Goal: Task Accomplishment & Management: Manage account settings

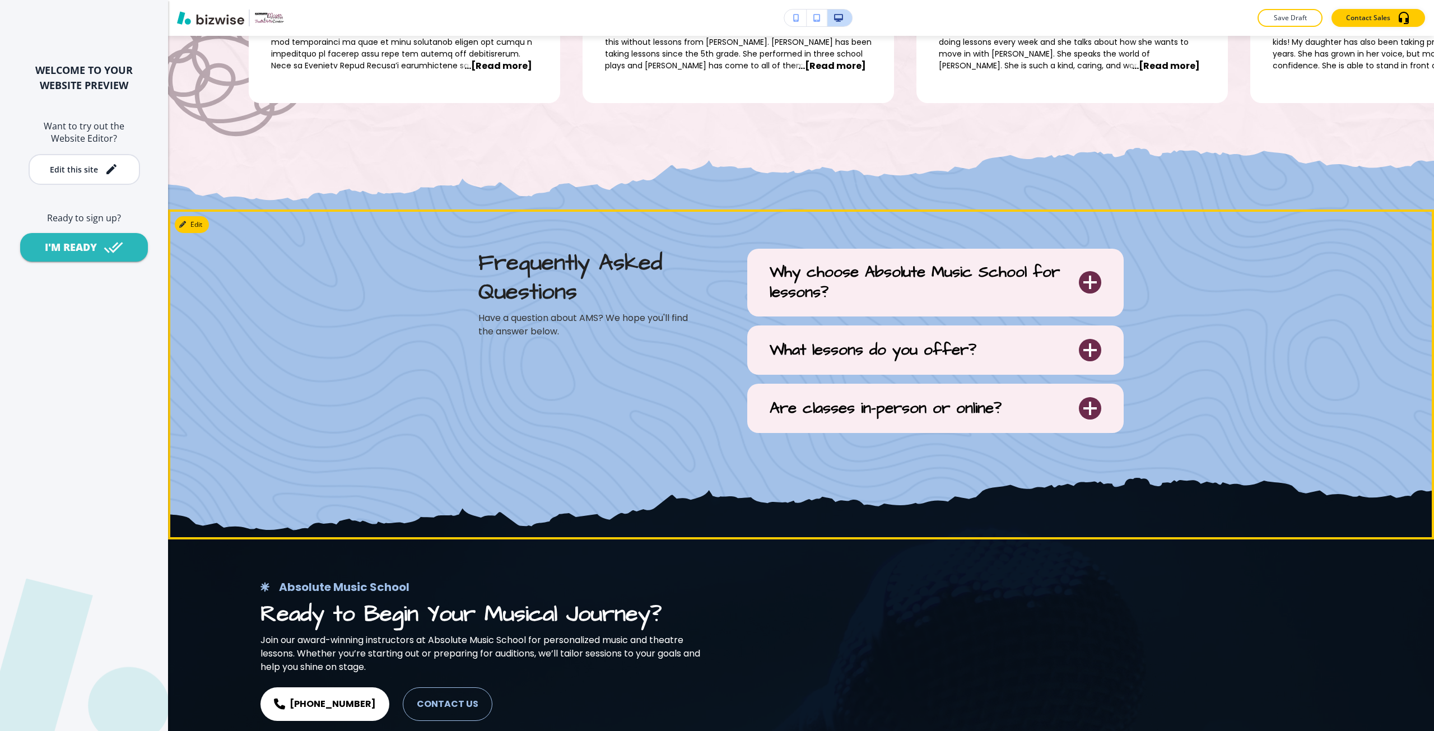
scroll to position [4202, 0]
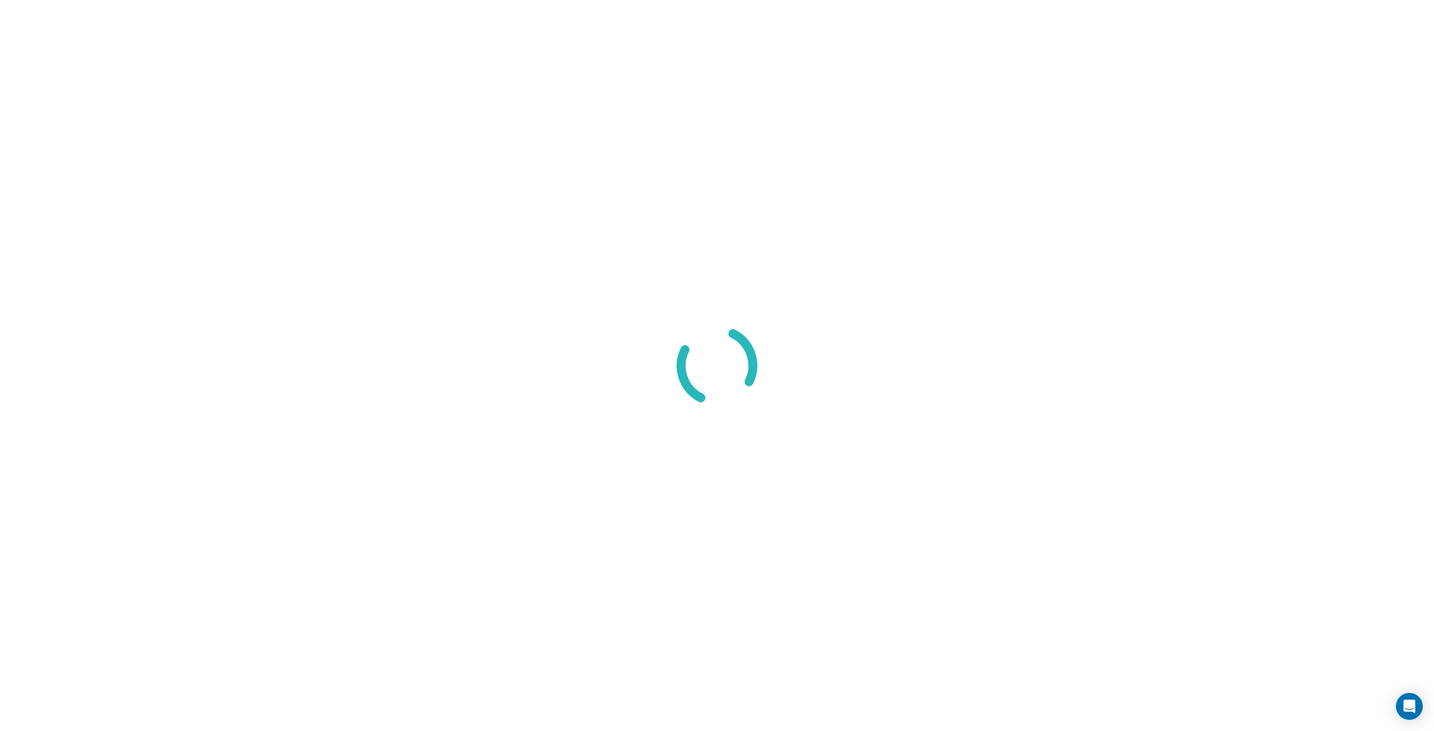
click at [1347, 244] on div at bounding box center [717, 365] width 1434 height 731
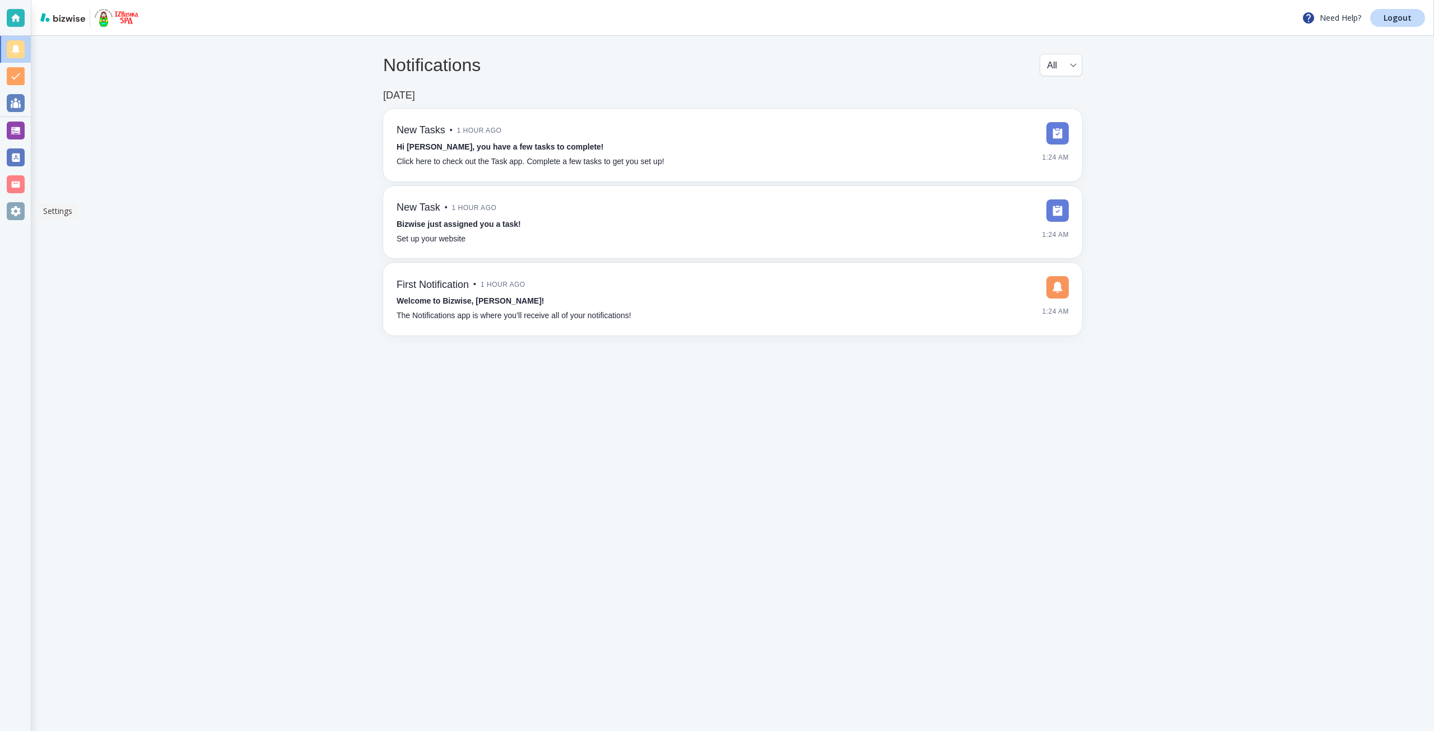
click at [22, 215] on div at bounding box center [16, 211] width 18 height 18
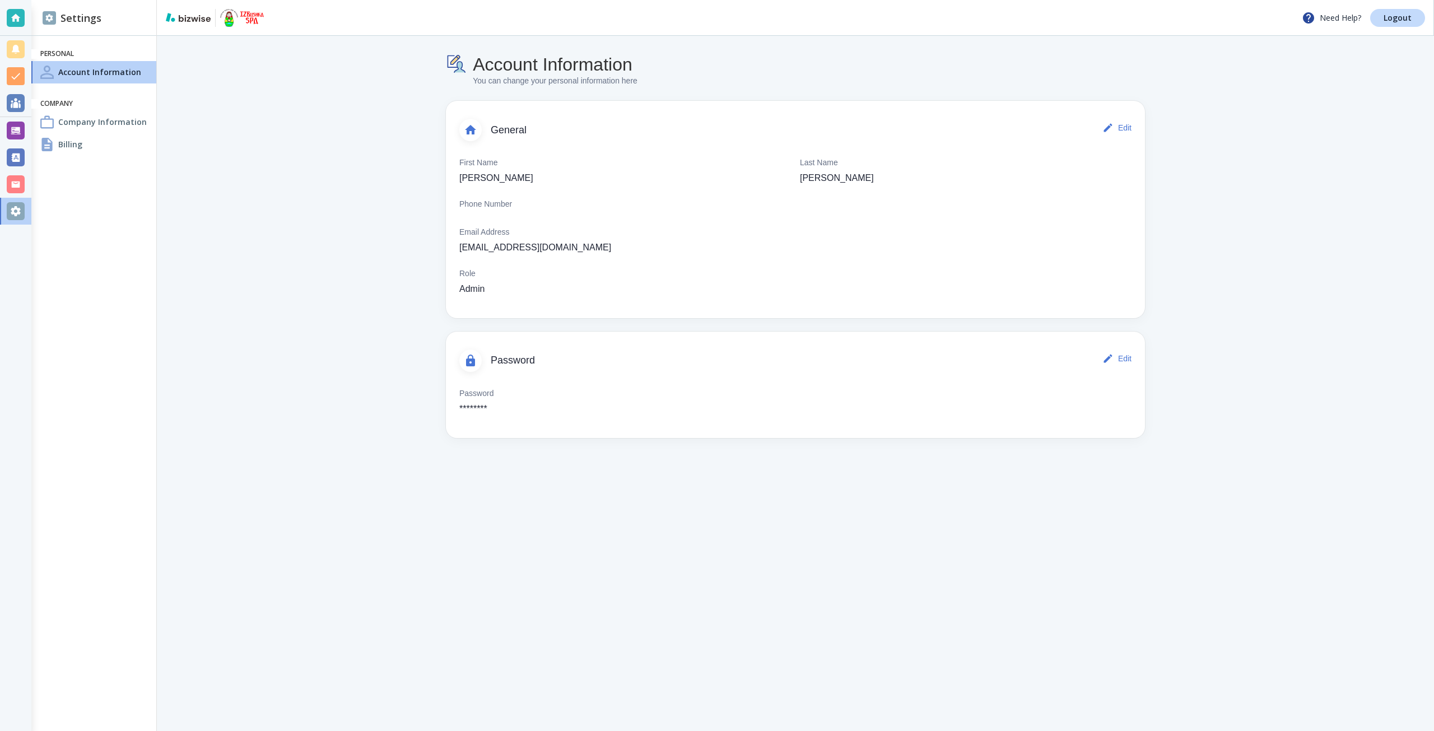
click at [63, 113] on div "Company Information" at bounding box center [93, 122] width 125 height 22
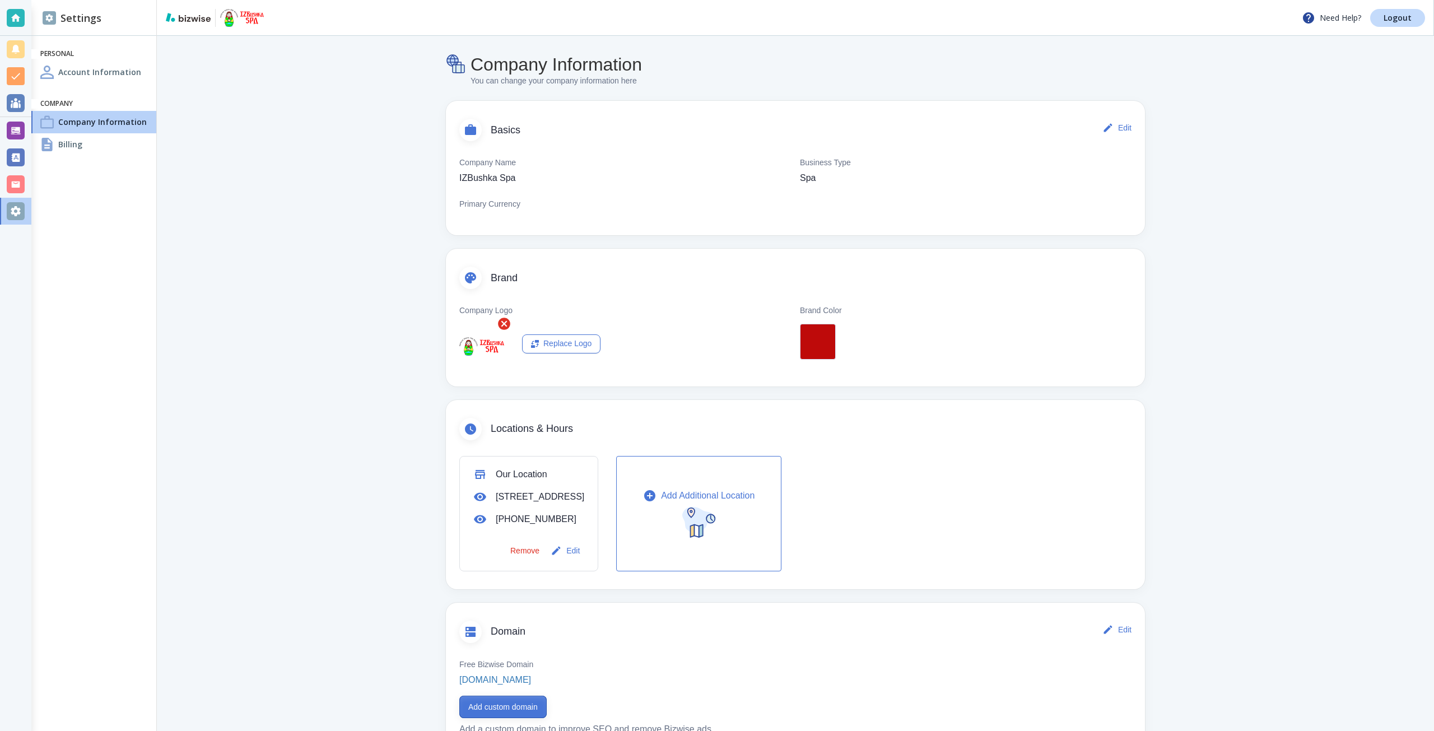
click at [505, 718] on button "Add custom domain" at bounding box center [502, 707] width 87 height 22
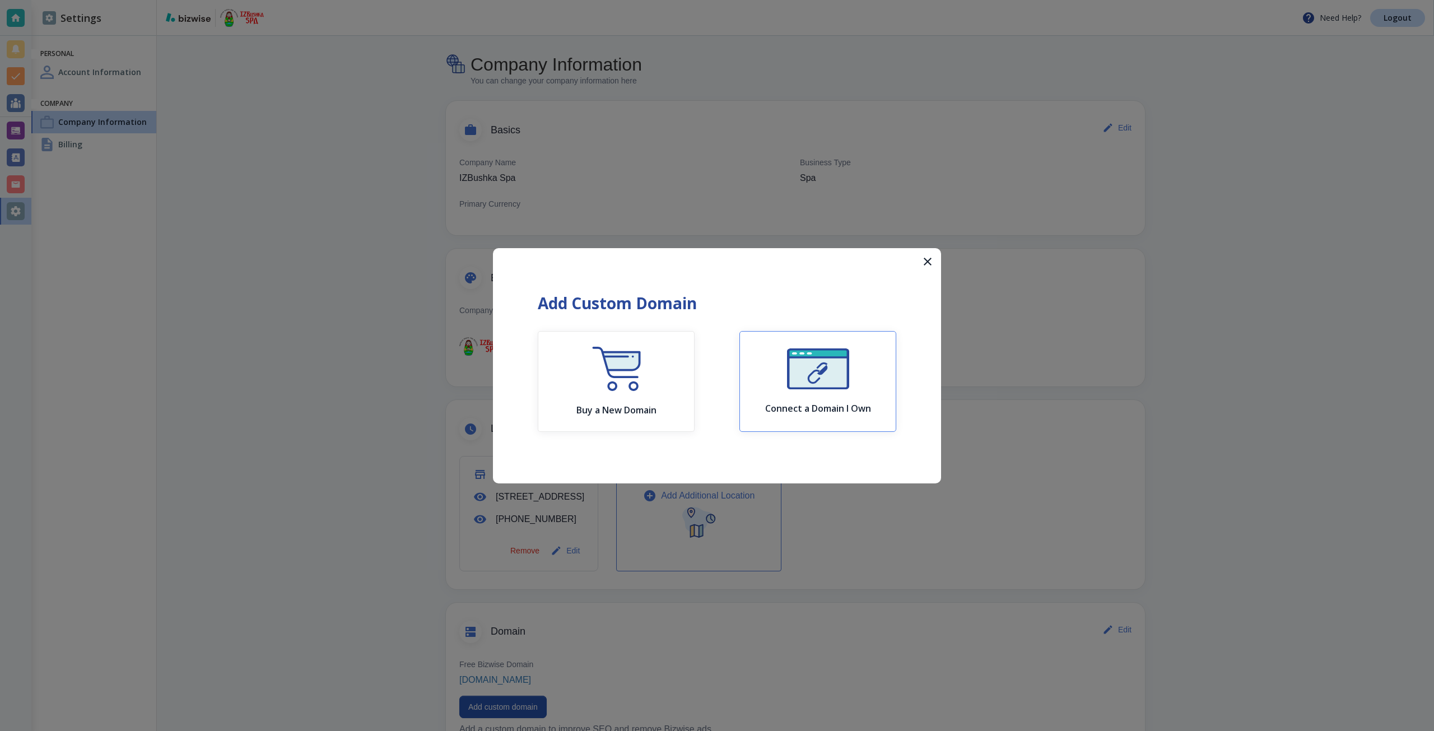
click at [850, 374] on div "Connect a Domain I Own" at bounding box center [818, 381] width 106 height 66
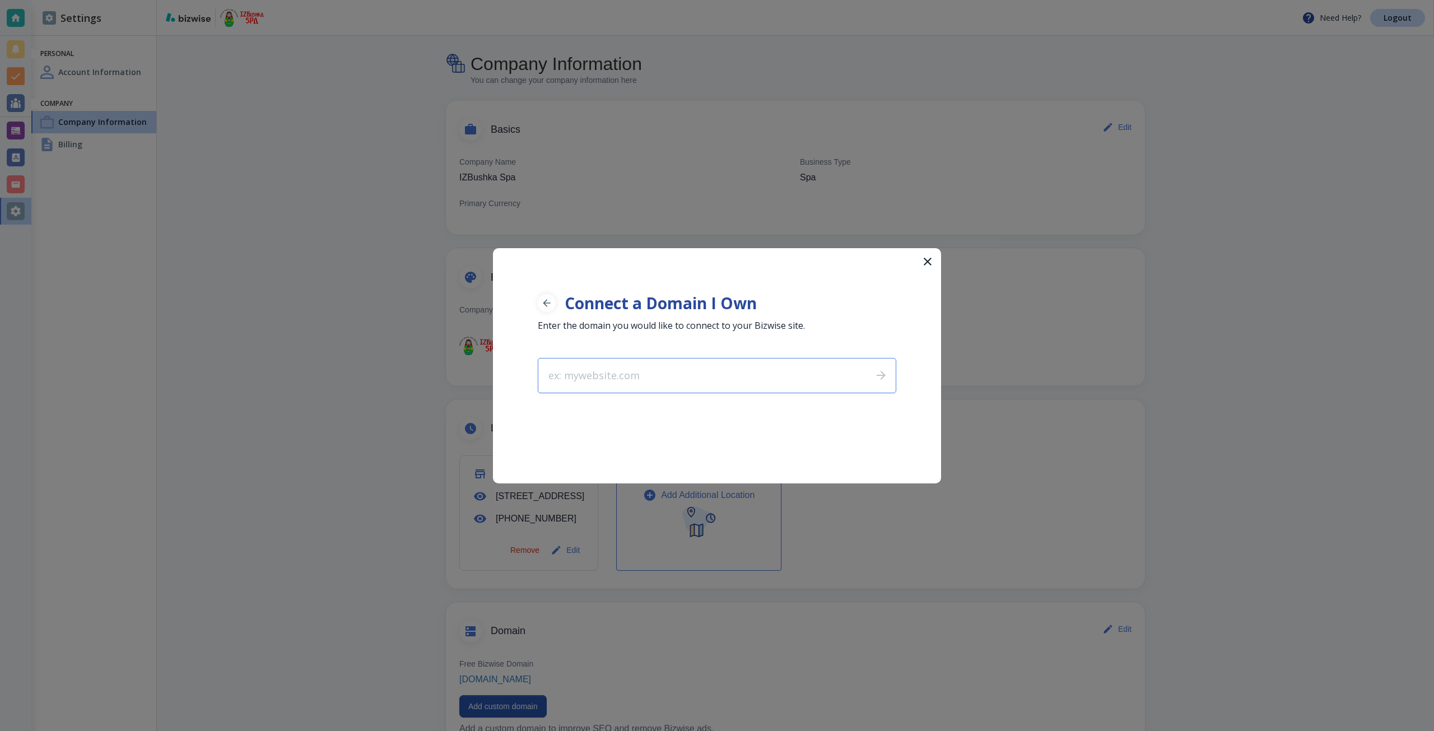
click at [791, 373] on input "text" at bounding box center [700, 376] width 325 height 34
type input "[DOMAIN_NAME]"
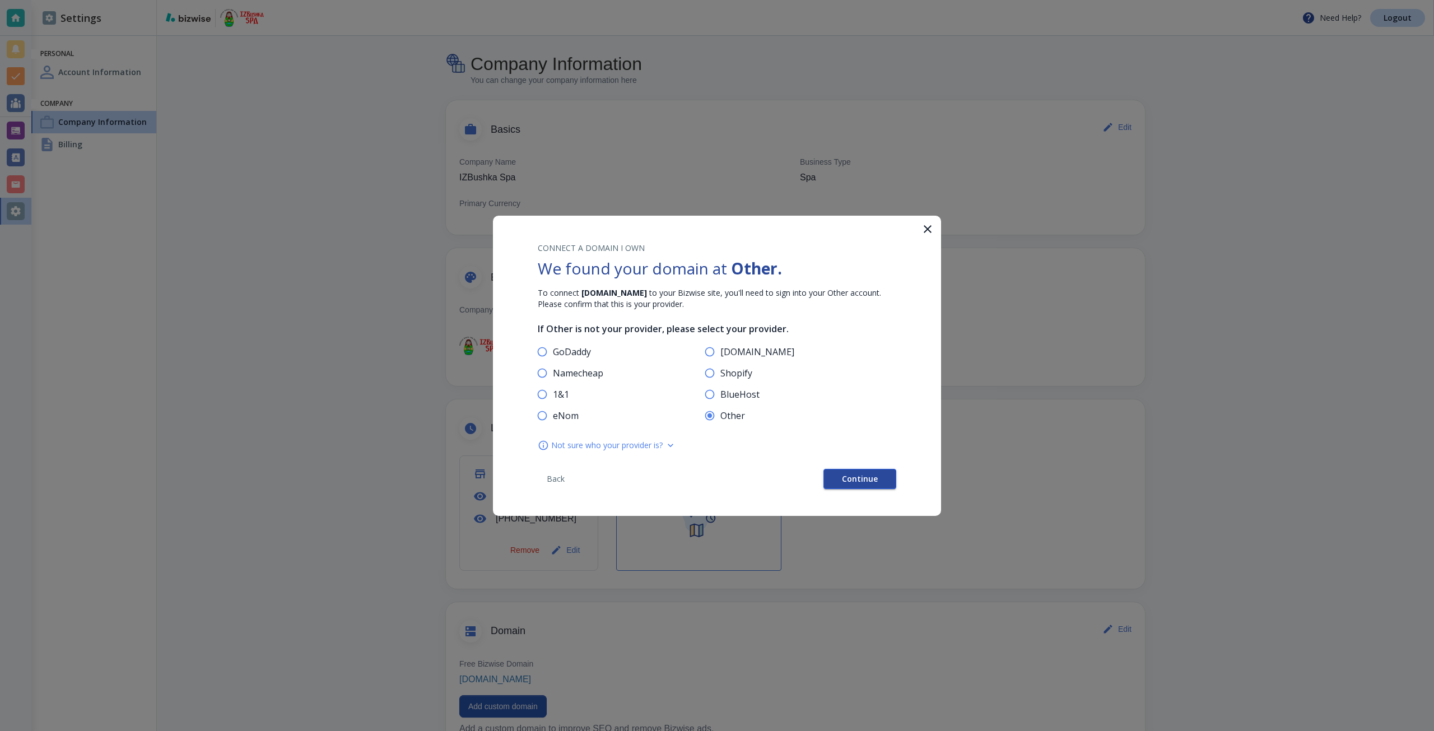
click at [853, 483] on span "Continue" at bounding box center [860, 479] width 36 height 8
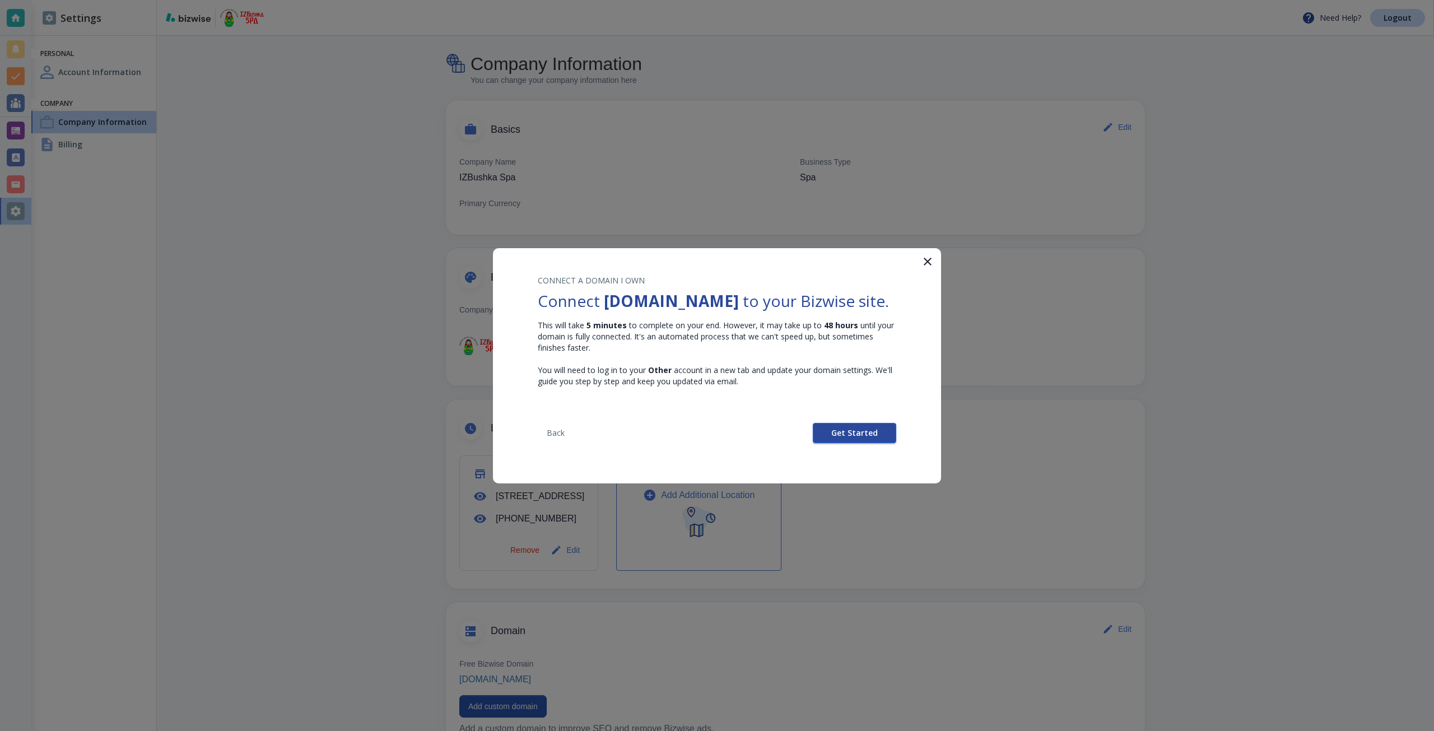
click at [829, 433] on button "Get Started" at bounding box center [854, 433] width 83 height 20
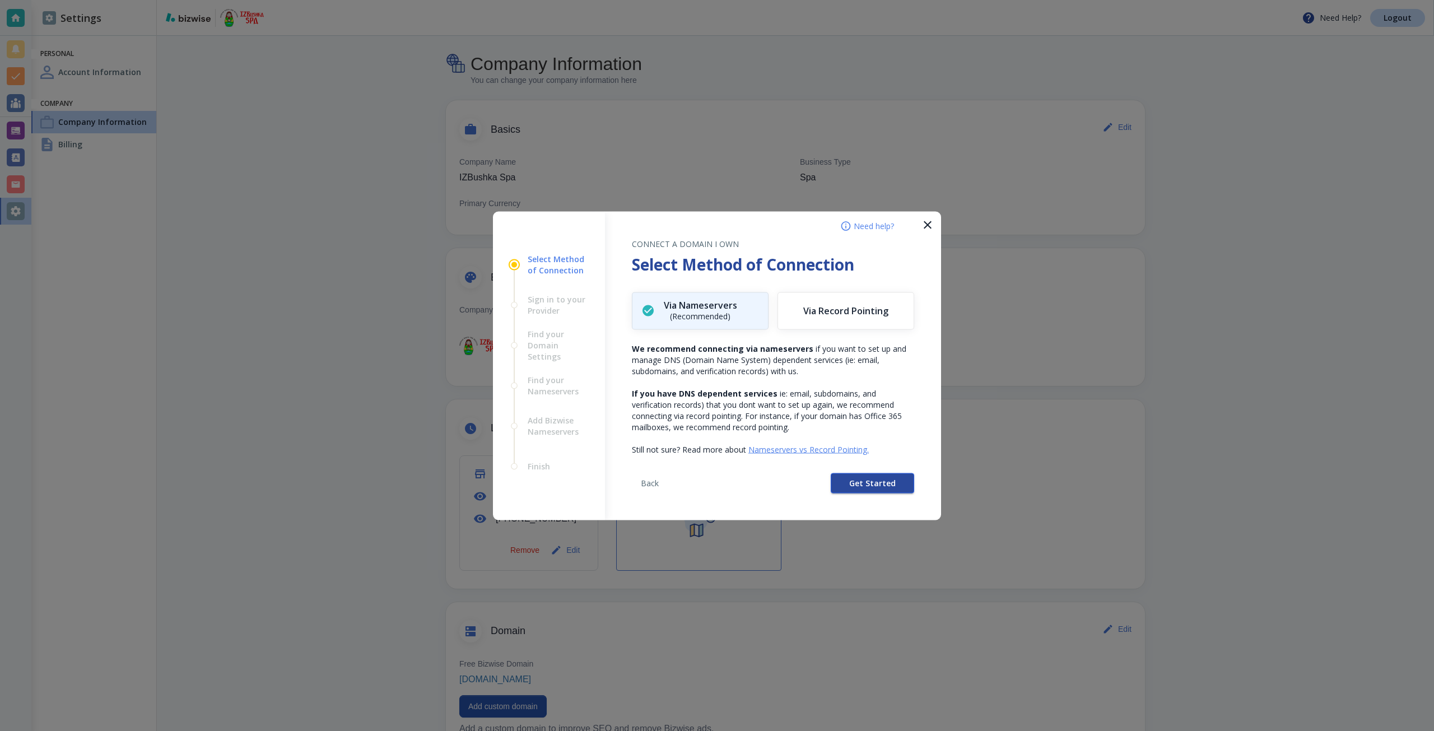
click at [849, 483] on button "Get Started" at bounding box center [872, 483] width 83 height 20
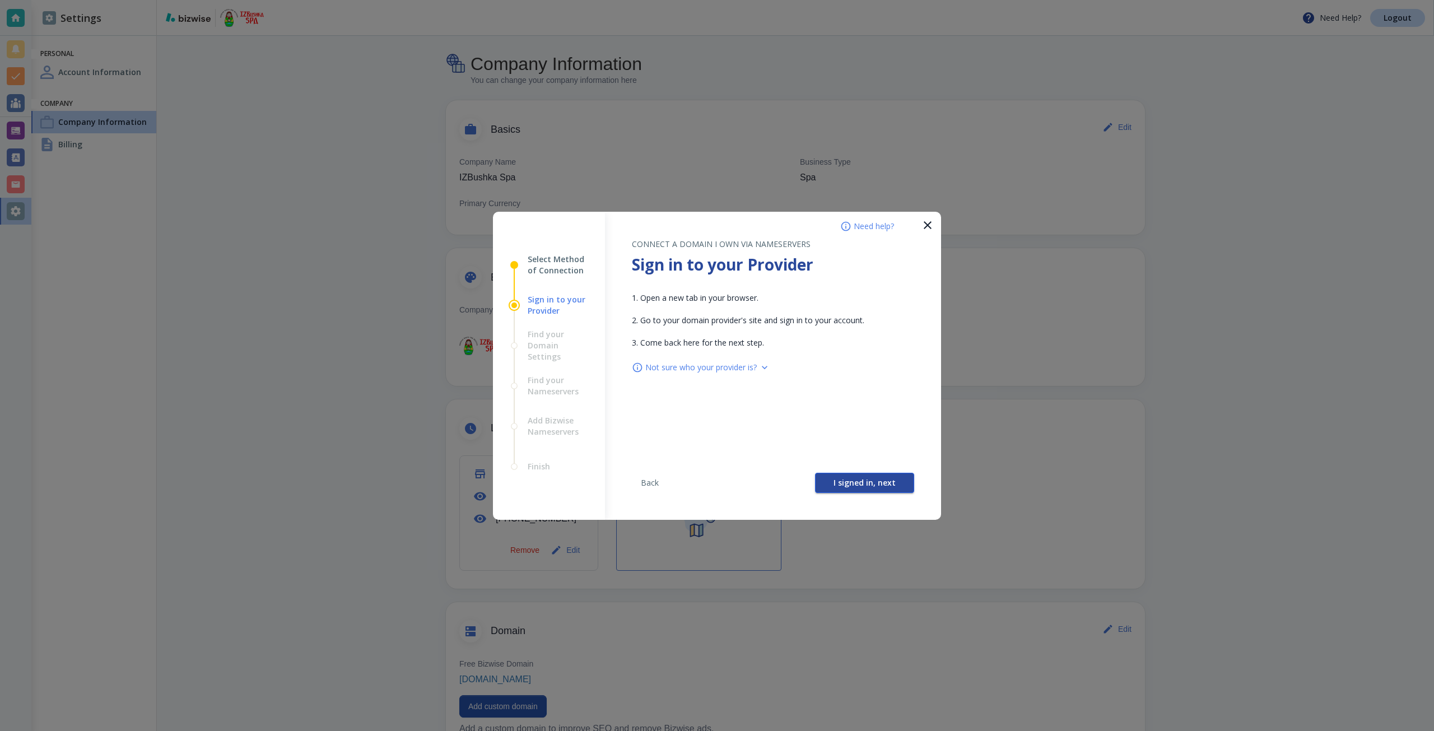
click at [838, 479] on span "I signed in, next" at bounding box center [865, 483] width 62 height 8
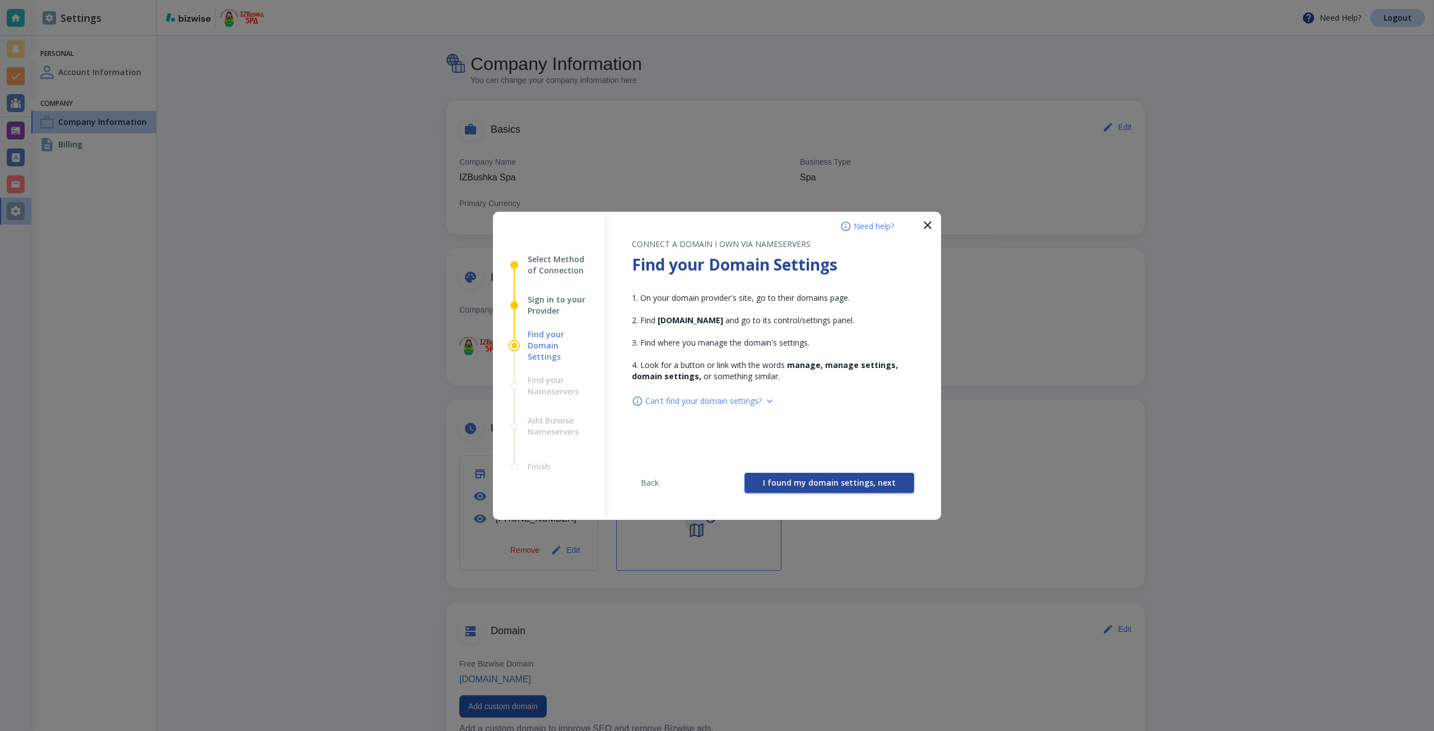
click at [825, 479] on span "I found my domain settings, next" at bounding box center [829, 483] width 133 height 8
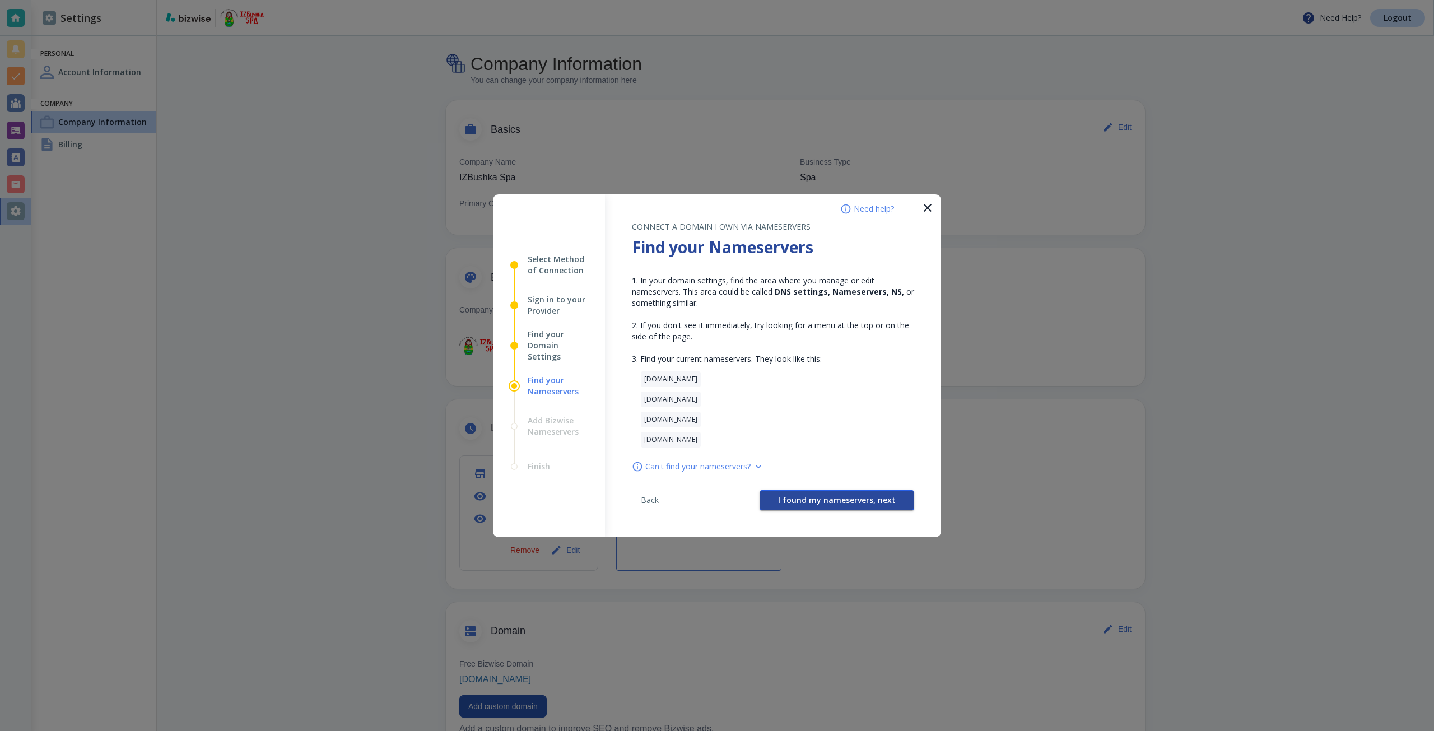
click at [819, 496] on span "I found my nameservers, next" at bounding box center [837, 500] width 118 height 8
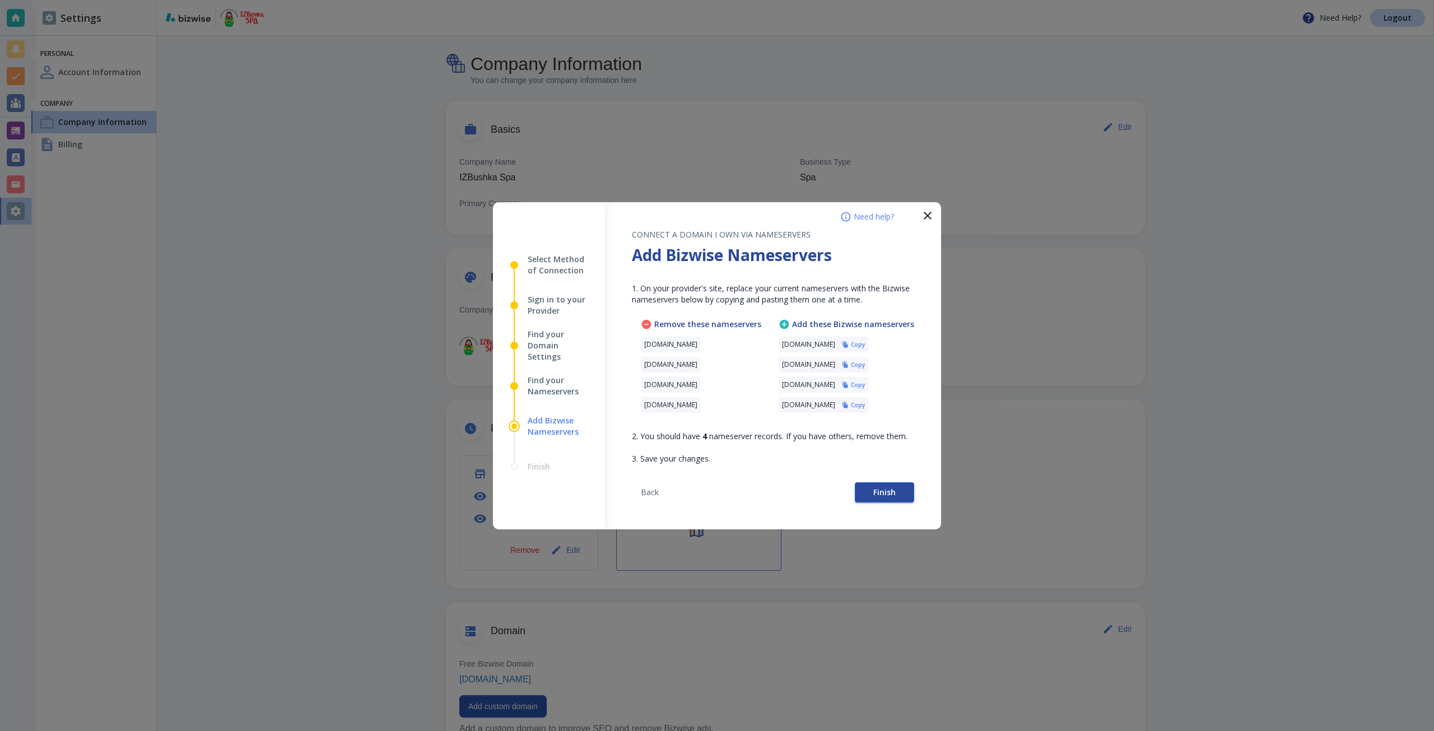
click at [871, 496] on button "Finish" at bounding box center [884, 492] width 59 height 20
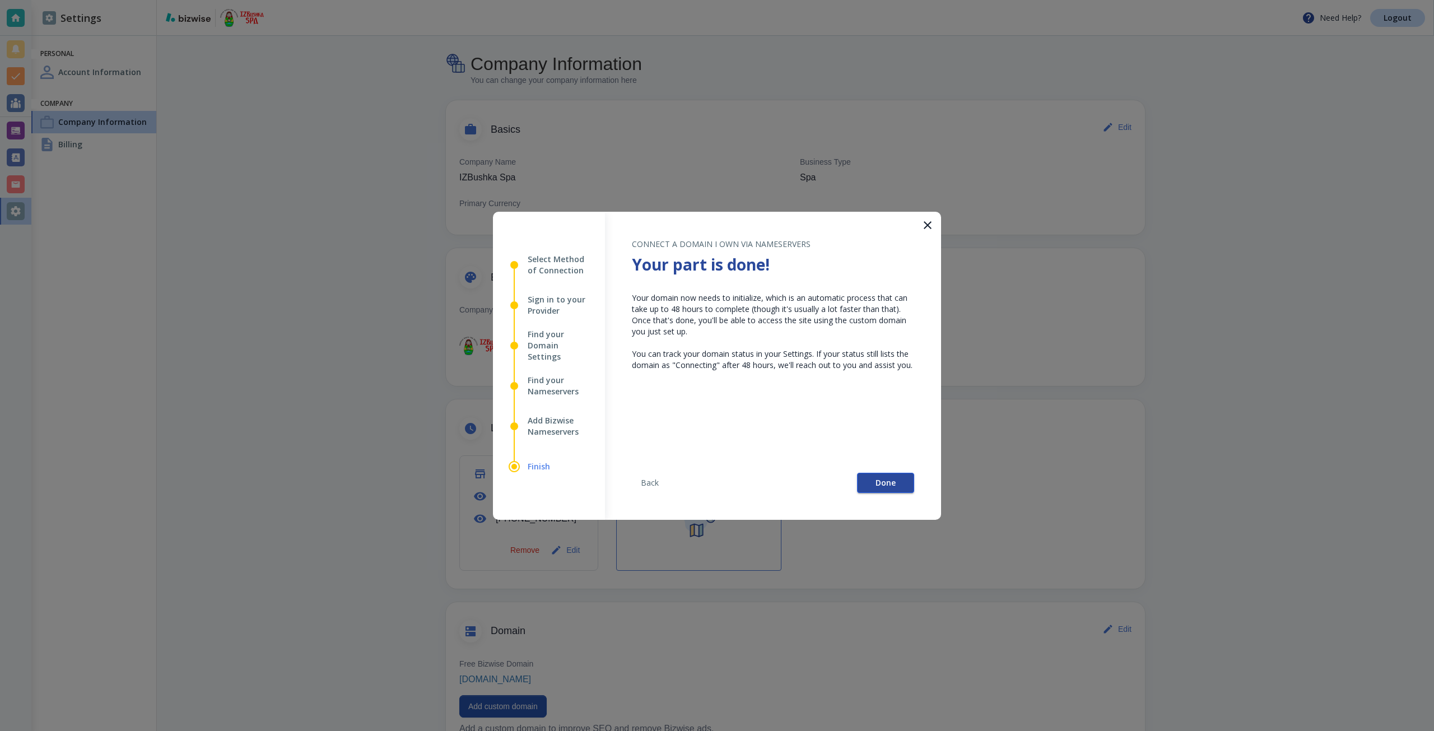
click at [868, 477] on button "Done" at bounding box center [885, 483] width 57 height 20
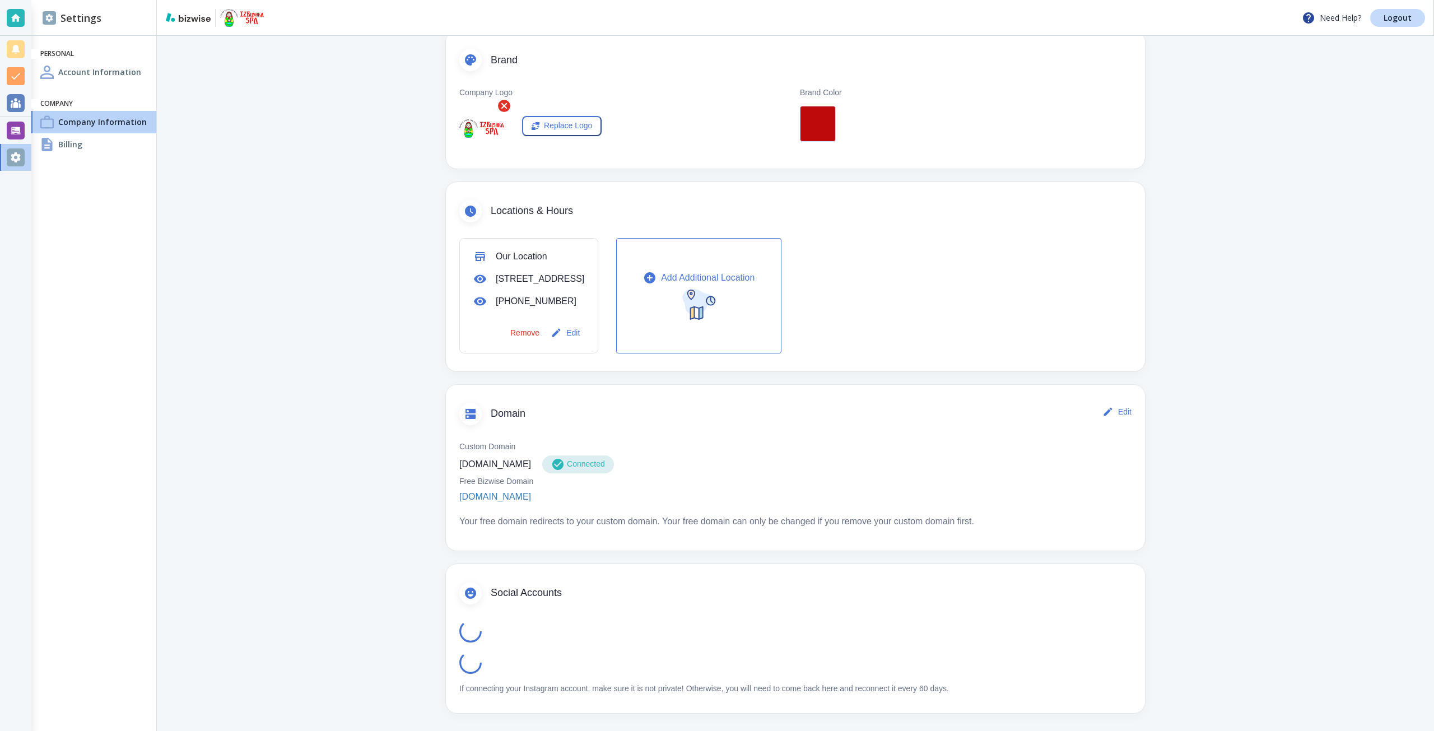
scroll to position [231, 0]
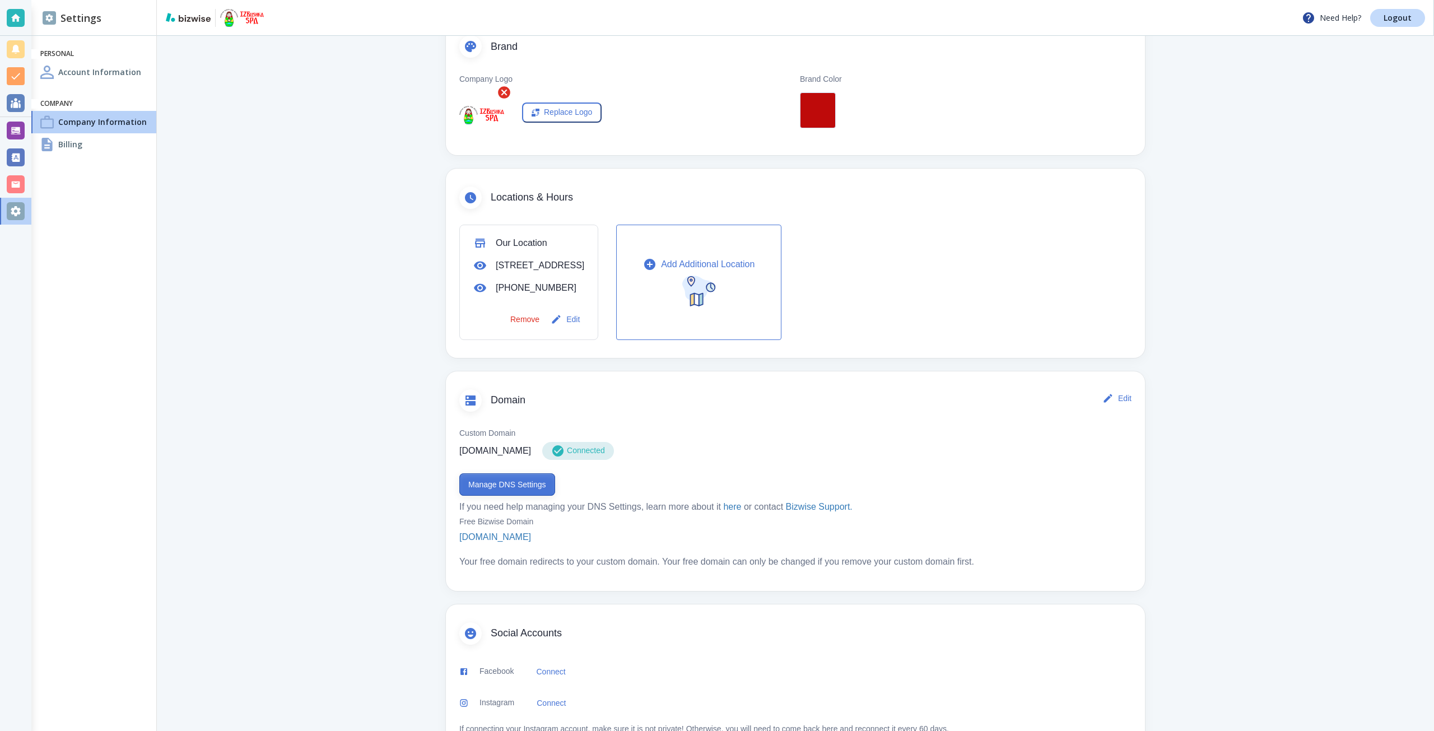
click at [530, 496] on button "Manage DNS Settings" at bounding box center [507, 484] width 96 height 22
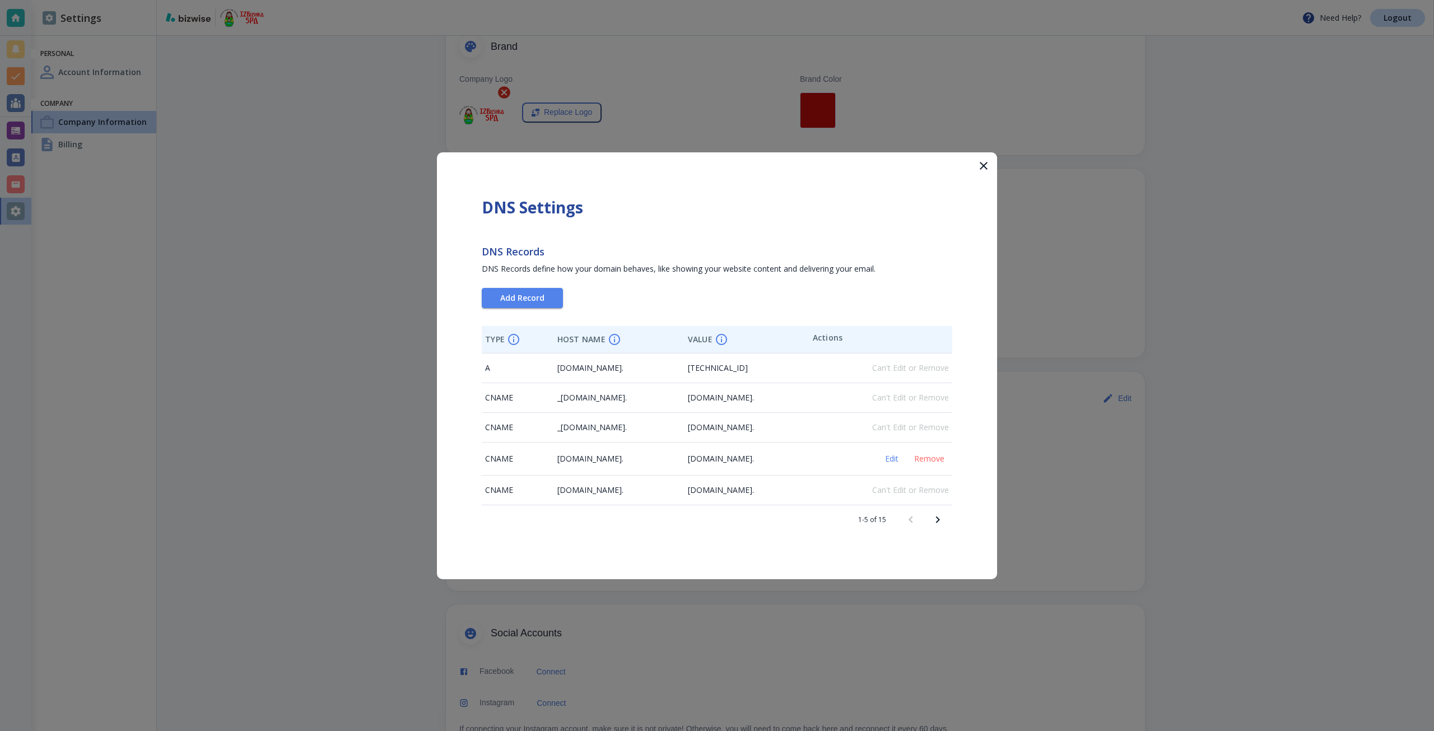
click at [937, 519] on icon "Next page" at bounding box center [937, 519] width 13 height 13
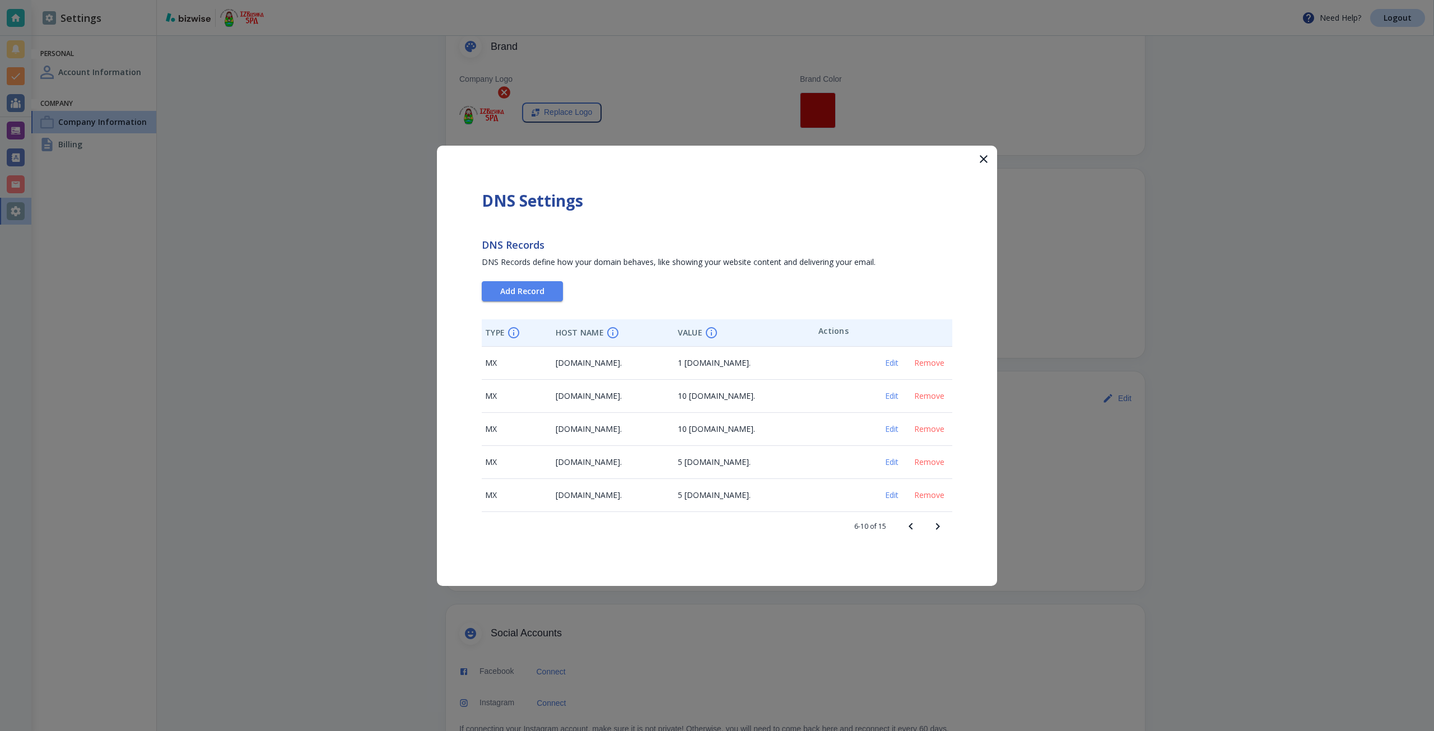
click at [937, 520] on icon "Next page" at bounding box center [937, 526] width 13 height 13
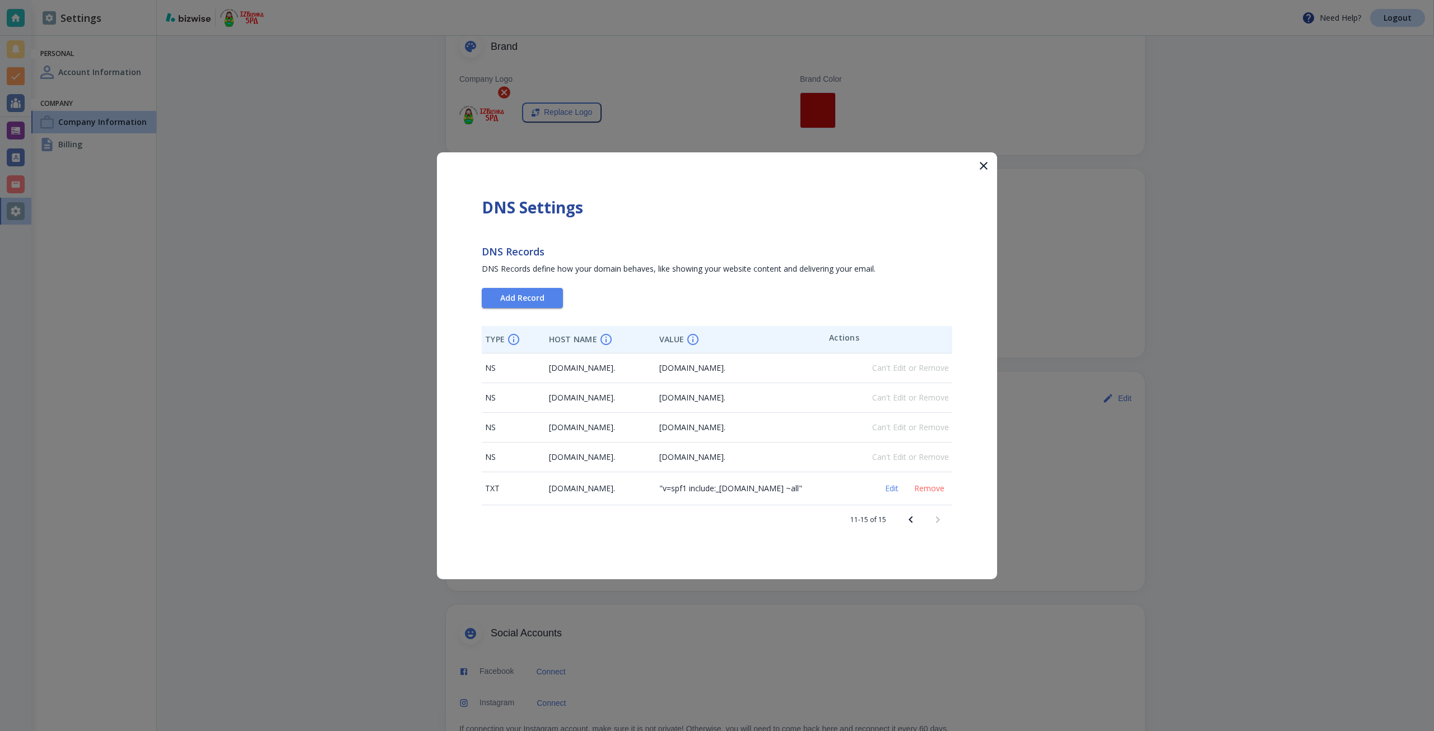
click at [913, 521] on icon "Previous page" at bounding box center [910, 519] width 13 height 13
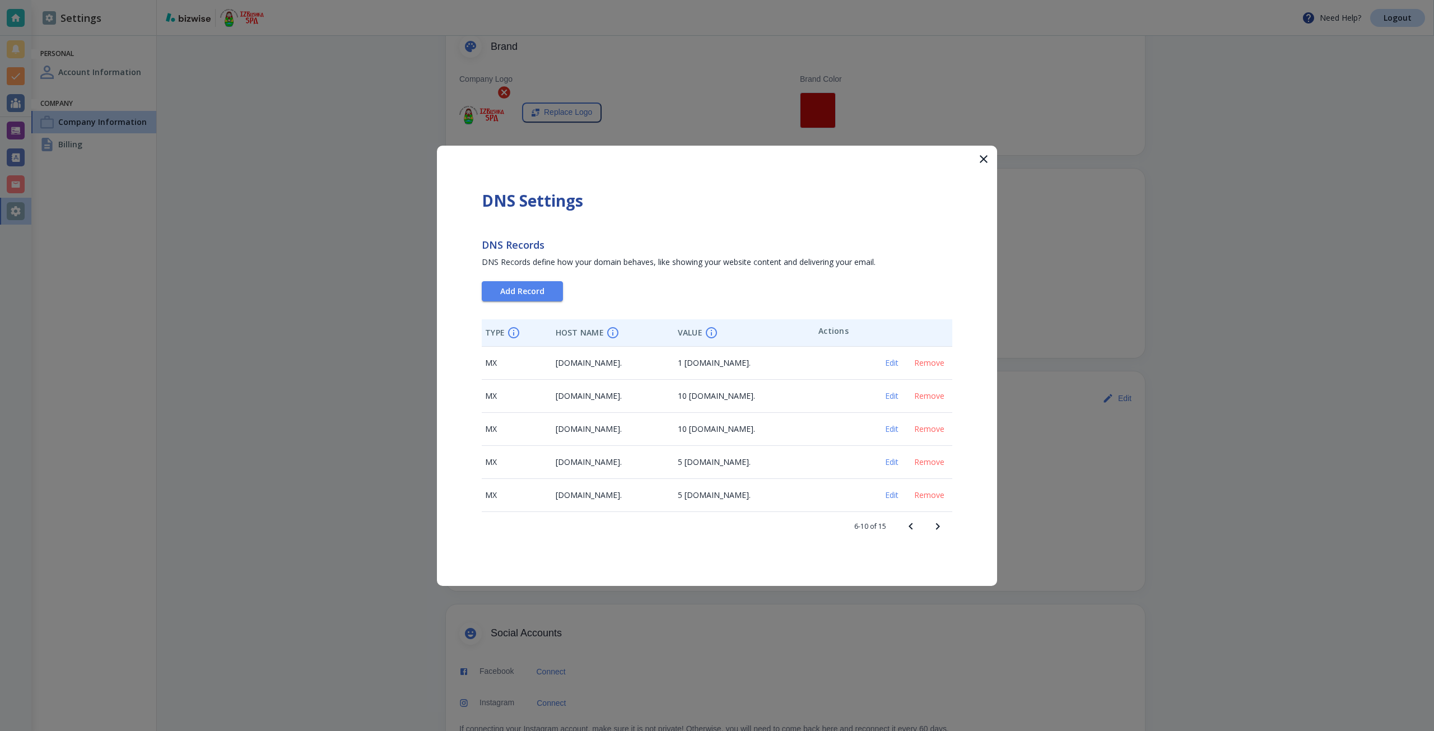
click at [913, 521] on icon "Previous page" at bounding box center [910, 526] width 13 height 13
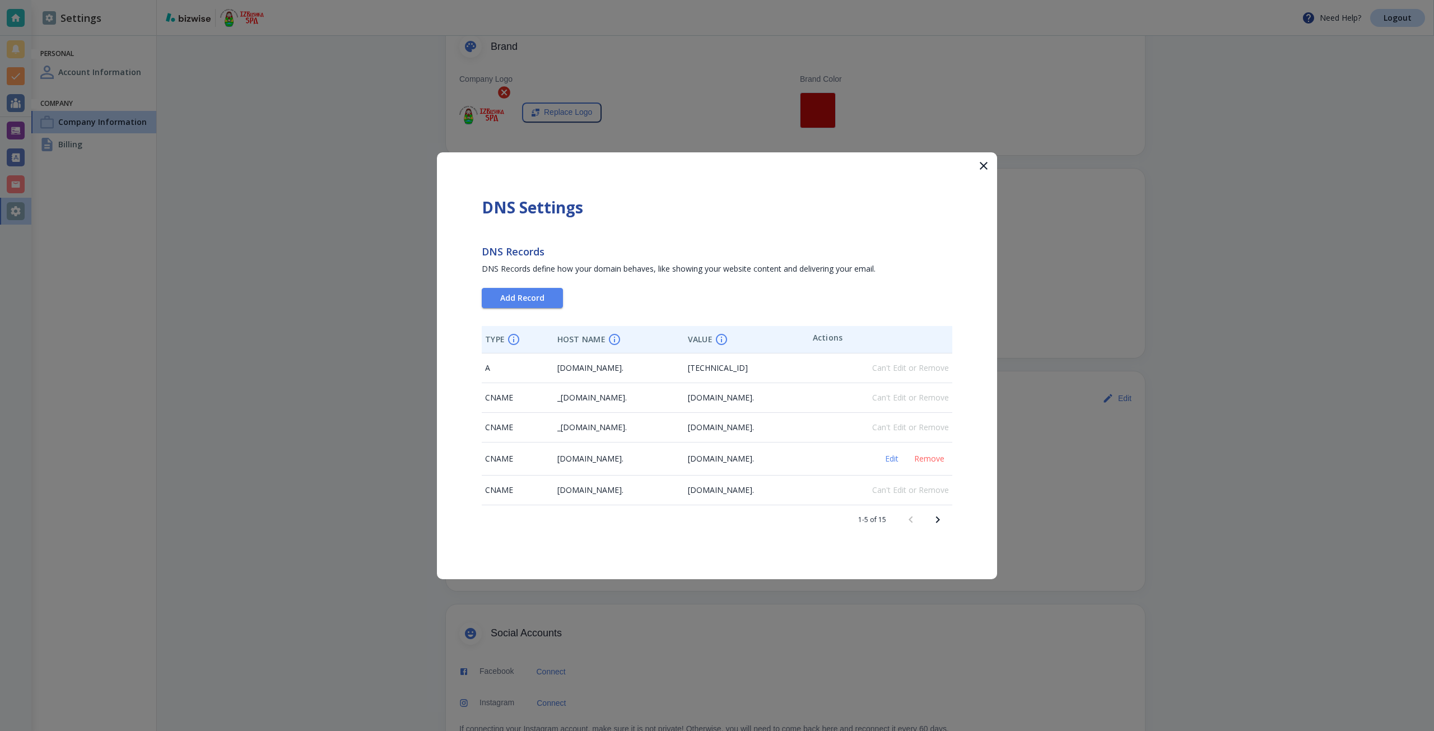
click at [621, 463] on span "[DOMAIN_NAME]." at bounding box center [590, 458] width 66 height 11
drag, startPoint x: 621, startPoint y: 463, endPoint x: 561, endPoint y: 466, distance: 60.0
click at [561, 466] on td "[DOMAIN_NAME]." at bounding box center [619, 458] width 131 height 33
click at [808, 552] on div "DNS Settings DNS Records DNS Records define how your domain behaves, like showi…" at bounding box center [717, 365] width 560 height 427
click at [529, 300] on span "Add Record" at bounding box center [522, 298] width 44 height 8
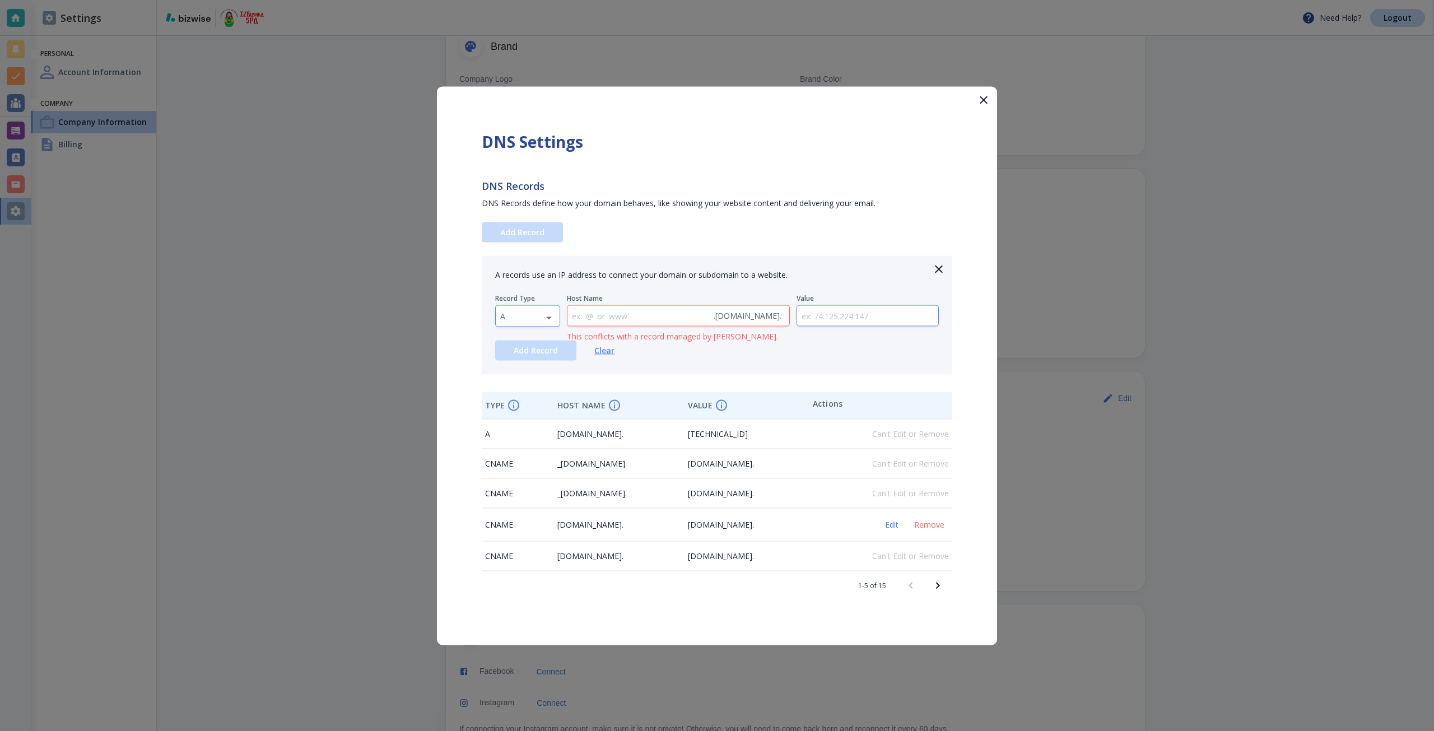
click at [540, 0] on body "Need Help? Logout Settings Personal Account Information Company Company Informa…" at bounding box center [717, 0] width 1434 height 0
click at [535, 348] on li "CNAME" at bounding box center [528, 352] width 64 height 18
type input "CNAME"
click at [615, 317] on input "text" at bounding box center [639, 315] width 142 height 21
type input "store"
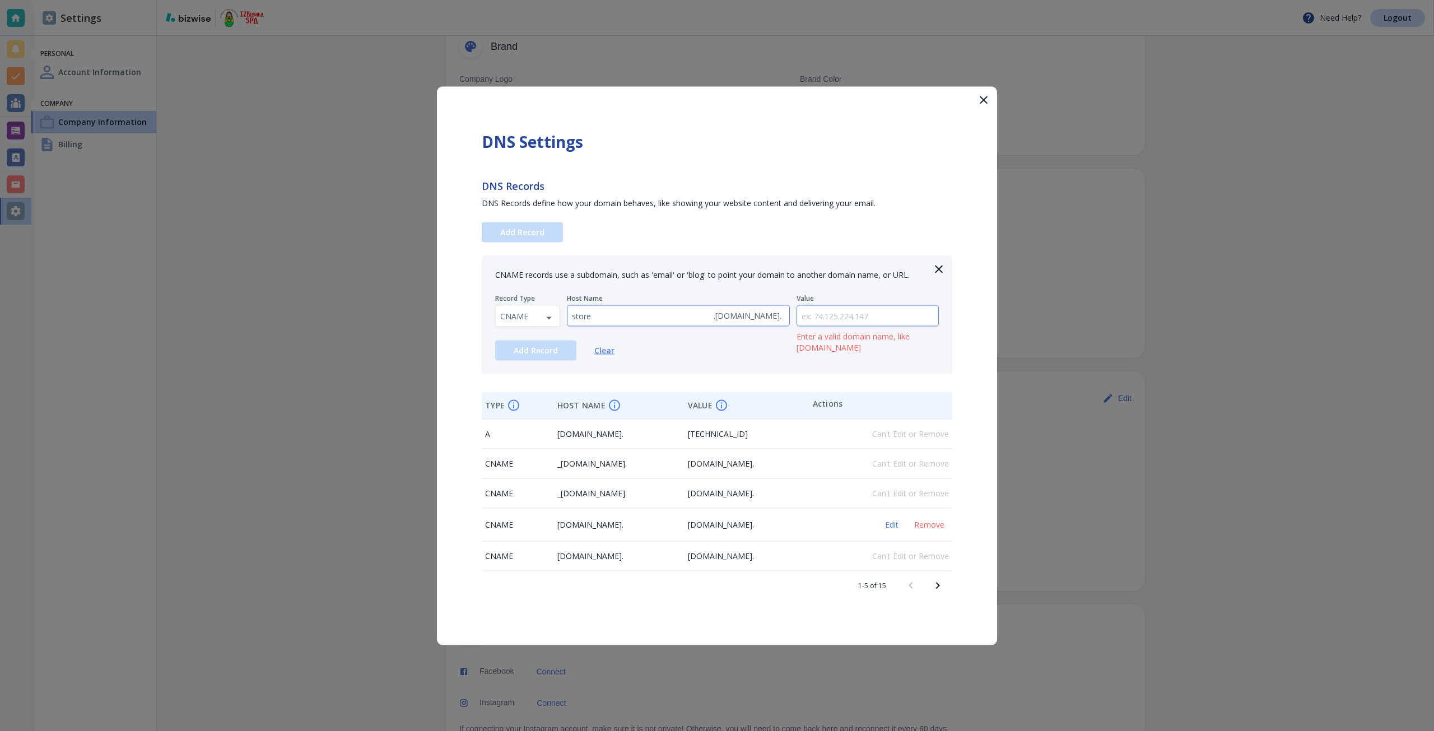
click at [828, 323] on input "text" at bounding box center [868, 315] width 142 height 21
click at [891, 531] on button "Edit" at bounding box center [892, 524] width 36 height 15
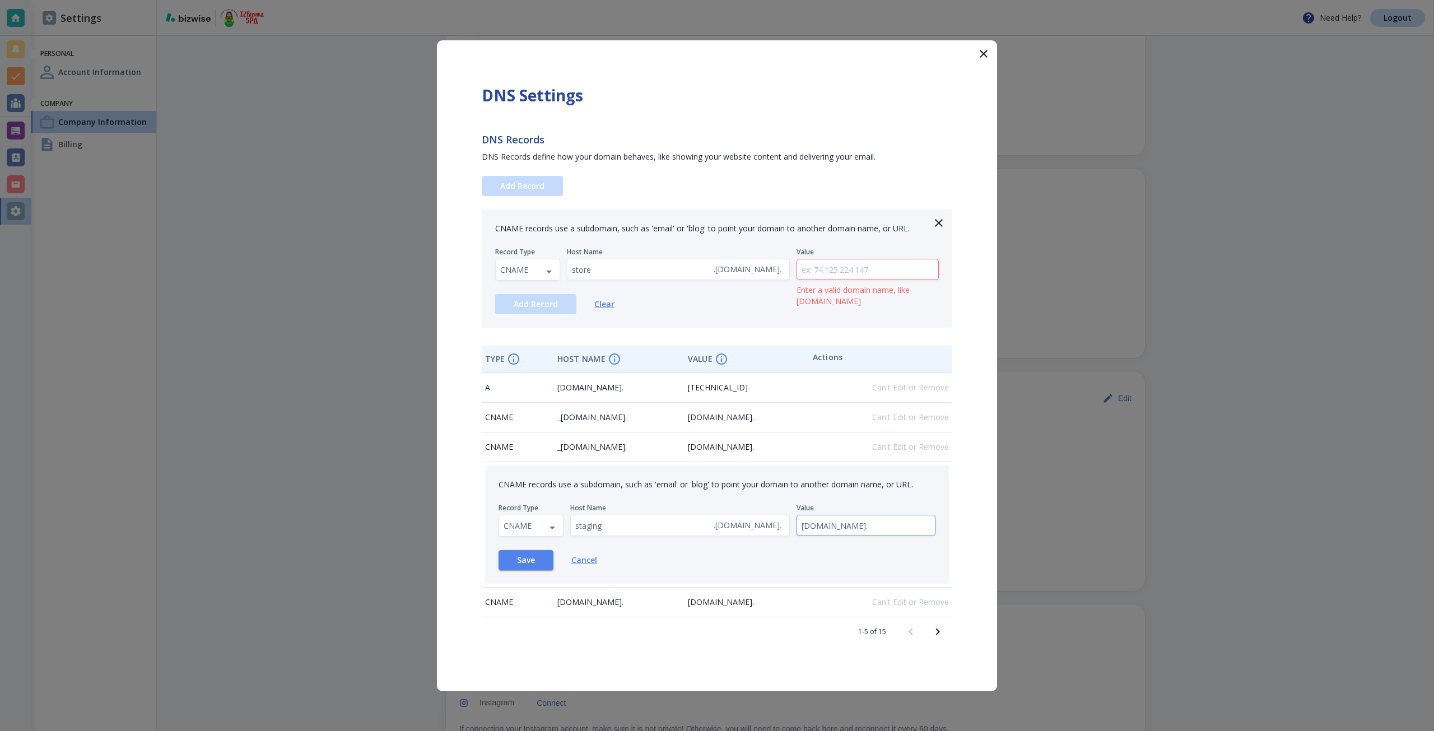
scroll to position [0, 55]
click at [834, 531] on input "[DOMAIN_NAME]." at bounding box center [866, 525] width 138 height 21
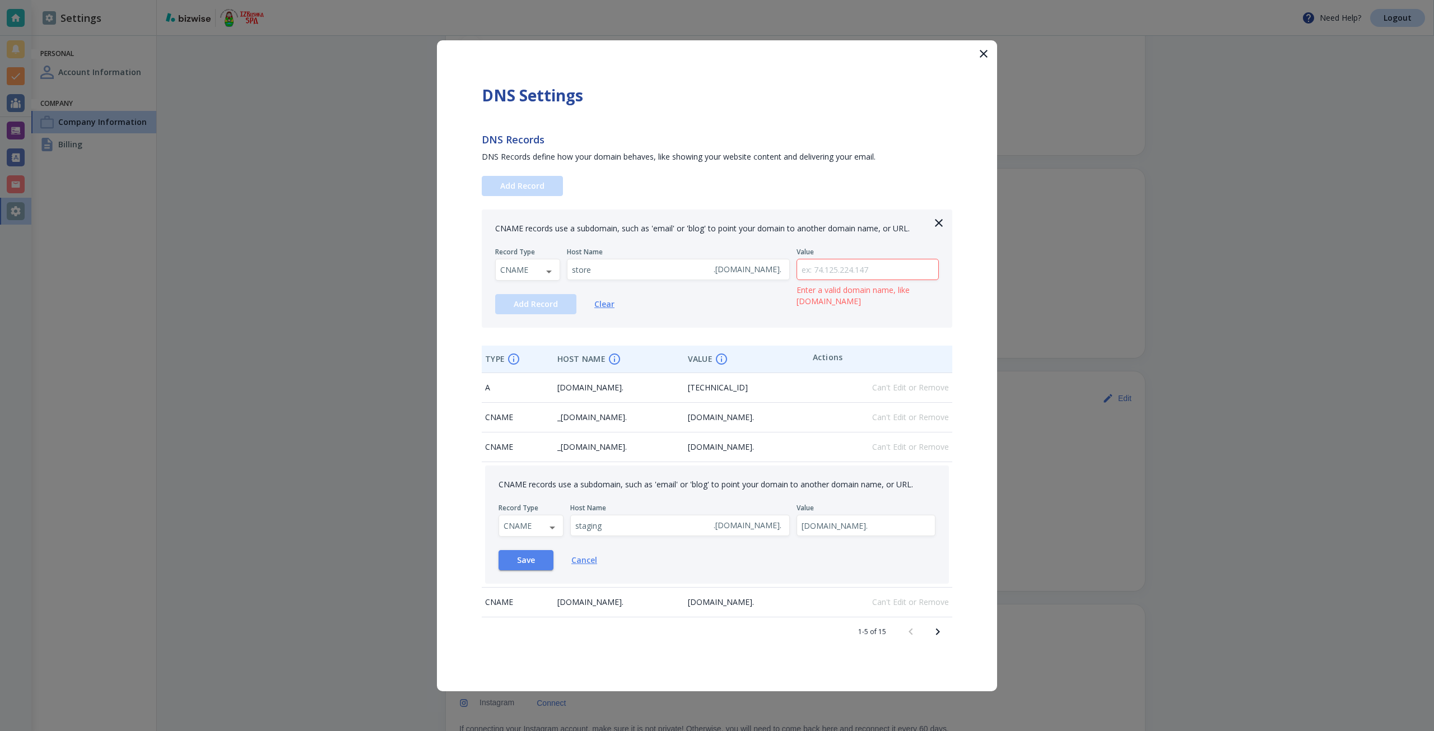
scroll to position [0, 0]
click at [588, 562] on span "Cancel" at bounding box center [584, 560] width 26 height 11
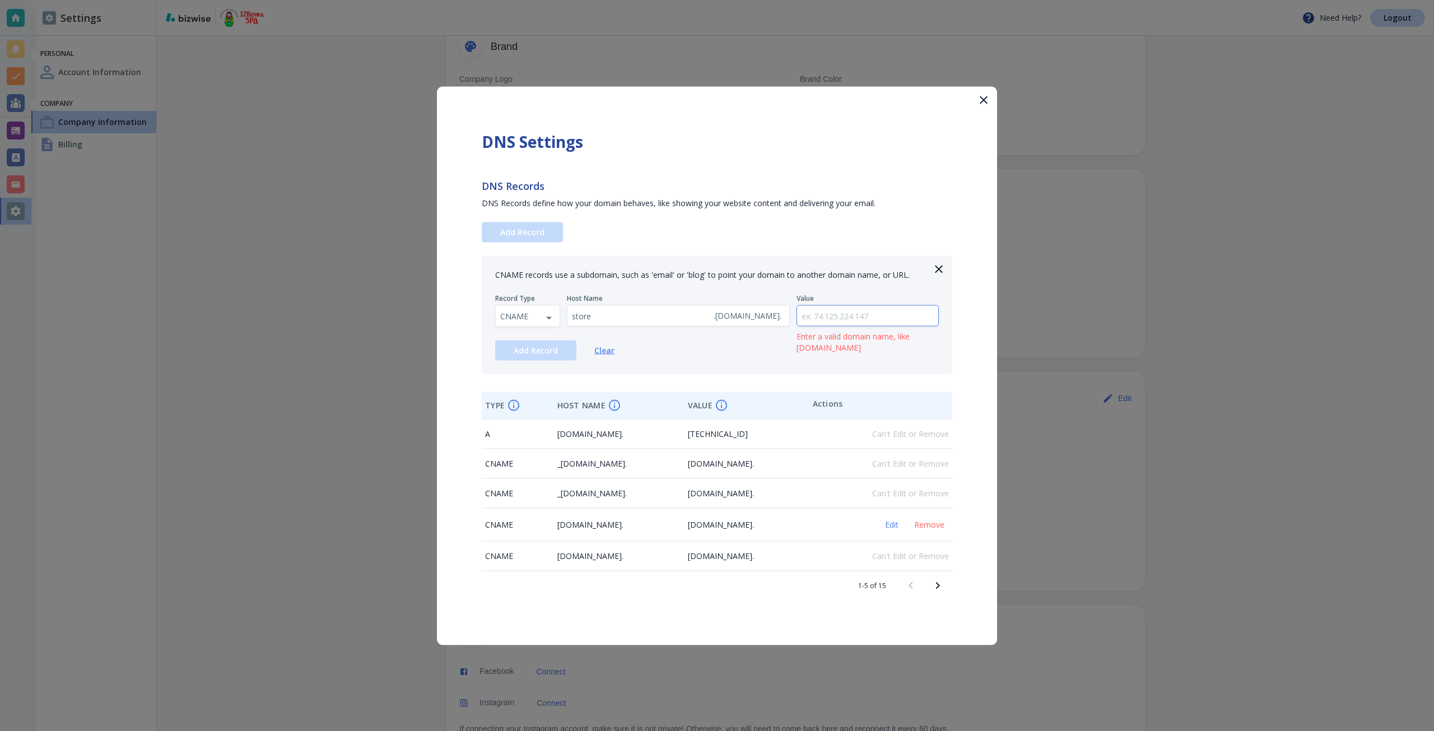
click at [842, 315] on input "text" at bounding box center [868, 315] width 142 height 21
paste input "[DOMAIN_NAME]."
click at [842, 315] on input "[DOMAIN_NAME]." at bounding box center [868, 315] width 142 height 21
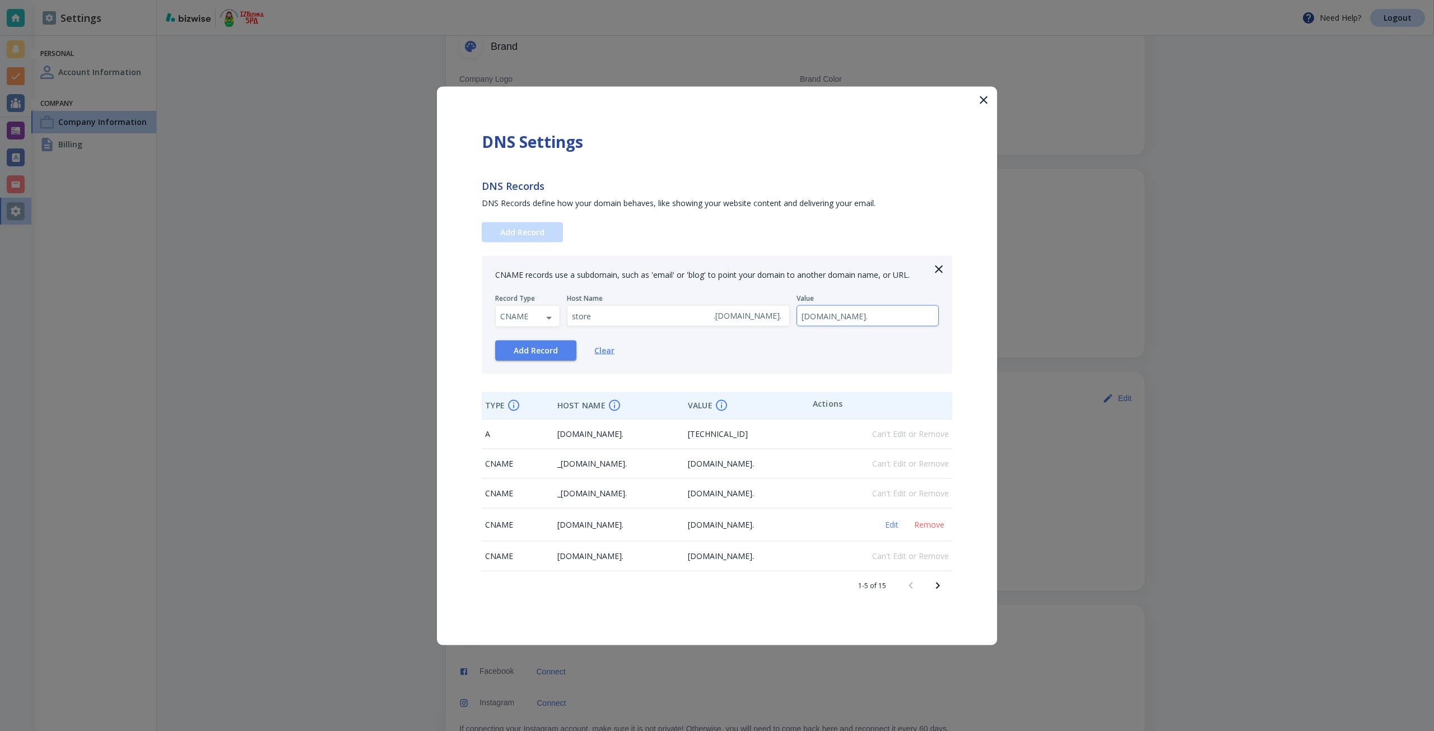
click at [842, 315] on input "[DOMAIN_NAME]." at bounding box center [868, 315] width 142 height 21
type input "[DOMAIN_NAME]."
click at [527, 356] on button "Add Record" at bounding box center [535, 350] width 81 height 20
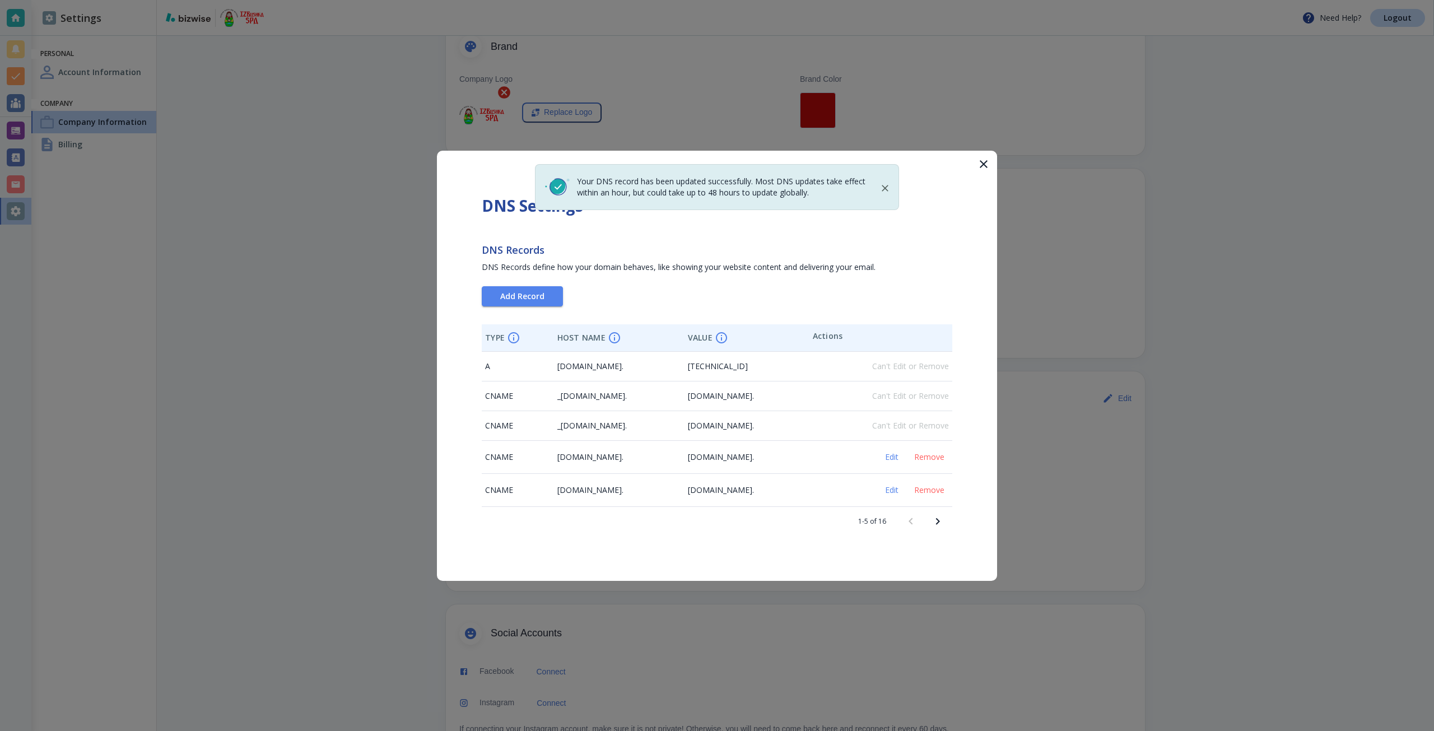
click at [614, 491] on span "[DOMAIN_NAME]." at bounding box center [590, 490] width 66 height 11
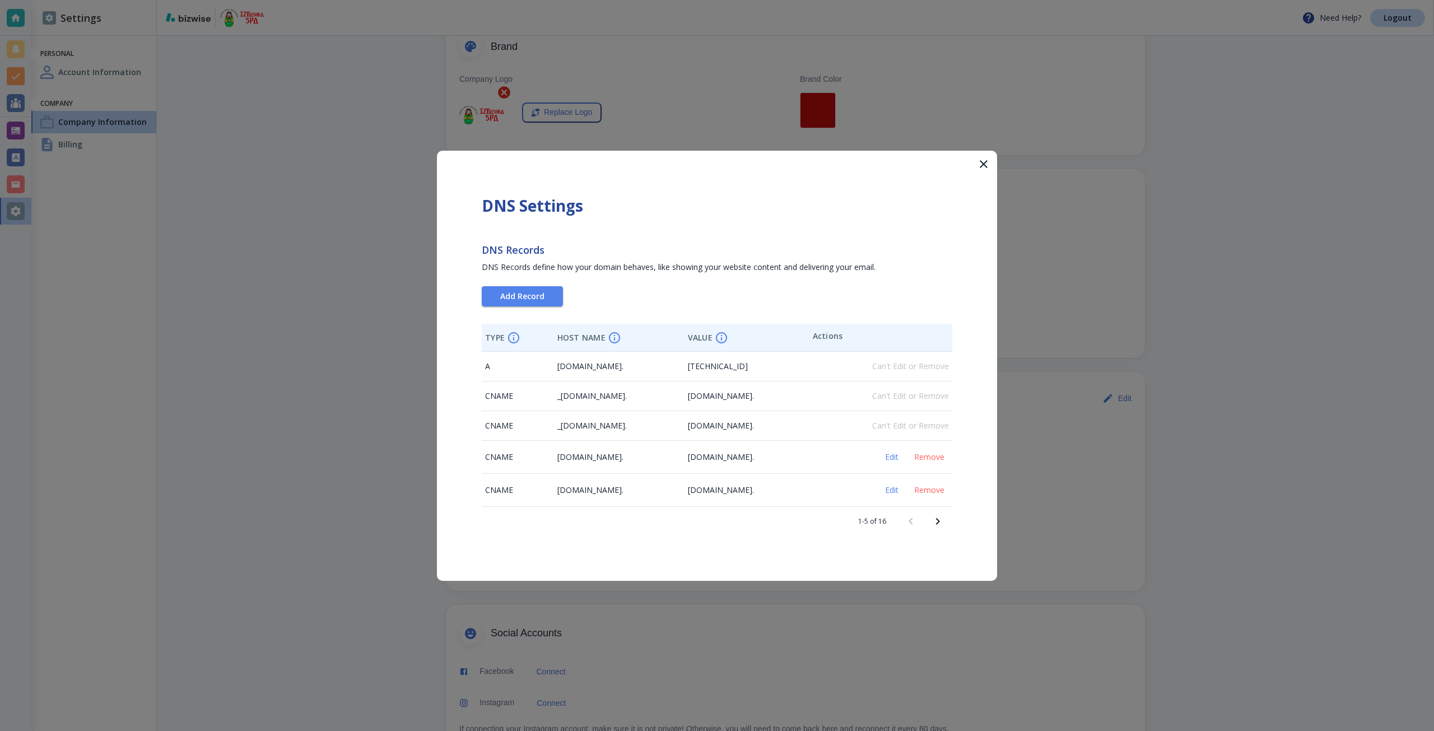
drag, startPoint x: 614, startPoint y: 491, endPoint x: 551, endPoint y: 488, distance: 63.4
click at [557, 488] on span "[DOMAIN_NAME]." at bounding box center [590, 490] width 66 height 11
copy span "[DOMAIN_NAME]"
click at [960, 118] on div at bounding box center [717, 365] width 1434 height 731
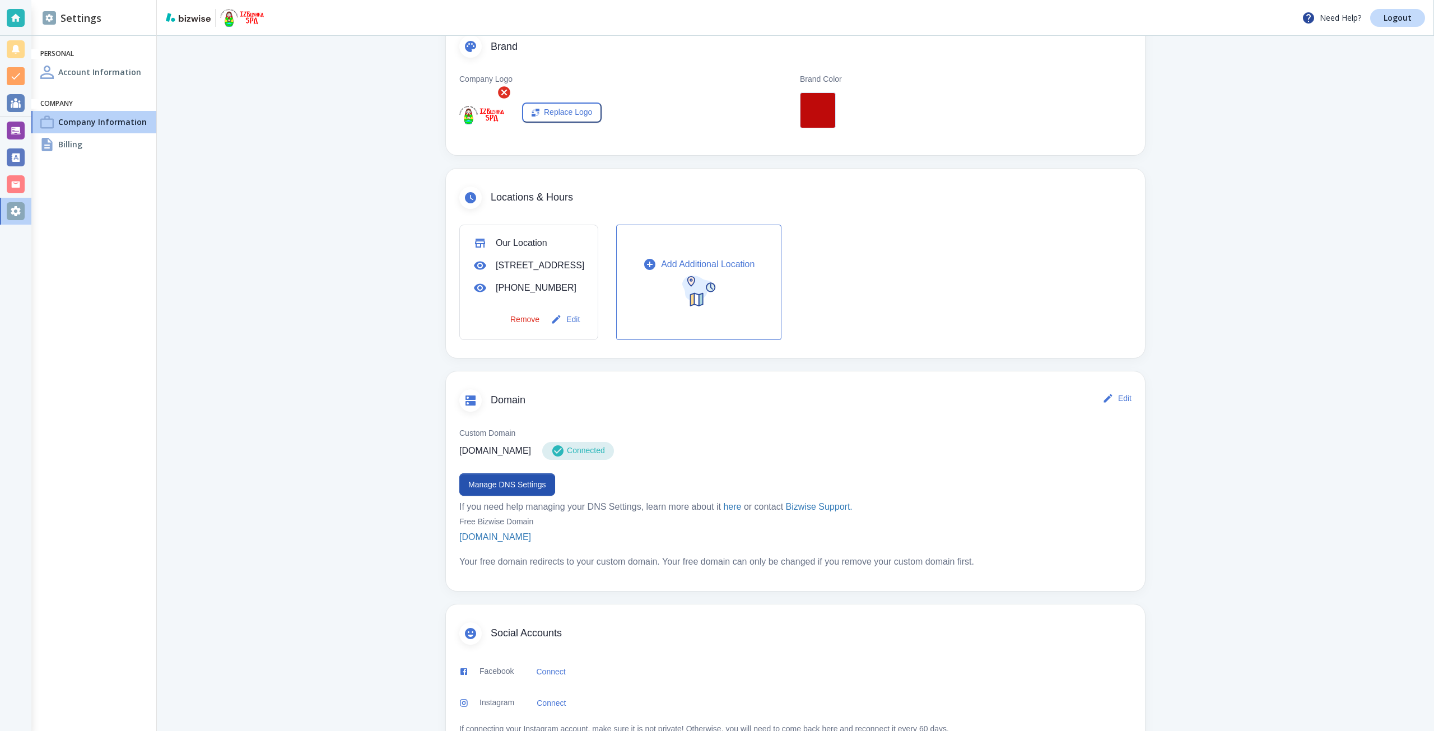
click at [21, 129] on div at bounding box center [16, 131] width 18 height 18
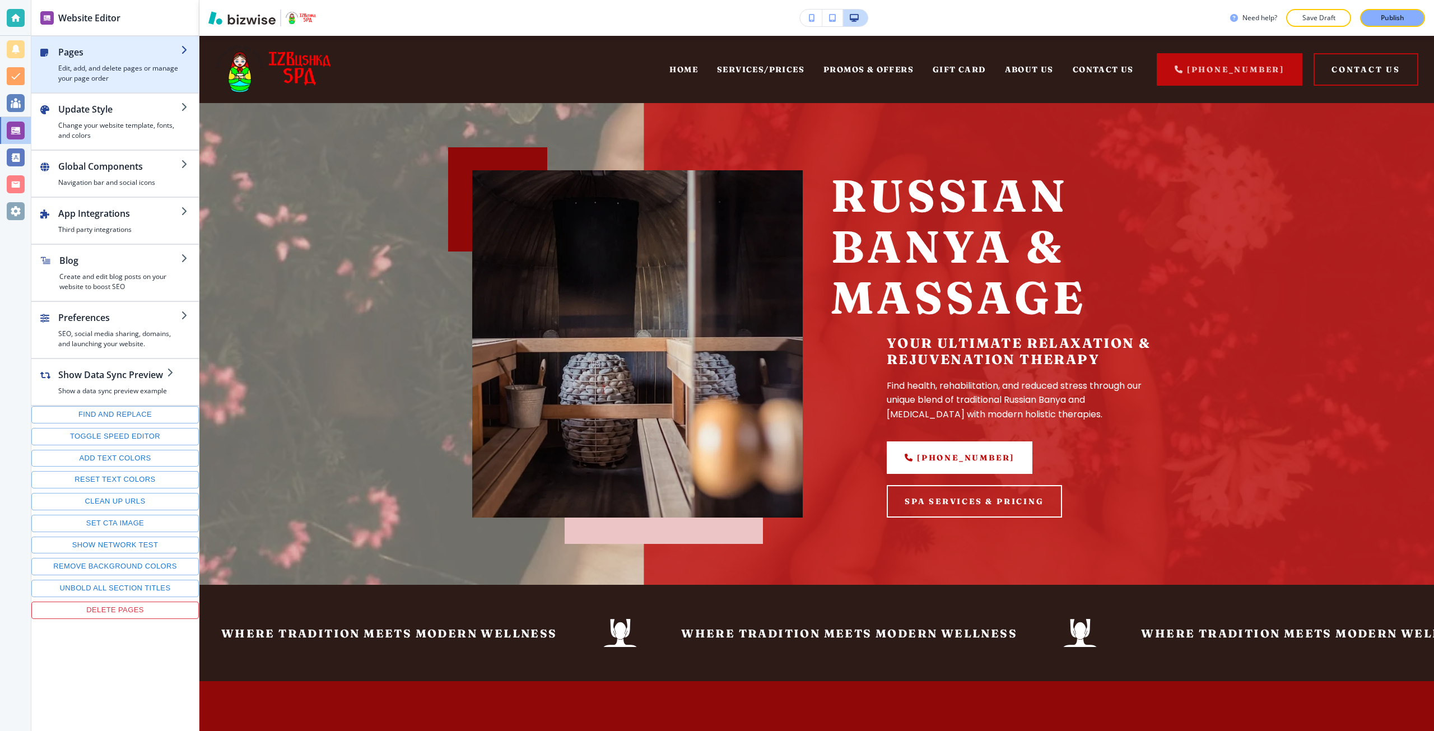
click at [105, 48] on h2 "Pages" at bounding box center [119, 51] width 123 height 13
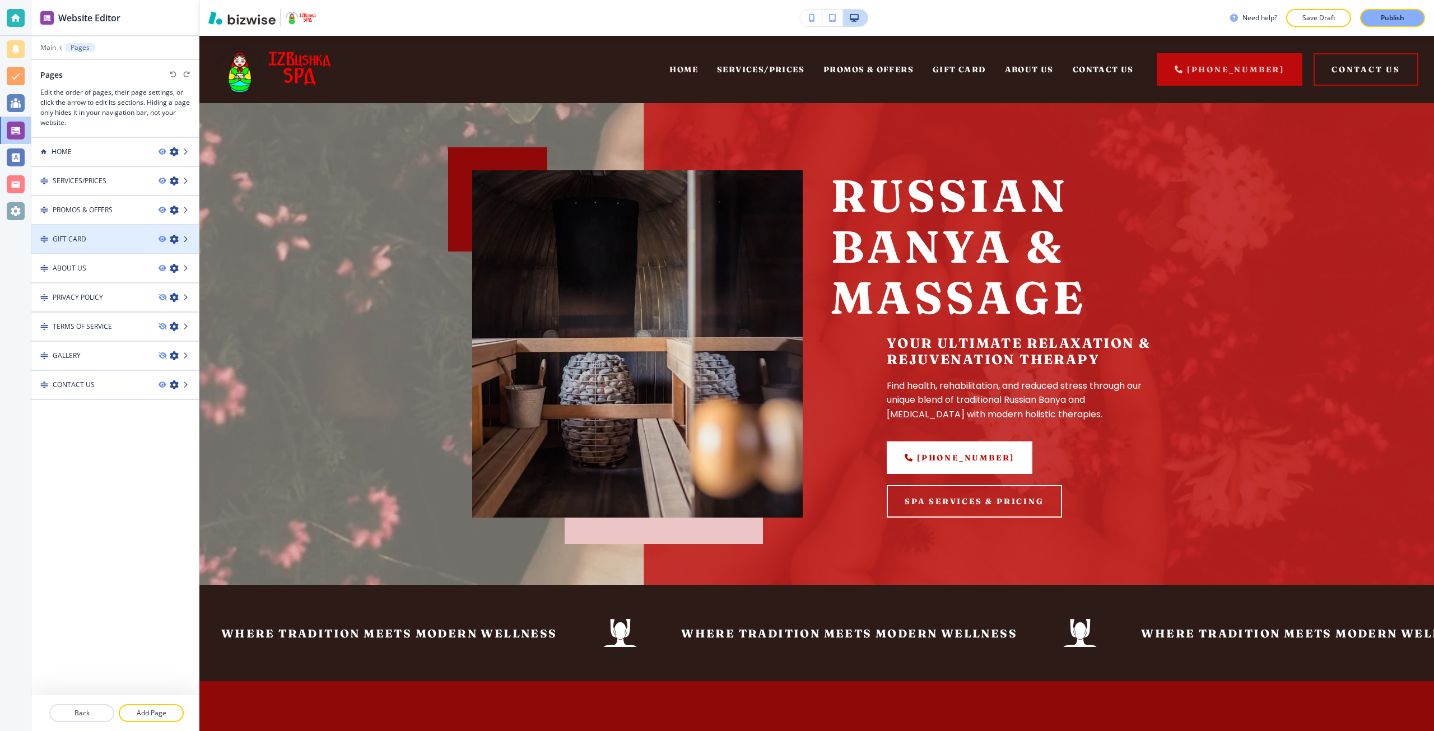
click at [105, 238] on div "GIFT CARD" at bounding box center [90, 239] width 118 height 10
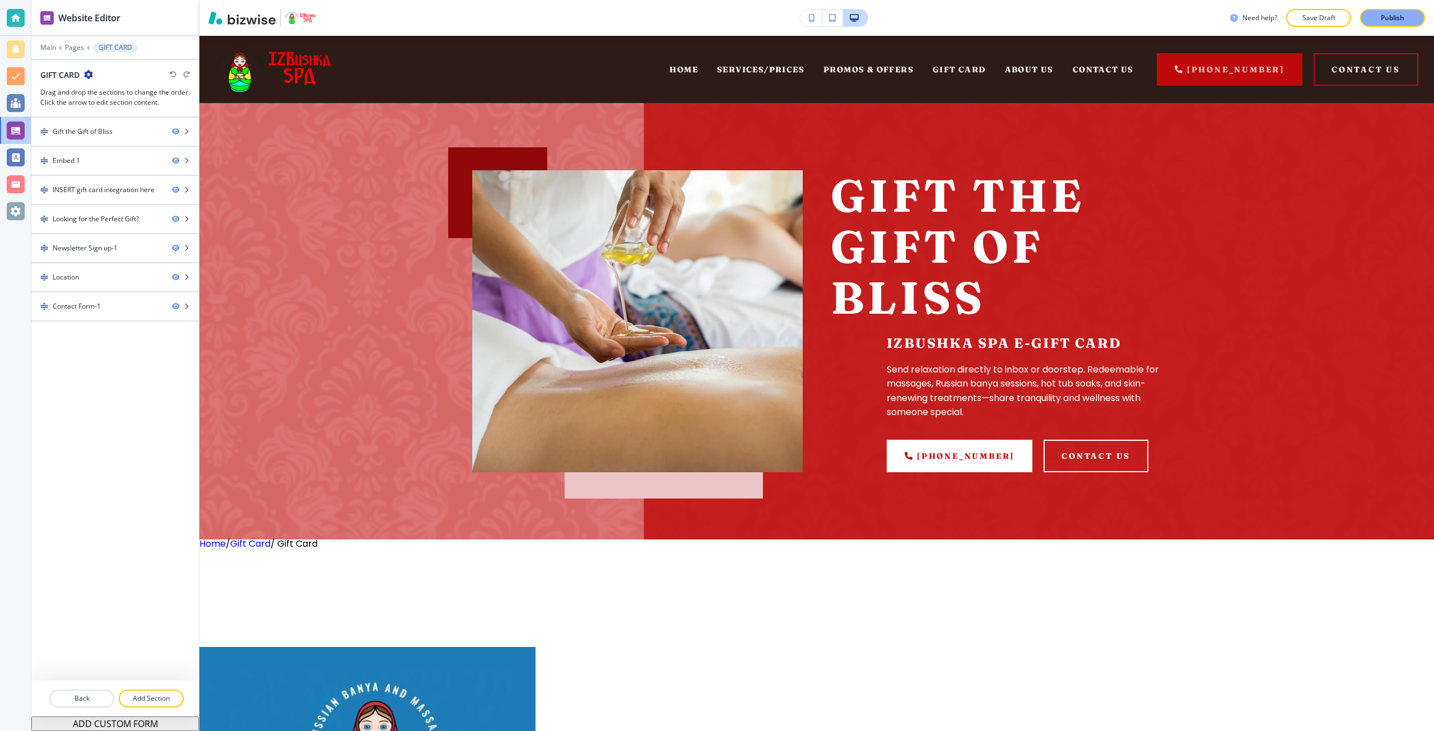
click at [86, 75] on icon "button" at bounding box center [88, 74] width 9 height 9
click at [94, 96] on p "Edit Page Settings" at bounding box center [120, 94] width 57 height 10
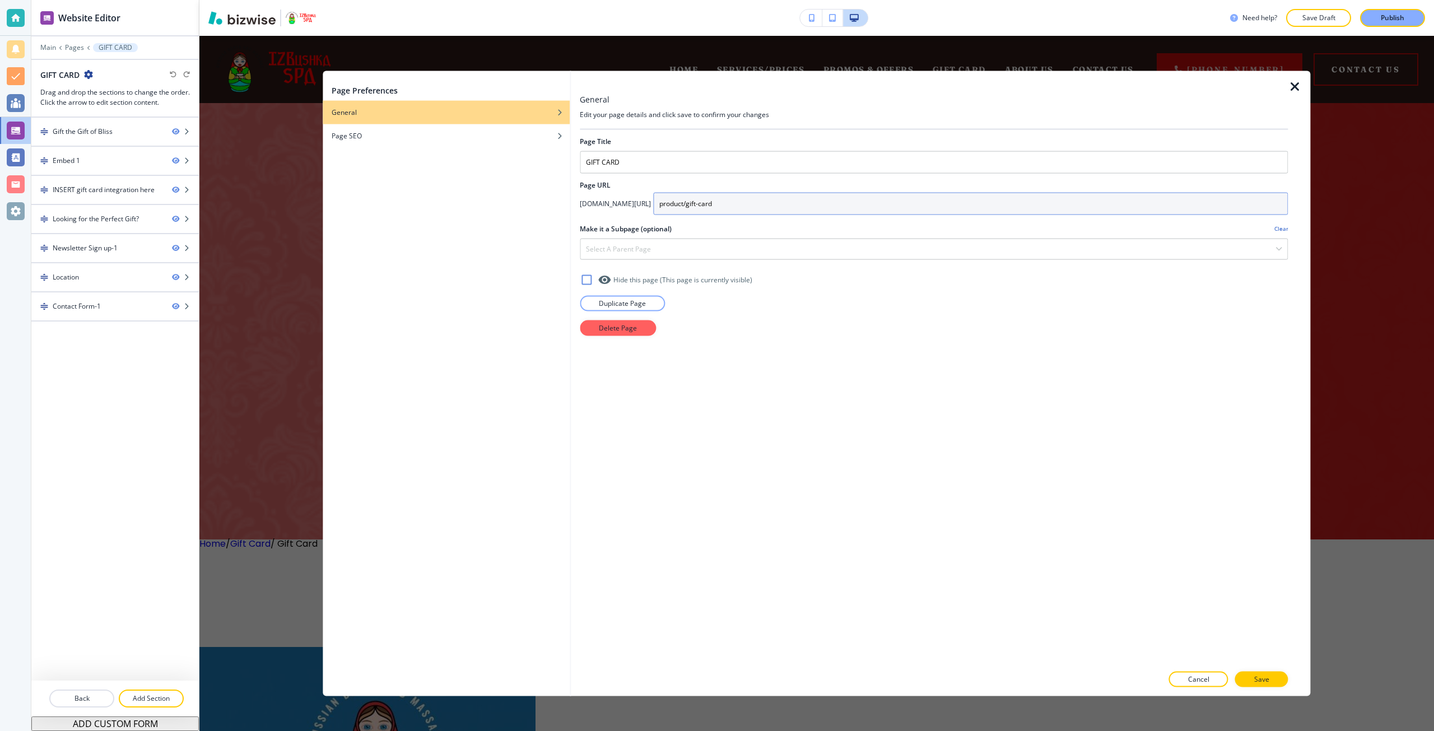
click at [653, 205] on input "product/gift-card" at bounding box center [970, 203] width 635 height 22
drag, startPoint x: 652, startPoint y: 205, endPoint x: 713, endPoint y: 206, distance: 60.5
click at [713, 206] on input "product/gift-card" at bounding box center [970, 203] width 635 height 22
click at [11, 213] on div at bounding box center [16, 211] width 18 height 18
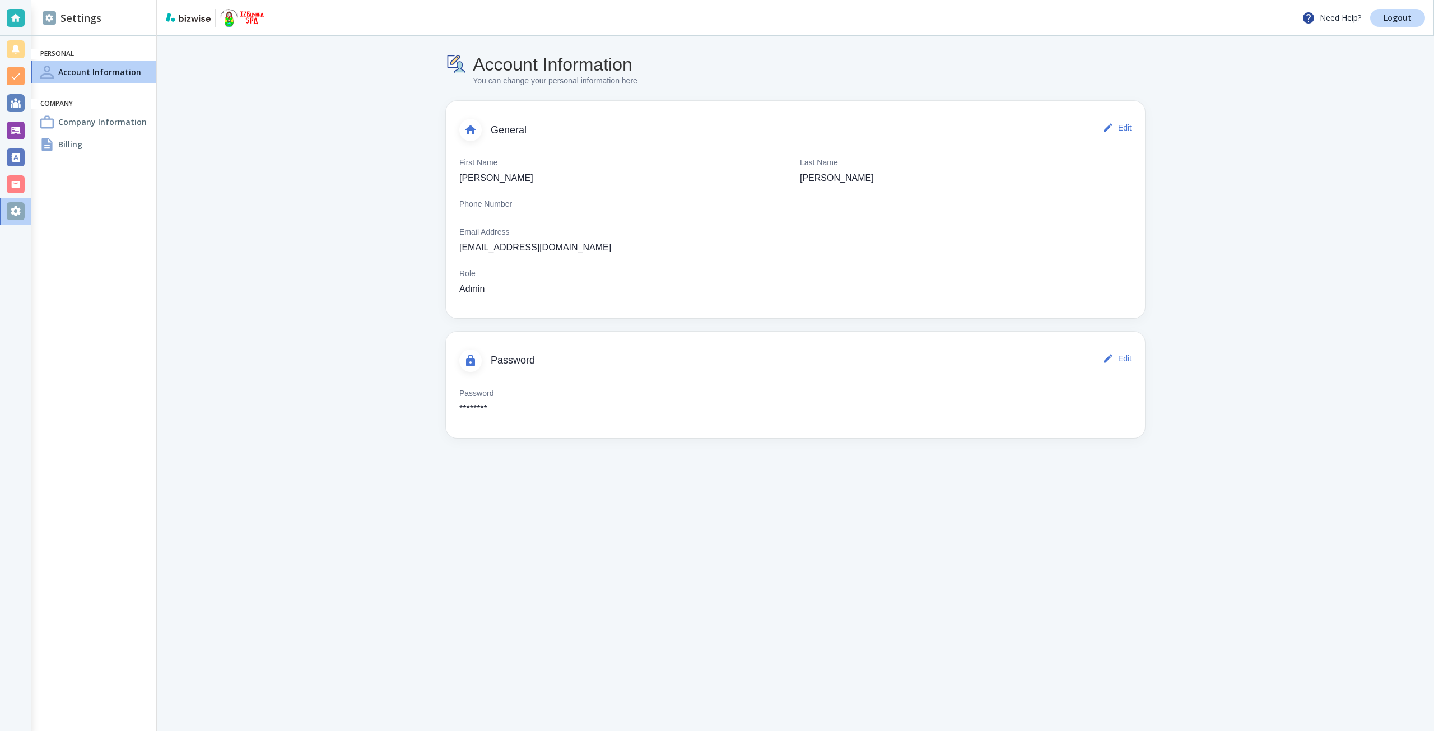
click at [115, 132] on div "Company Information" at bounding box center [93, 122] width 125 height 22
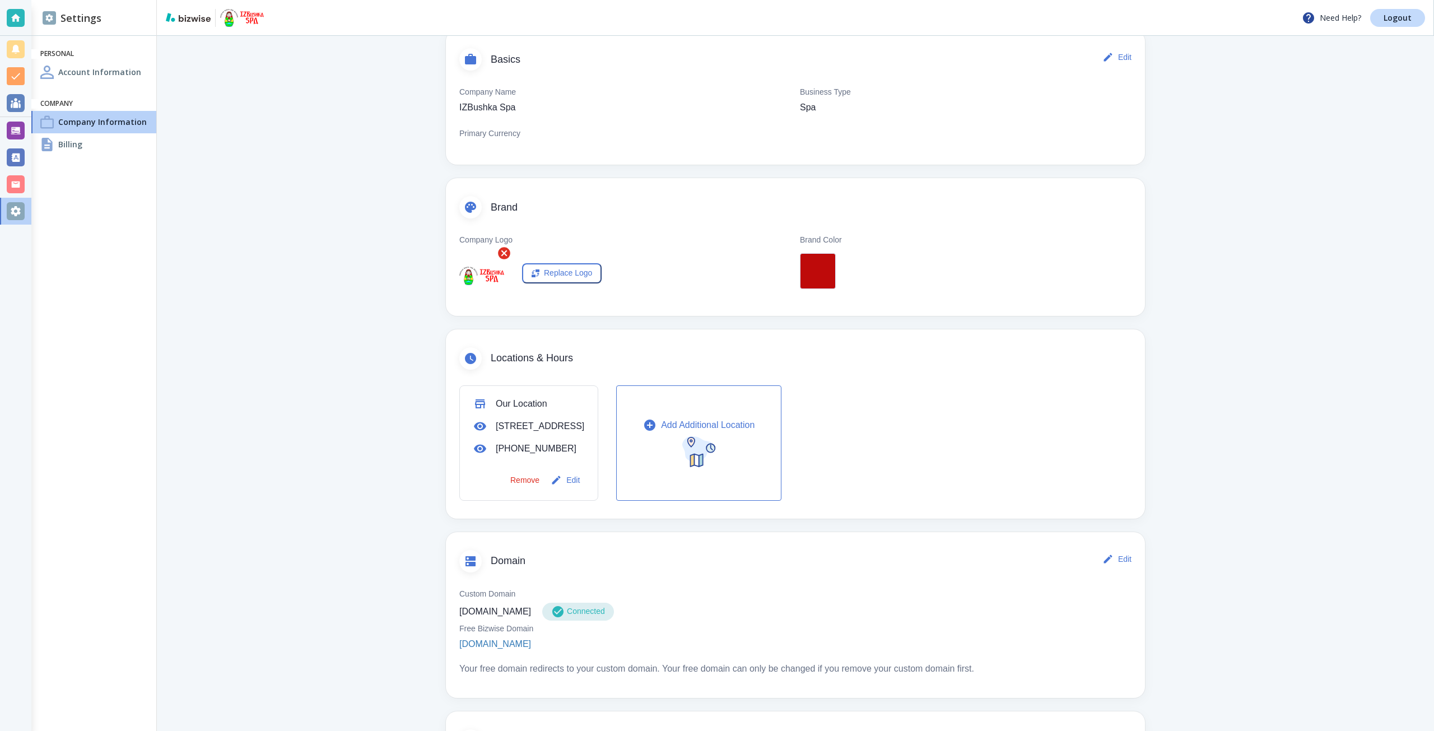
scroll to position [231, 0]
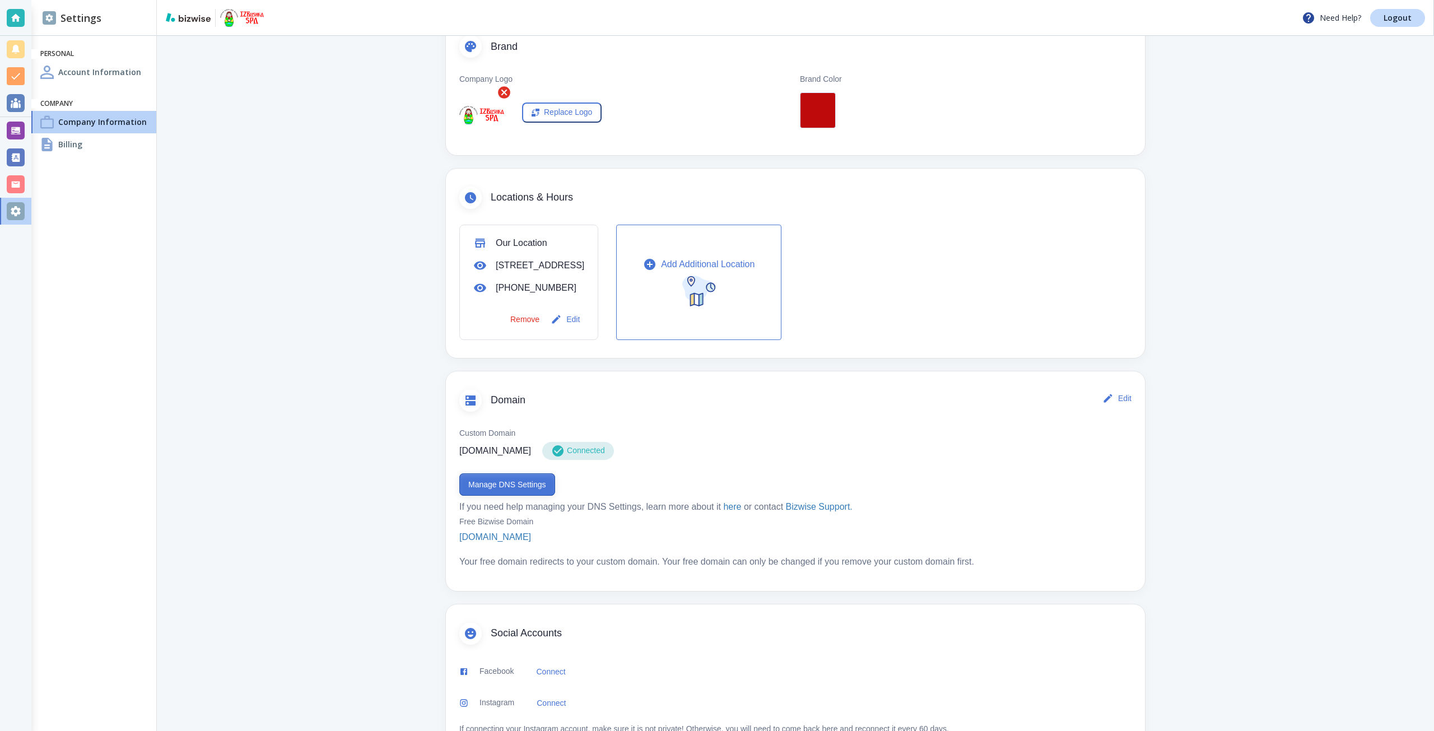
click at [503, 496] on button "Manage DNS Settings" at bounding box center [507, 484] width 96 height 22
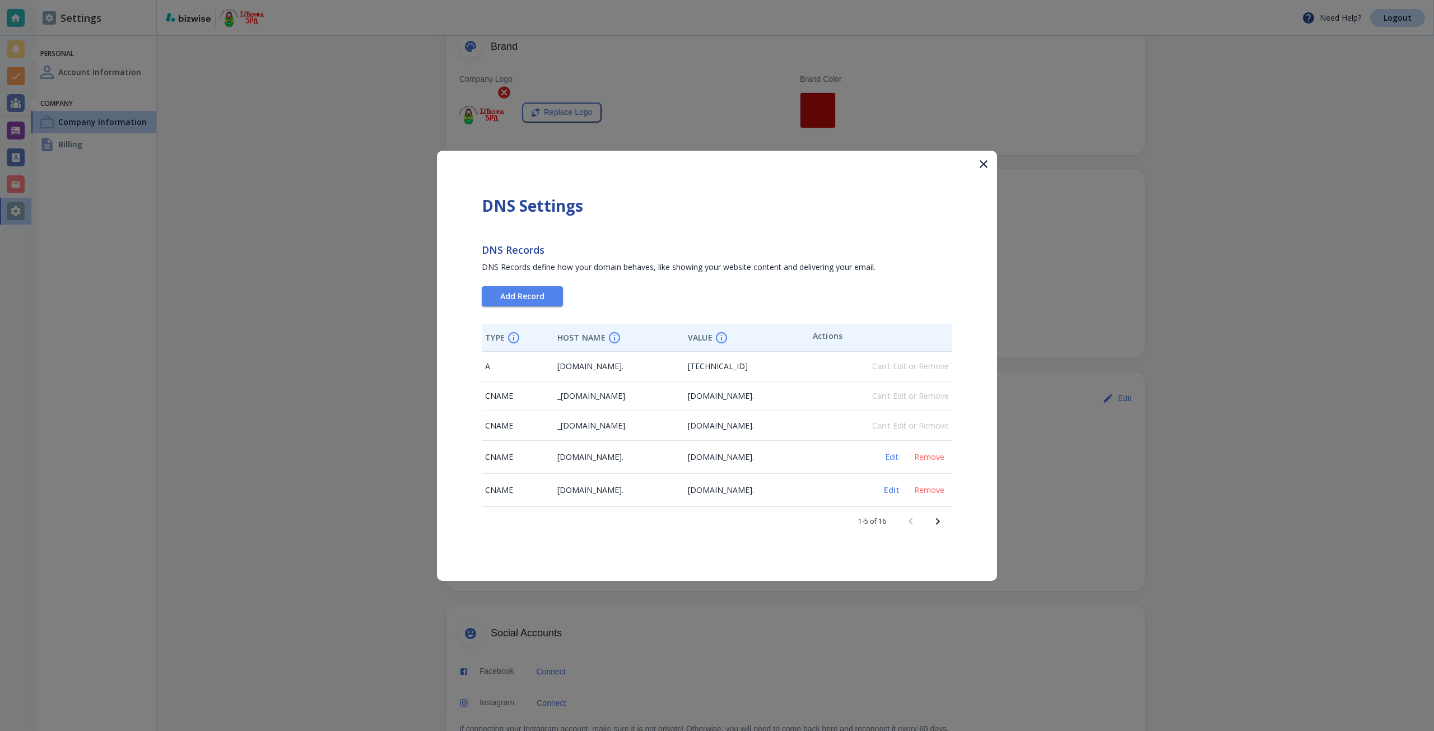
click at [892, 496] on button "Edit" at bounding box center [892, 490] width 36 height 15
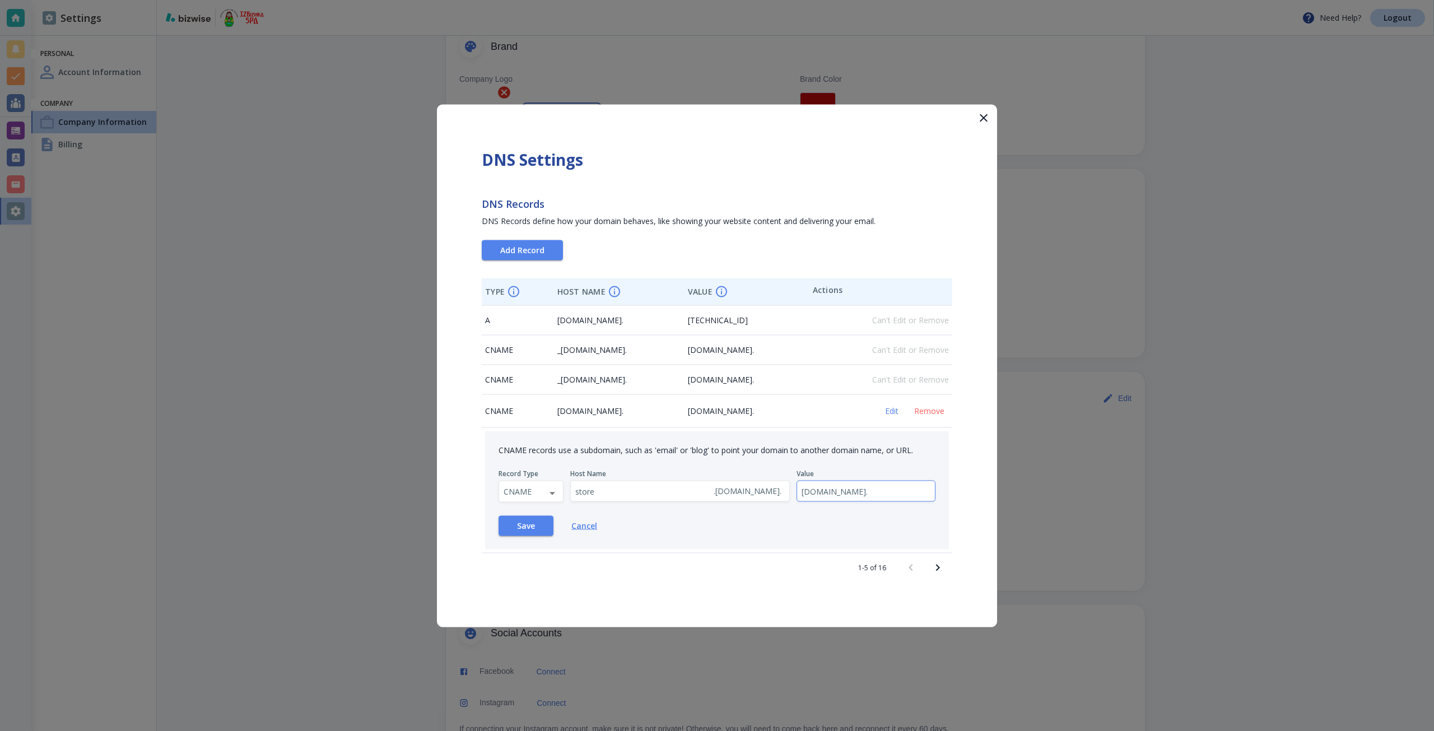
scroll to position [0, 55]
click at [887, 496] on input "[DOMAIN_NAME]." at bounding box center [866, 491] width 138 height 21
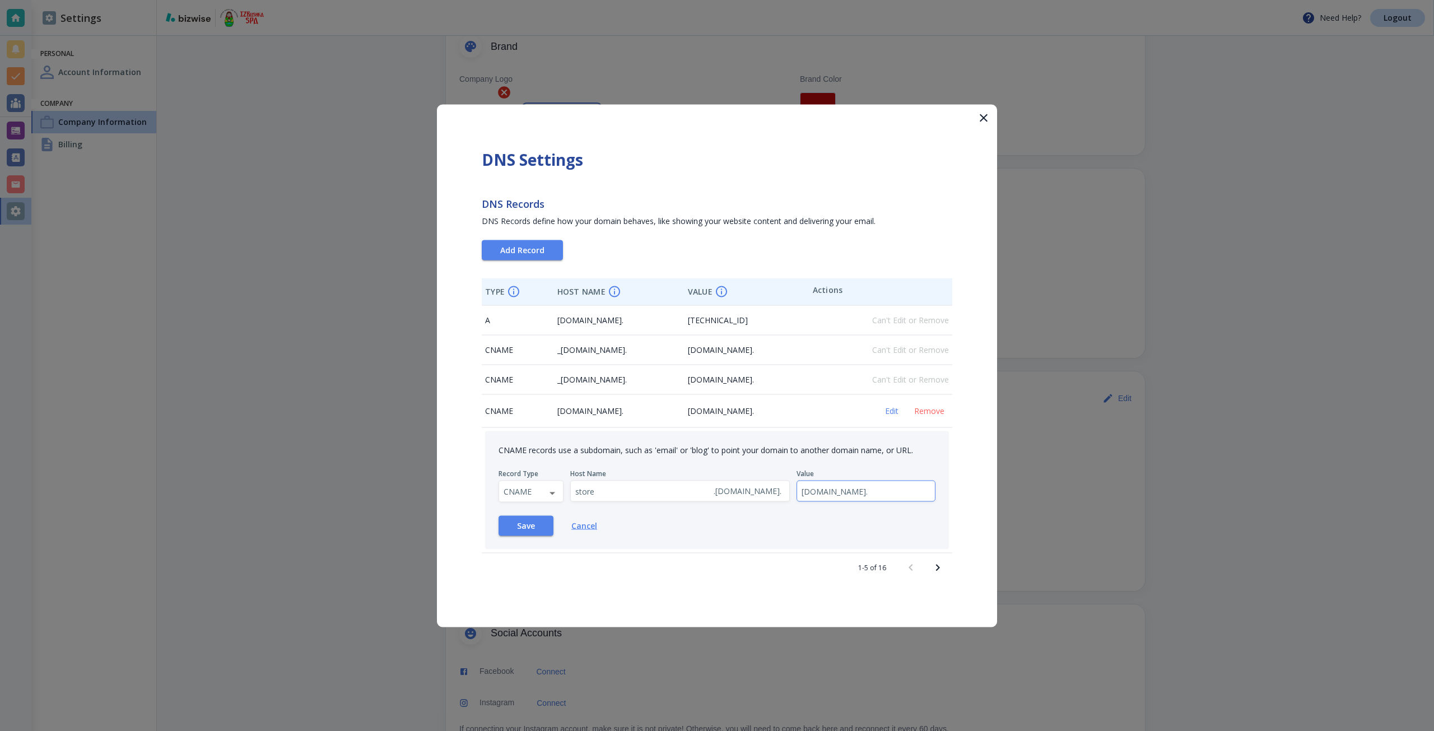
click at [813, 494] on input "[DOMAIN_NAME]." at bounding box center [866, 491] width 138 height 21
click at [849, 518] on div "Save Cancel" at bounding box center [717, 525] width 437 height 20
click at [824, 486] on input "[DOMAIN_NAME]." at bounding box center [866, 491] width 138 height 21
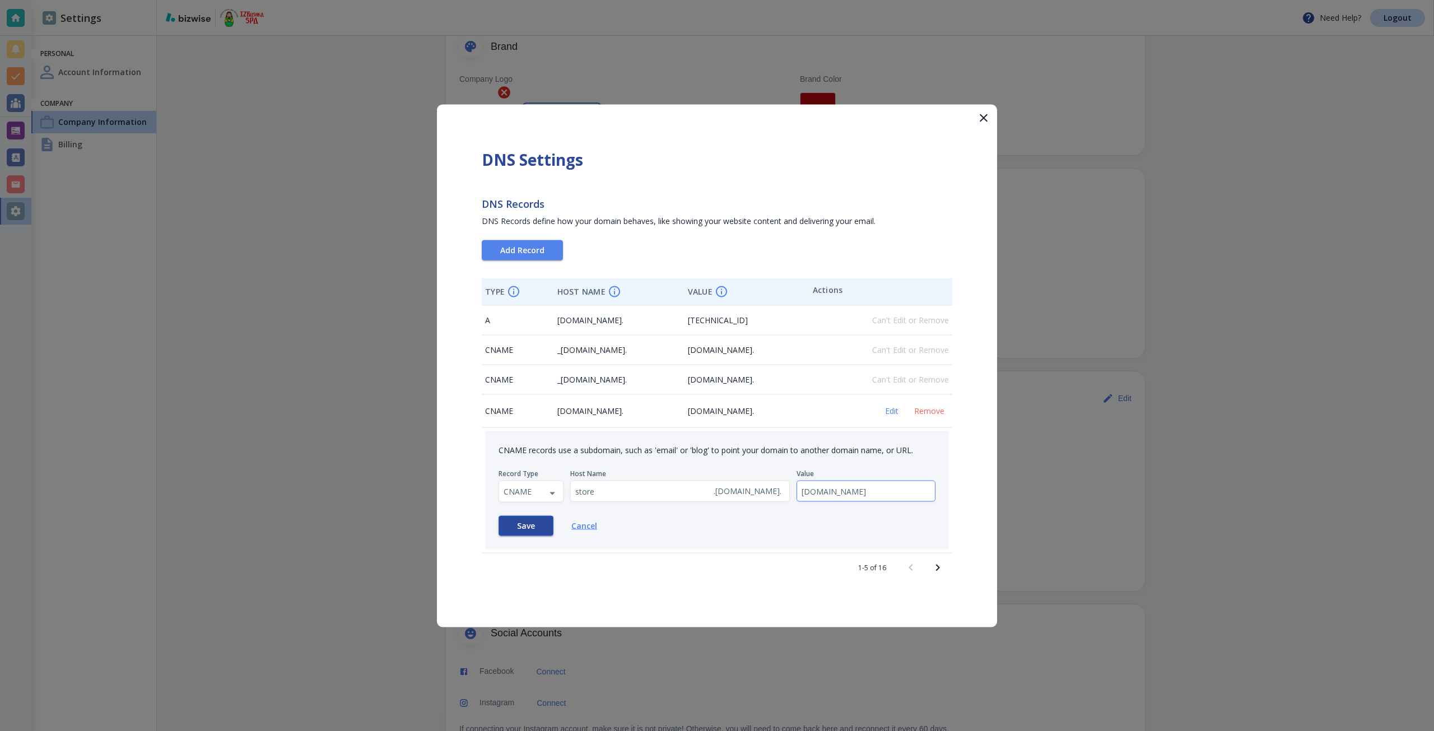
type input "[DOMAIN_NAME]"
click at [536, 526] on button "Save" at bounding box center [526, 525] width 55 height 20
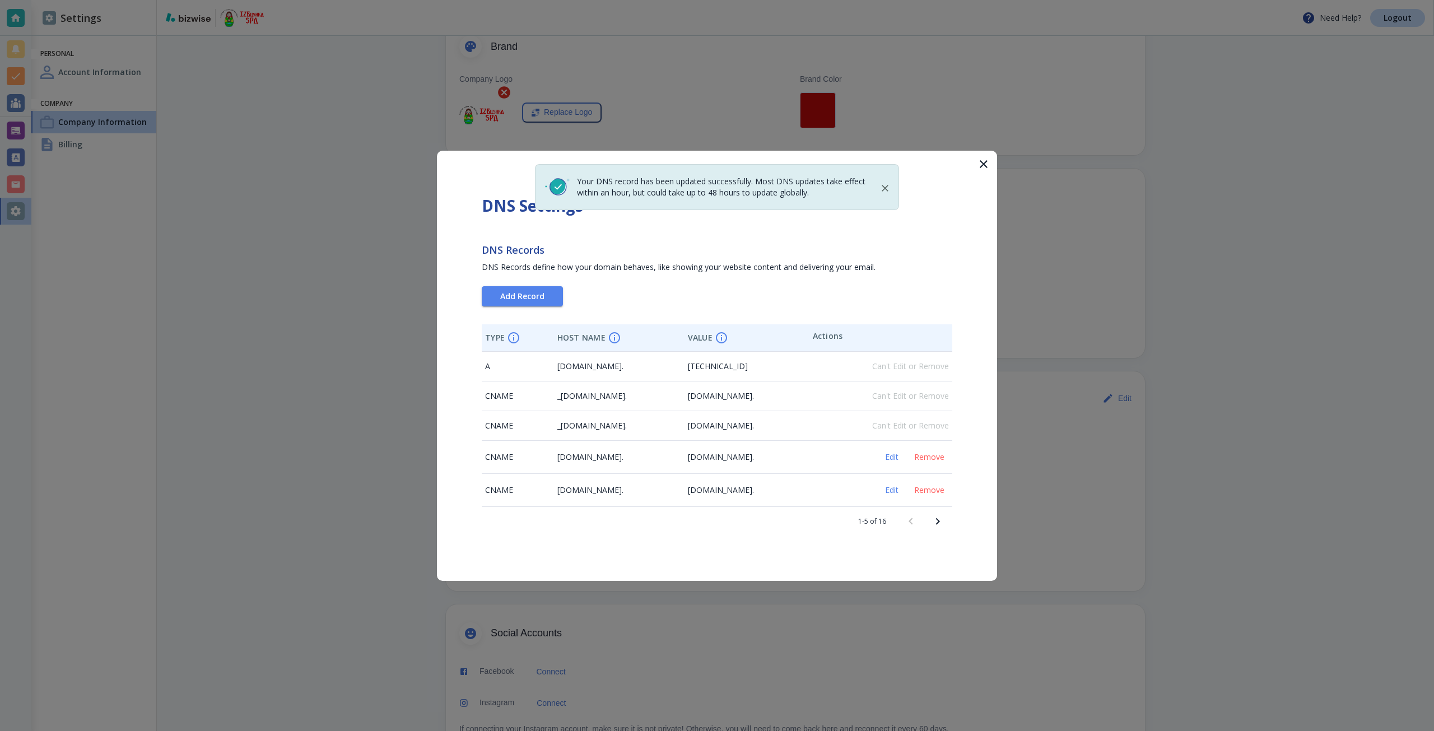
click at [557, 487] on span "[DOMAIN_NAME]." at bounding box center [590, 490] width 66 height 11
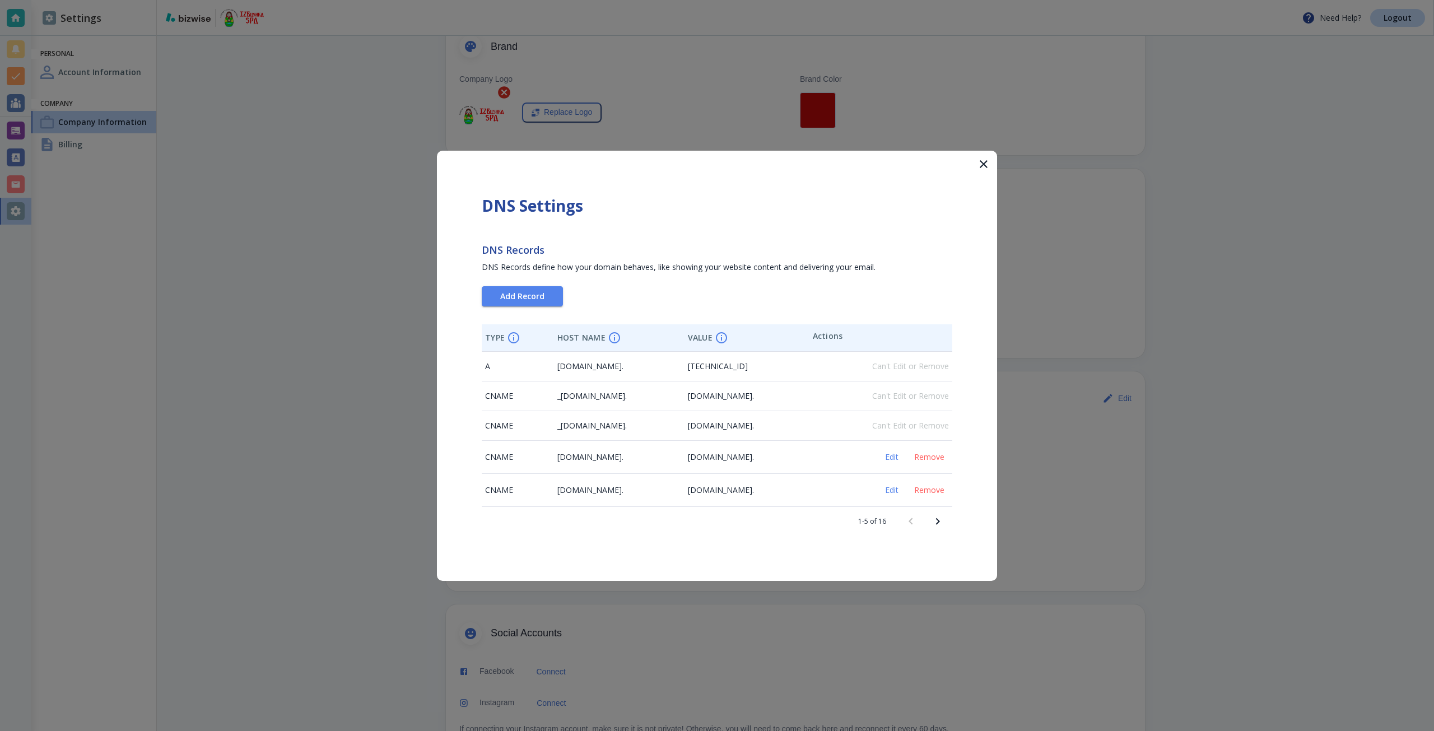
drag, startPoint x: 551, startPoint y: 487, endPoint x: 612, endPoint y: 489, distance: 61.1
click at [612, 489] on span "[DOMAIN_NAME]." at bounding box center [590, 490] width 66 height 11
click at [739, 522] on div "1-5 of 16" at bounding box center [717, 521] width 471 height 29
click at [893, 458] on span "Edit" at bounding box center [892, 457] width 27 height 8
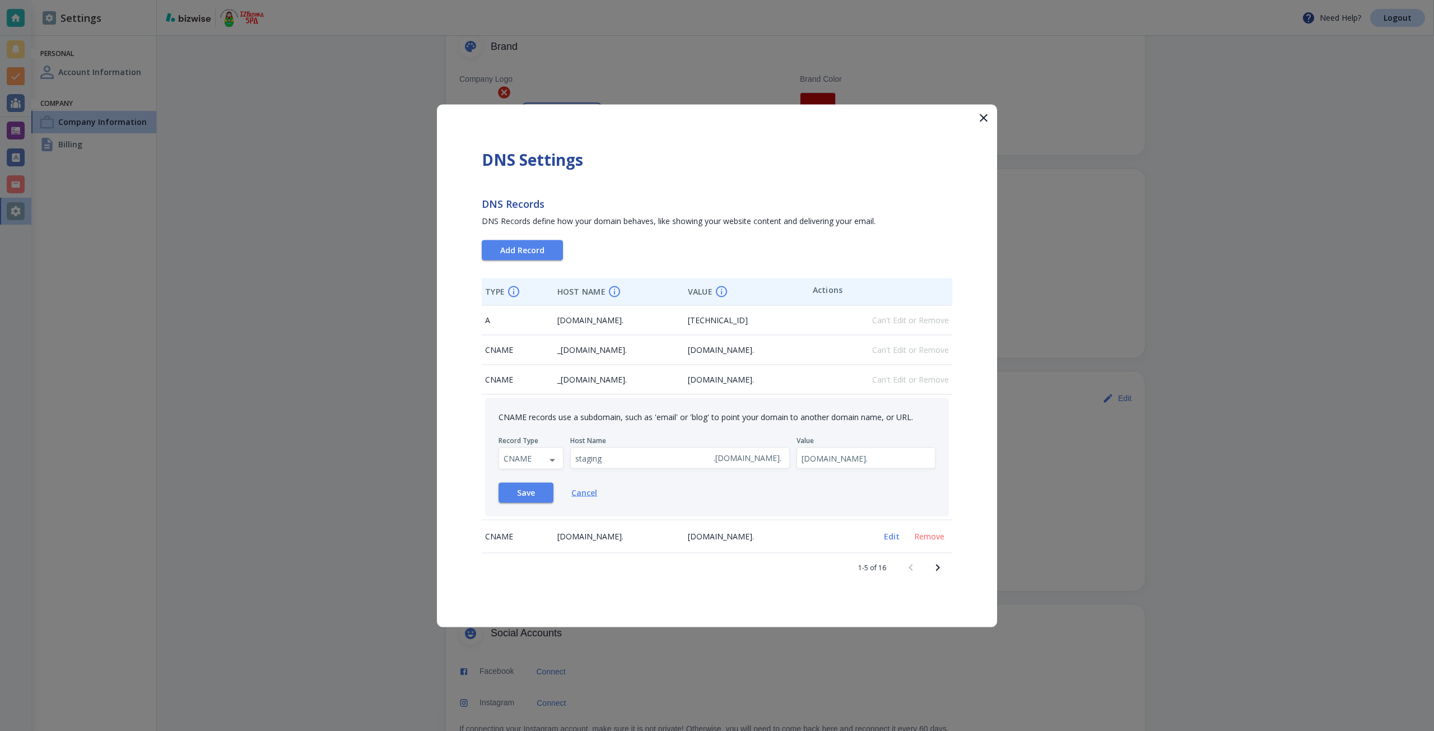
click at [890, 539] on span "Edit" at bounding box center [892, 536] width 27 height 8
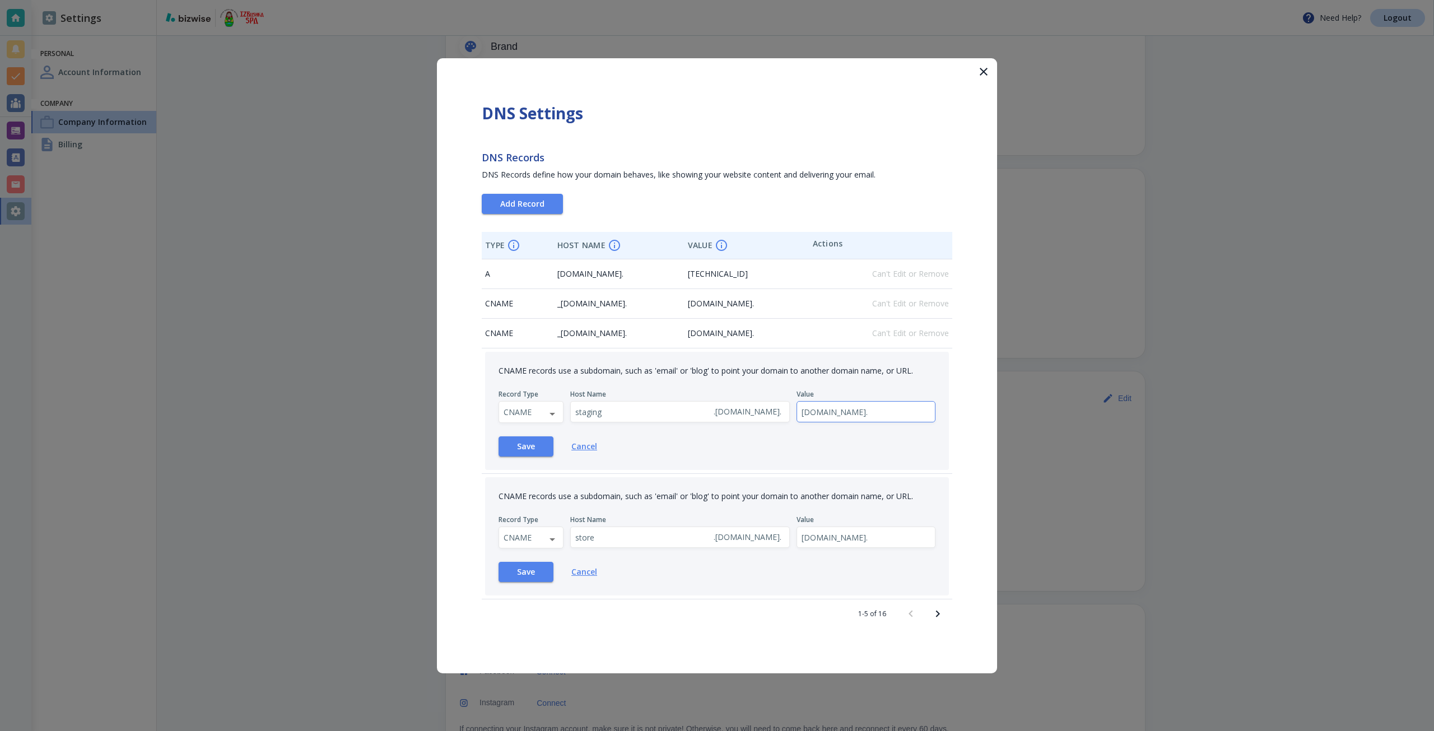
click at [913, 410] on input "[DOMAIN_NAME]." at bounding box center [866, 412] width 138 height 21
click at [903, 534] on input "[DOMAIN_NAME]." at bounding box center [866, 537] width 138 height 21
click at [1197, 455] on div at bounding box center [717, 365] width 1434 height 731
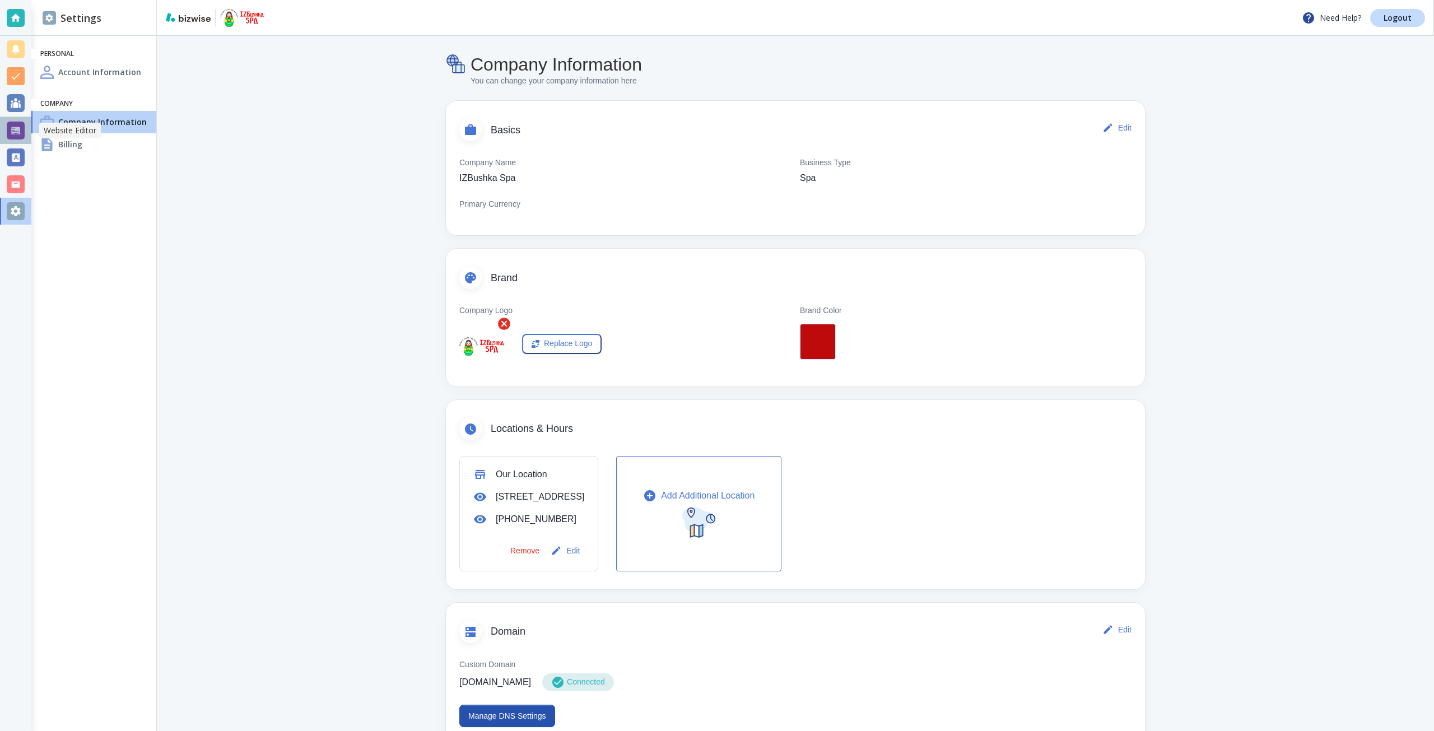
click at [10, 133] on div at bounding box center [16, 131] width 18 height 18
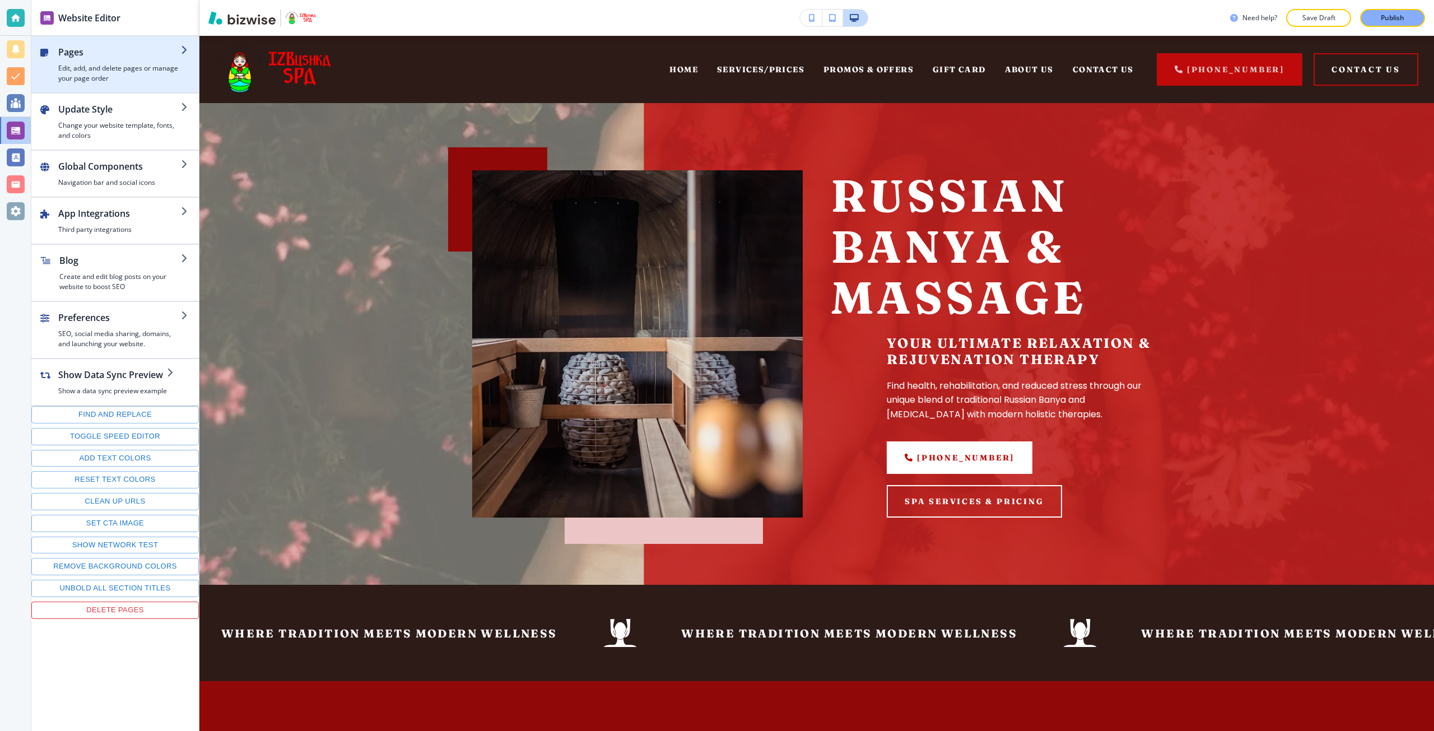
click at [148, 76] on h4 "Edit, add, and delete pages or manage your page order" at bounding box center [119, 73] width 123 height 20
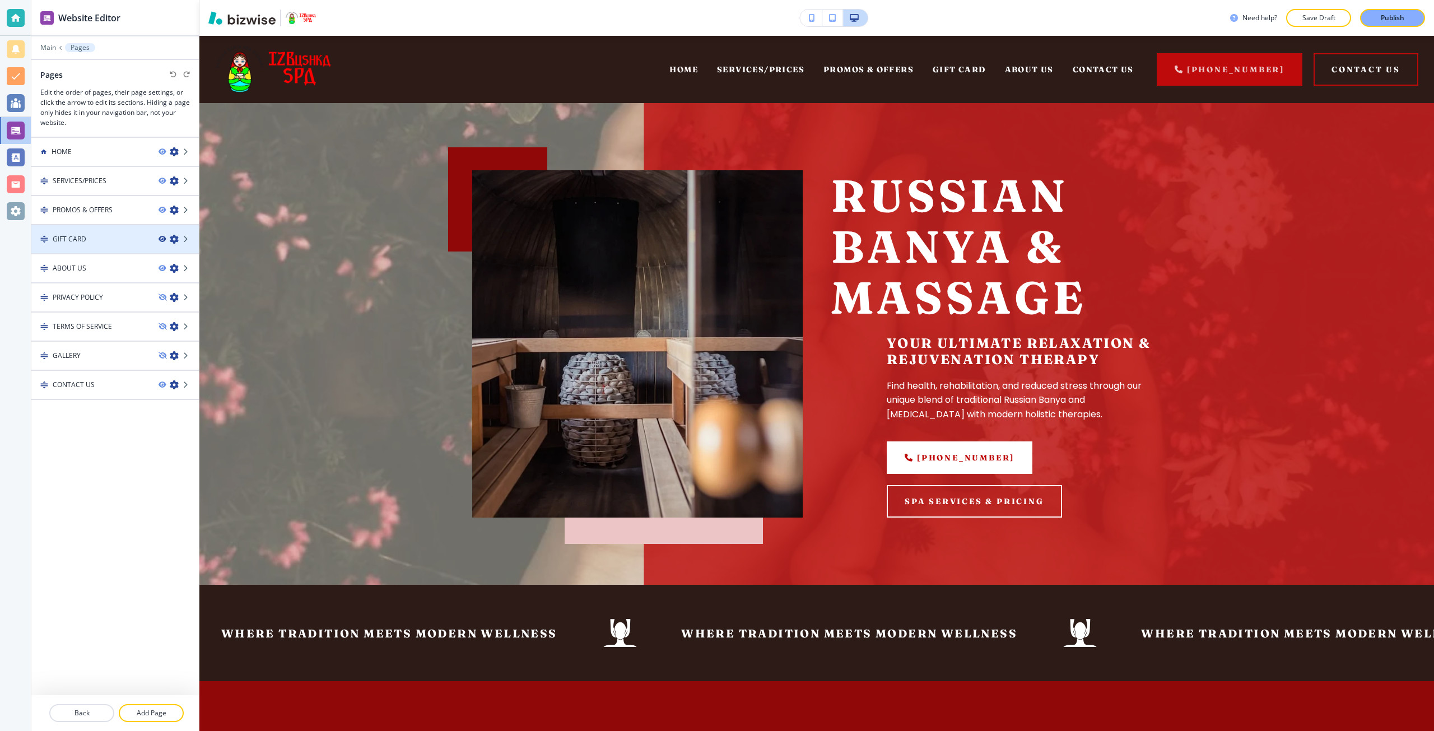
click at [160, 238] on icon "button" at bounding box center [162, 239] width 7 height 7
click at [142, 711] on p "Add Page" at bounding box center [151, 713] width 63 height 10
click at [120, 482] on div "HOME SERVICES/PRICES PROMOS & OFFERS GIFT CARD ABOUT US PRIVACY POLICY TERMS OF…" at bounding box center [115, 416] width 168 height 559
click at [175, 238] on icon "button" at bounding box center [174, 239] width 9 height 9
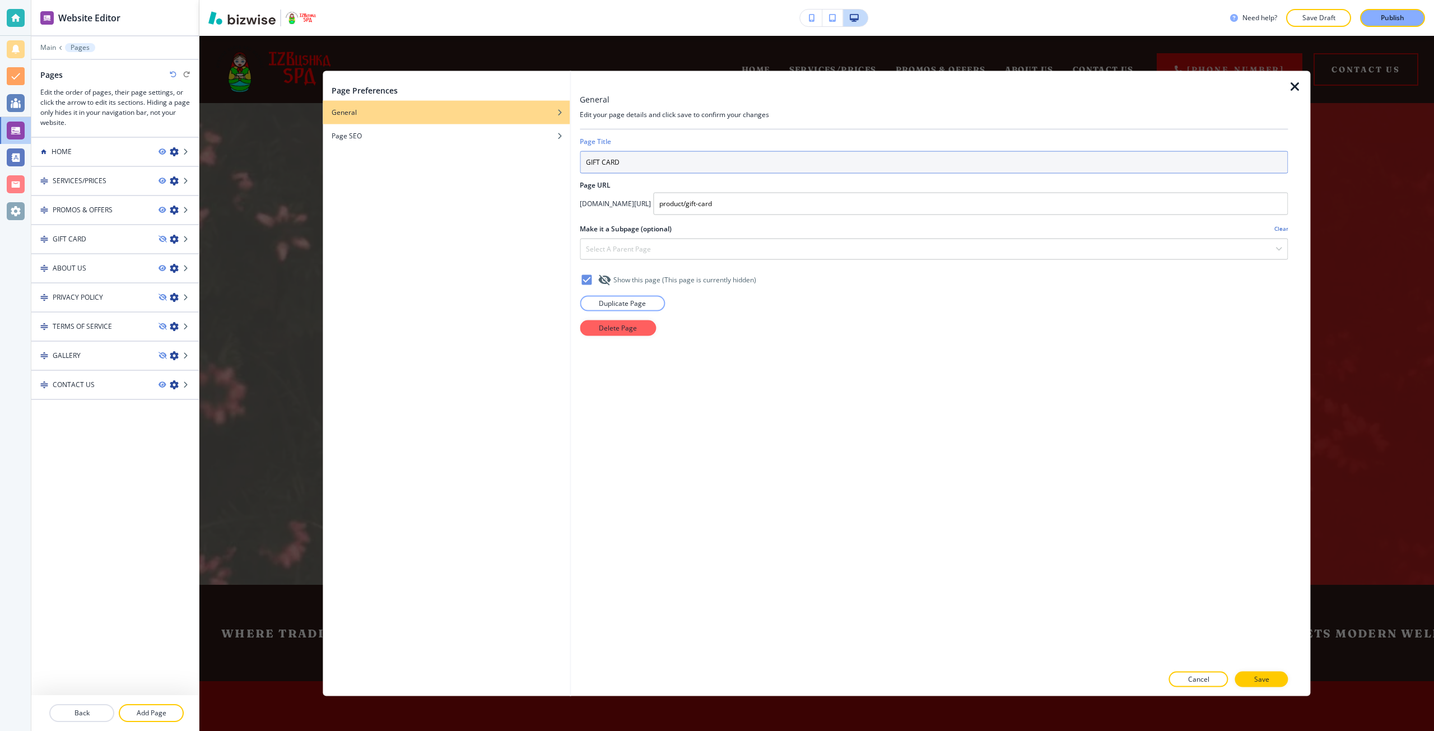
click at [635, 168] on input "GIFT CARD" at bounding box center [934, 162] width 708 height 22
type input "GIFT CARDs"
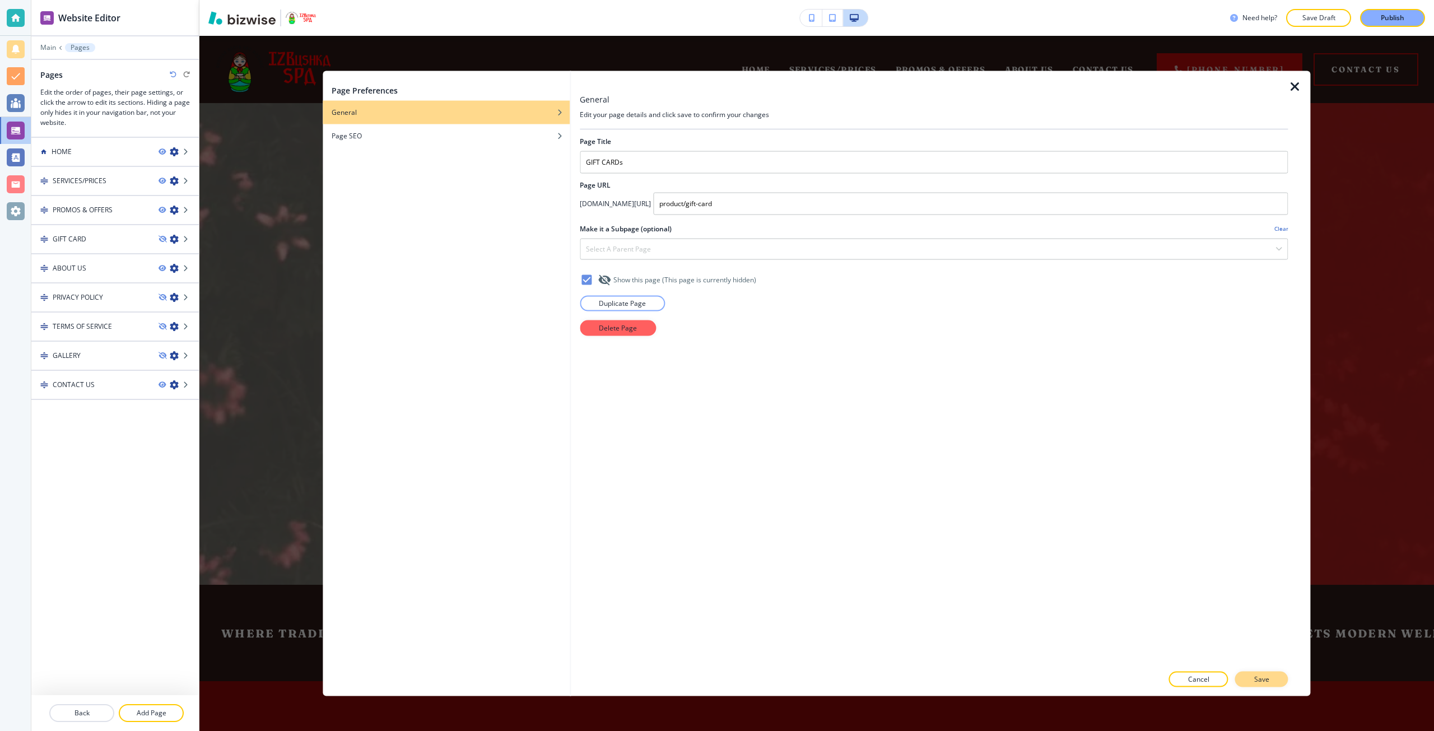
click at [1243, 676] on button "Save" at bounding box center [1261, 680] width 53 height 16
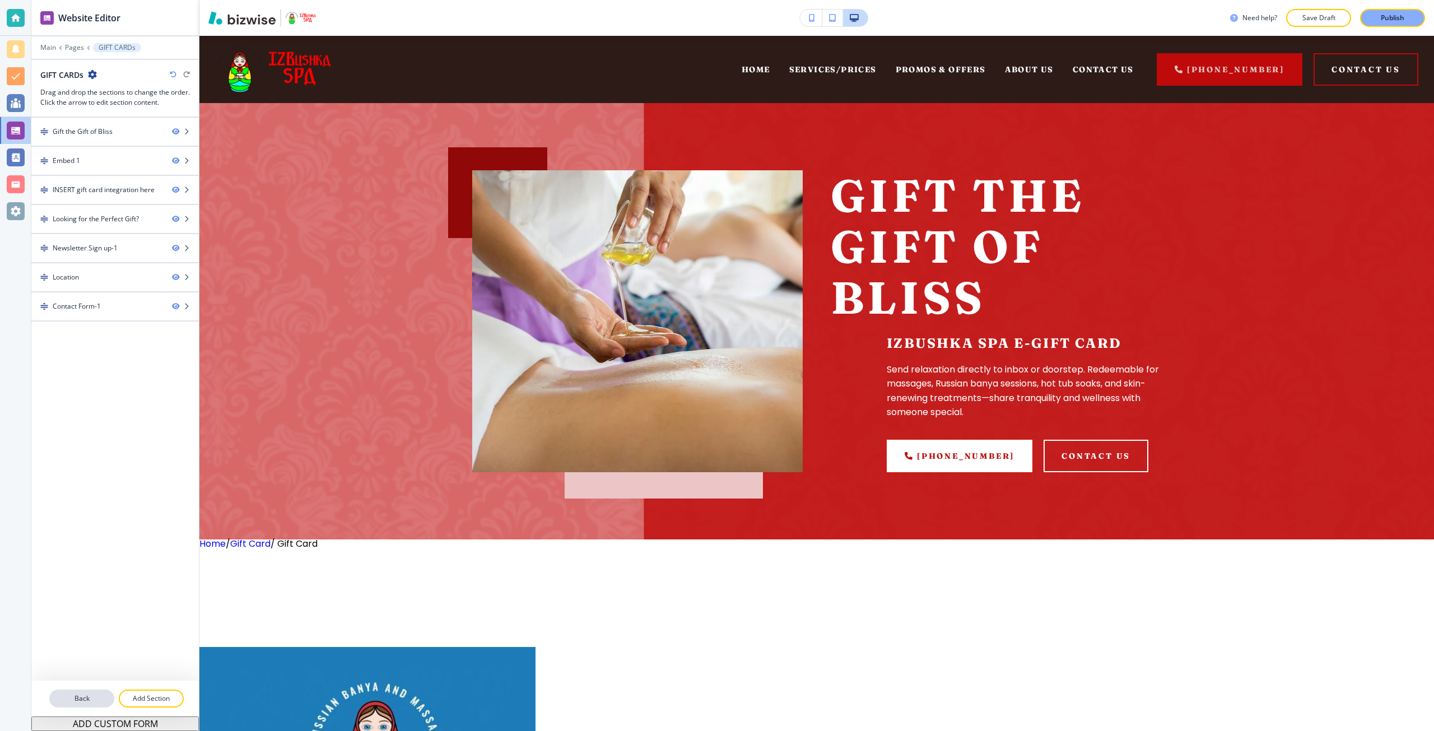
click at [97, 704] on button "Back" at bounding box center [81, 699] width 65 height 18
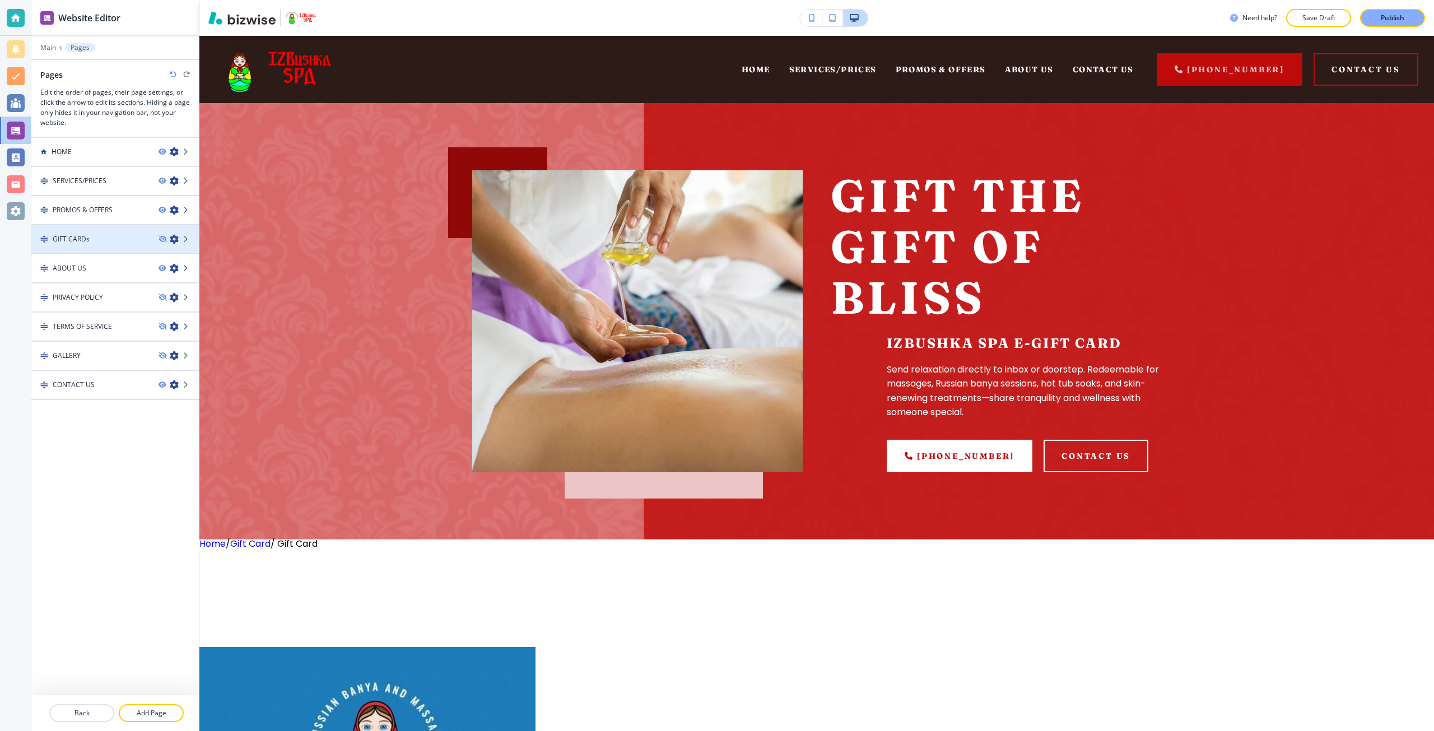
click at [173, 243] on icon "button" at bounding box center [174, 239] width 9 height 9
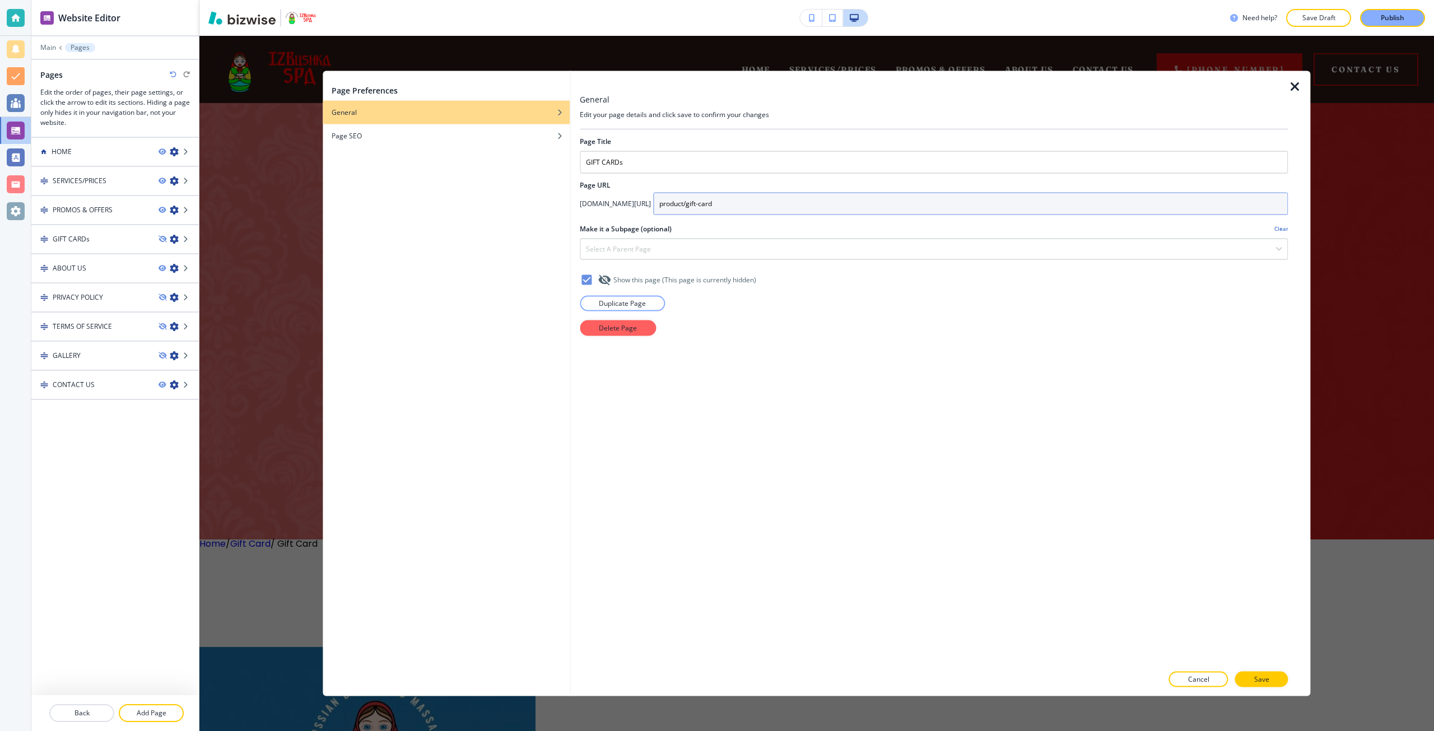
click at [738, 210] on input "product/gift-card" at bounding box center [970, 203] width 635 height 22
type input "product/gift-cards"
click at [1272, 685] on button "Save" at bounding box center [1261, 680] width 53 height 16
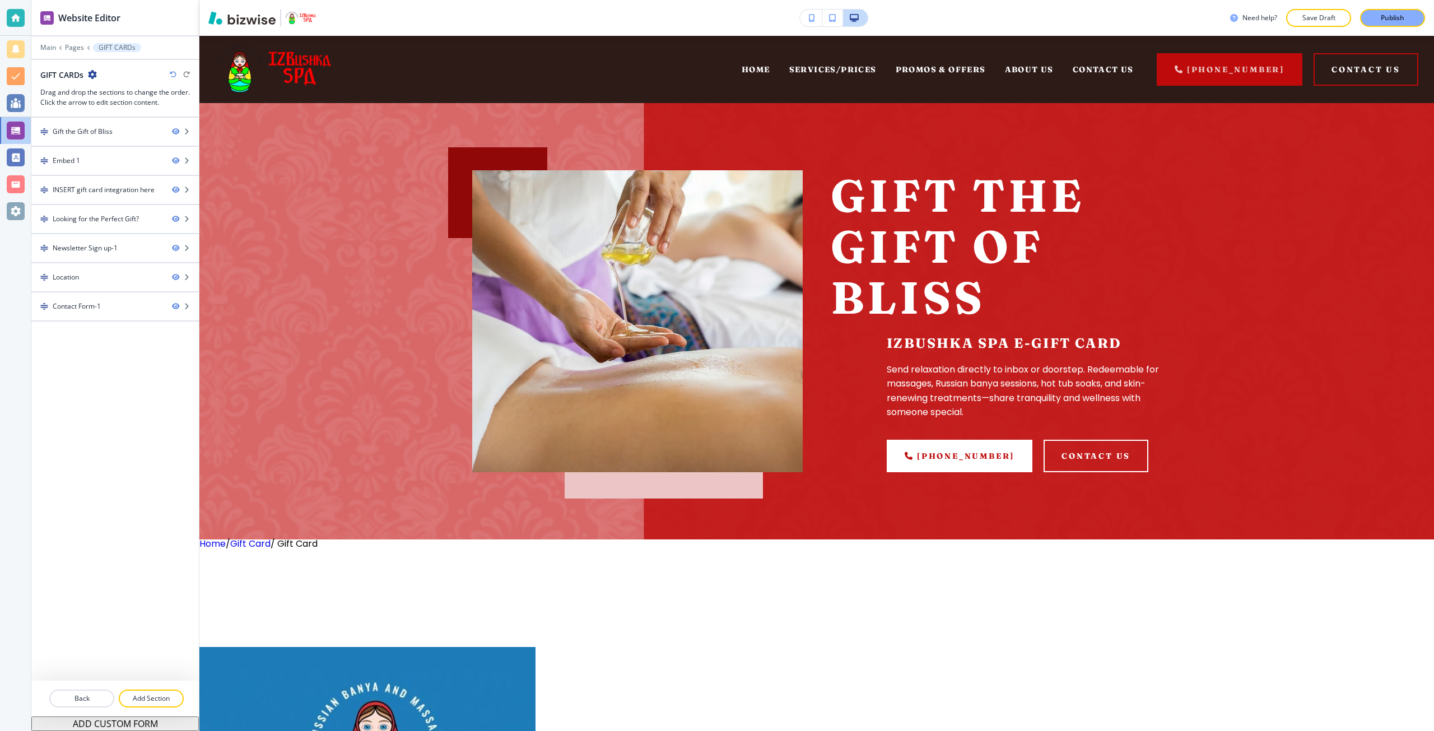
click at [76, 52] on div "Main Pages GIFT CARDs" at bounding box center [115, 47] width 150 height 9
click at [71, 48] on p "Pages" at bounding box center [74, 48] width 19 height 8
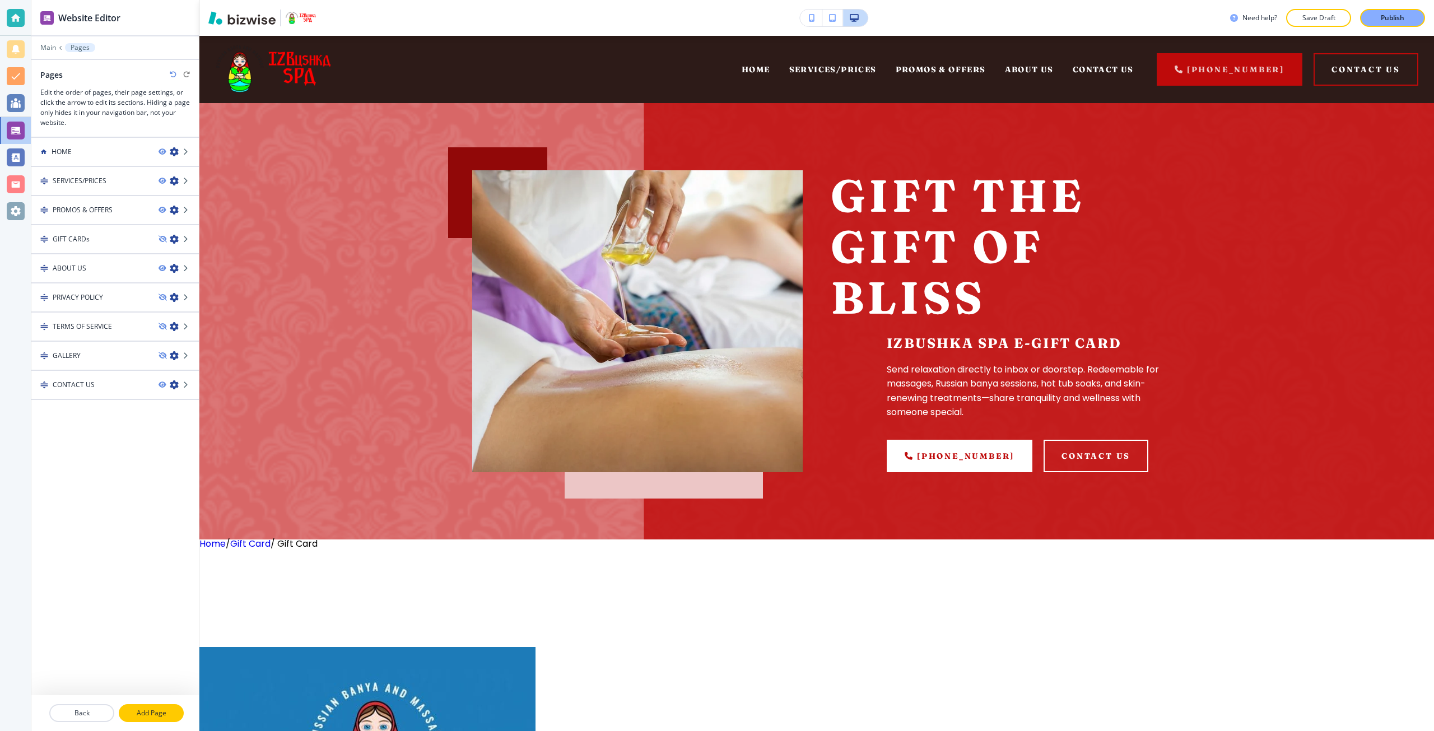
click at [133, 717] on p "Add Page" at bounding box center [151, 713] width 63 height 10
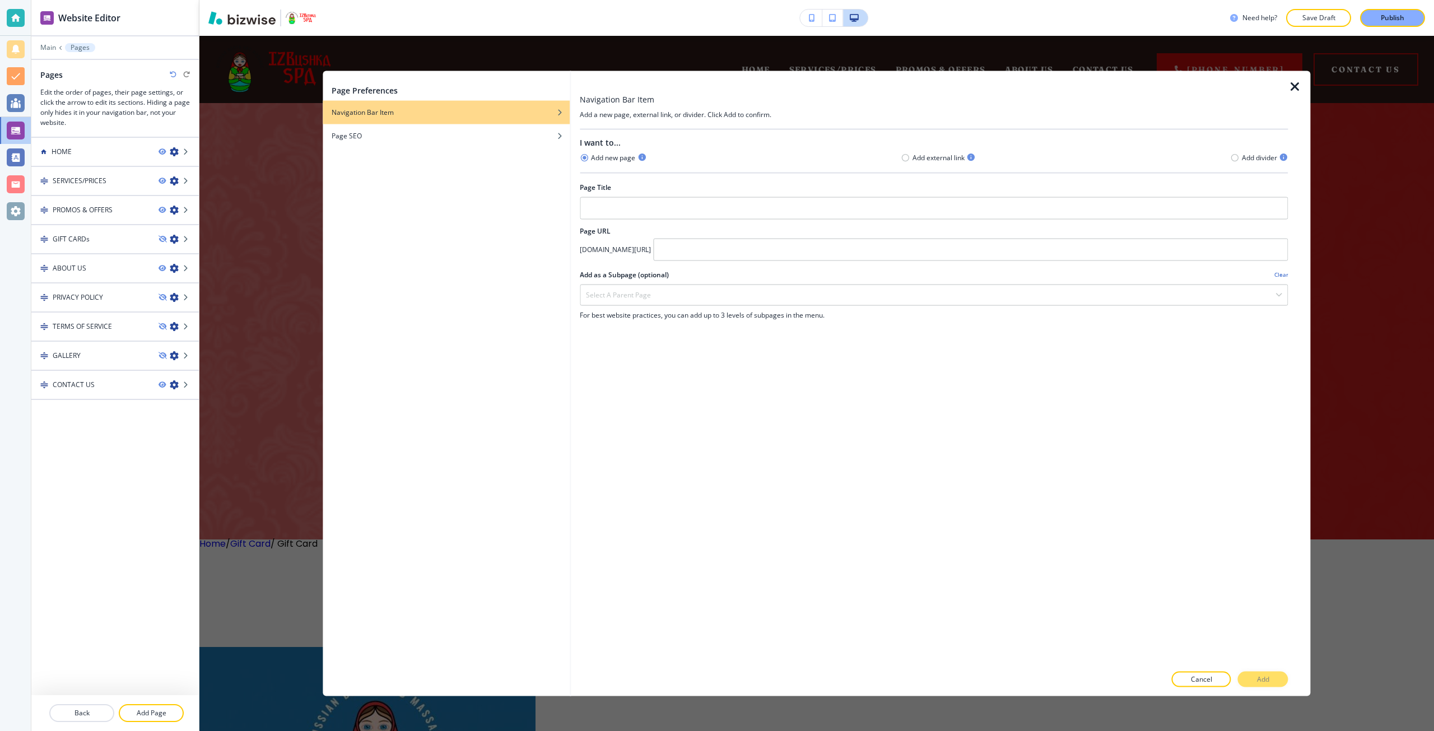
click at [928, 157] on h4 "Add external link" at bounding box center [939, 158] width 52 height 10
click at [910, 160] on div "Add external link" at bounding box center [938, 157] width 75 height 11
click at [908, 160] on icon "button" at bounding box center [905, 158] width 9 height 9
click at [612, 255] on input "text" at bounding box center [934, 251] width 708 height 22
paste input "product/gift-card"
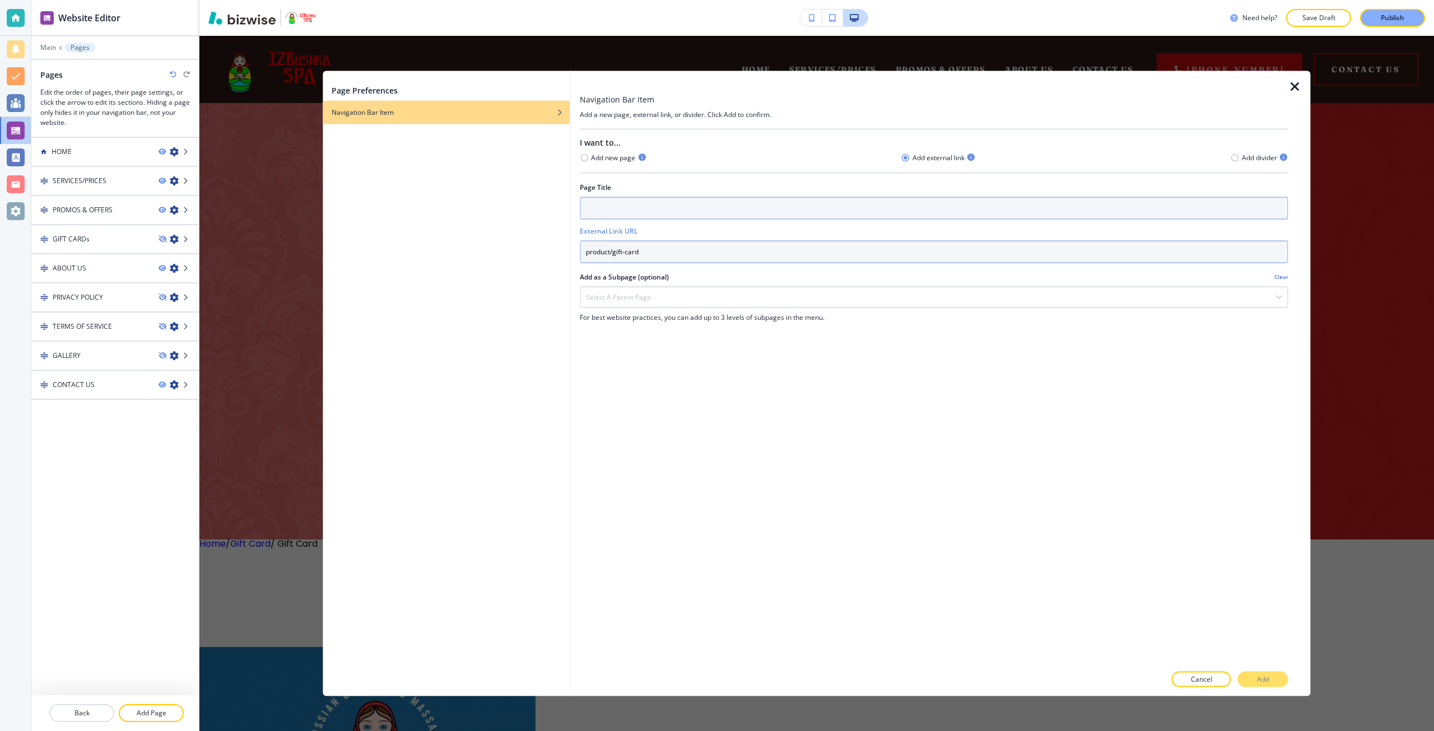
type input "product/gift-card"
click at [606, 206] on input "text" at bounding box center [934, 208] width 708 height 22
type input "GIFT CARD"
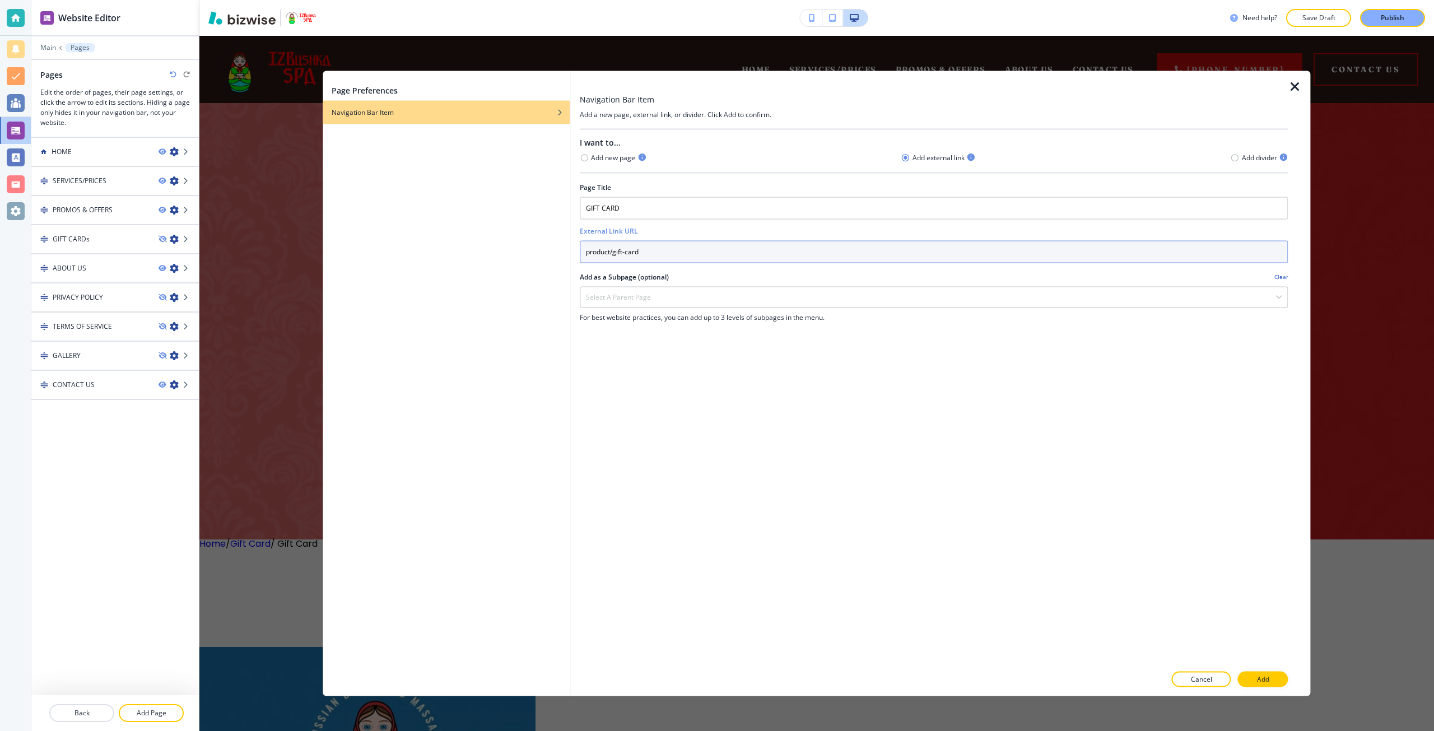
click at [675, 250] on input "product/gift-card" at bounding box center [934, 251] width 708 height 22
paste input "[URL][DOMAIN_NAME]"
drag, startPoint x: 606, startPoint y: 258, endPoint x: 576, endPoint y: 256, distance: 29.8
click at [576, 256] on div "Navigation Bar Item Add a new page, external link, or divider. Click Add to con…" at bounding box center [941, 384] width 740 height 626
type input "[URL][DOMAIN_NAME]"
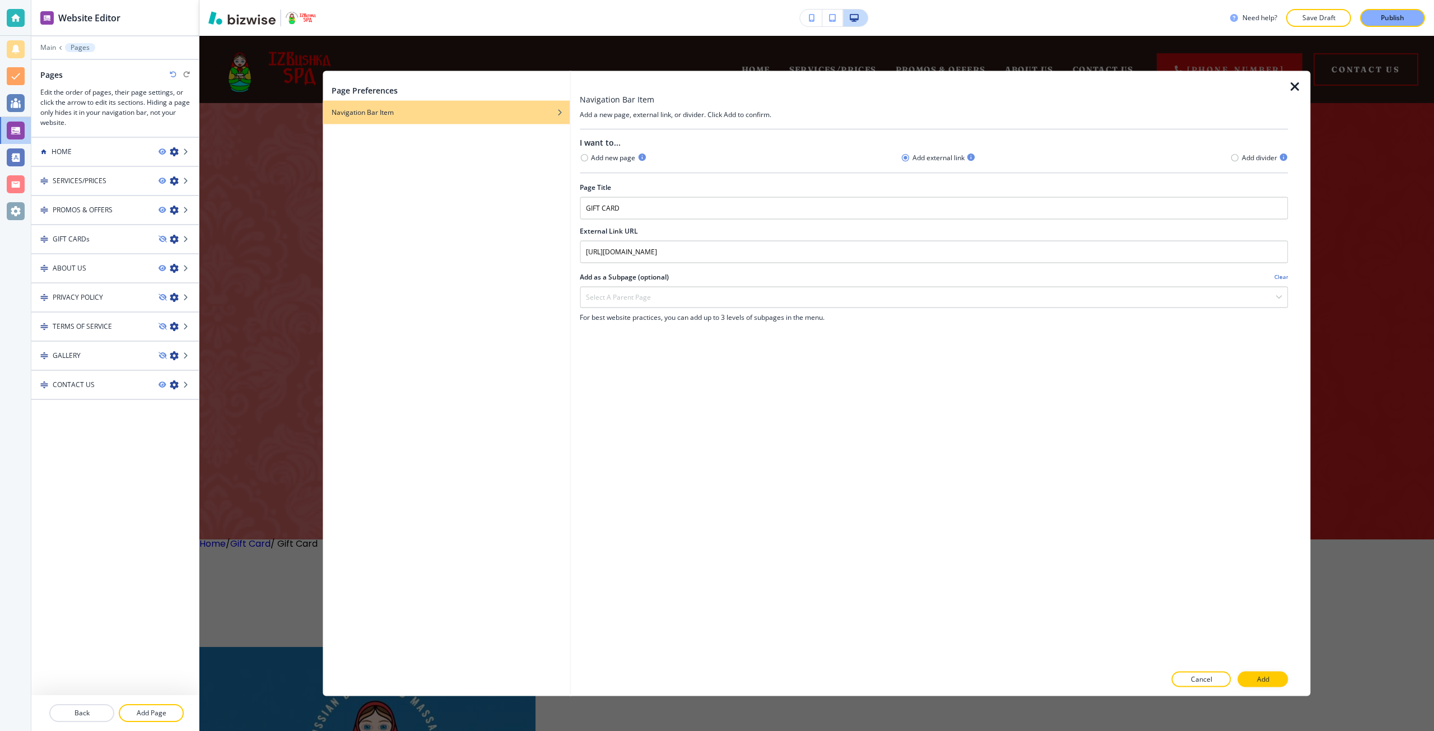
click at [757, 453] on div "I want to... Add new page Add external link Add divider Page Title GIFT CARD Ex…" at bounding box center [934, 397] width 708 height 536
click at [1266, 682] on p "Add" at bounding box center [1263, 680] width 12 height 10
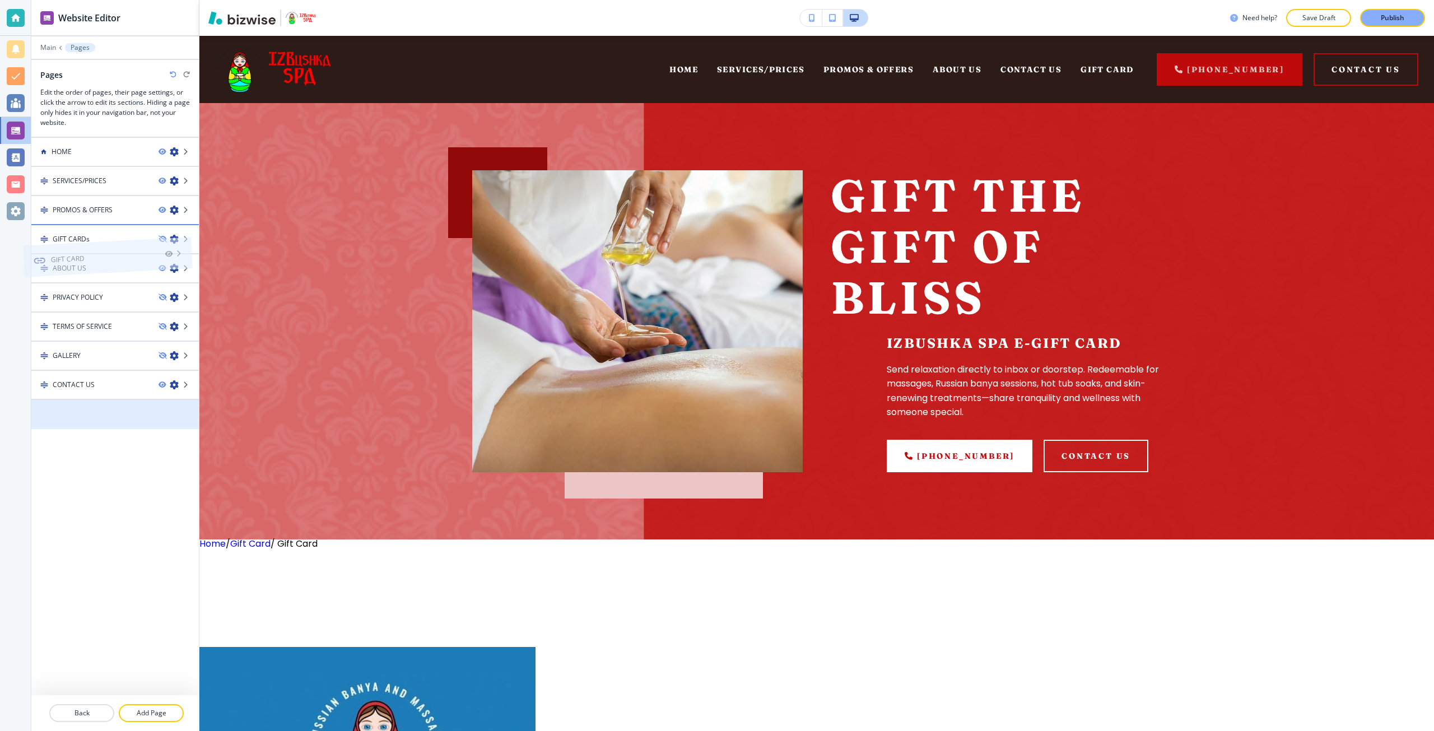
drag, startPoint x: 73, startPoint y: 412, endPoint x: 65, endPoint y: 221, distance: 191.8
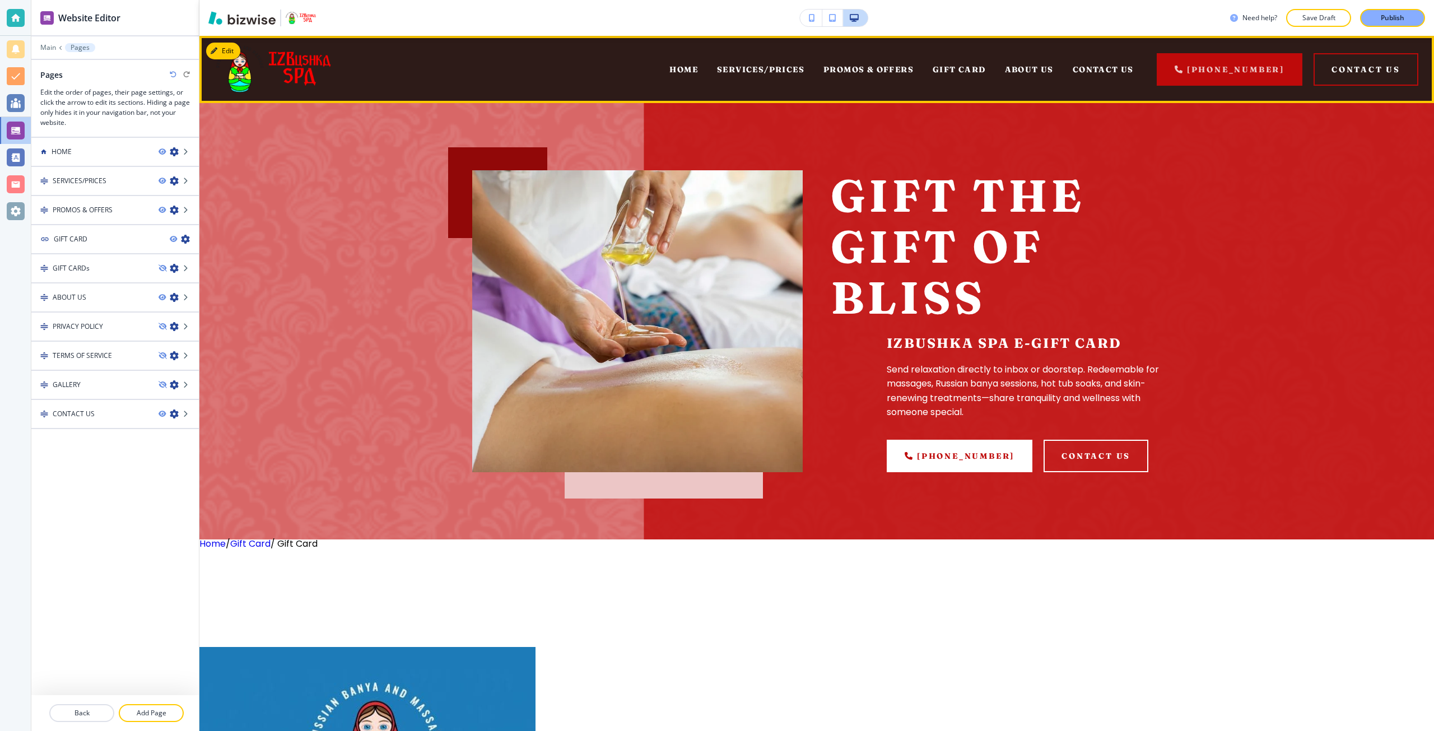
click at [952, 63] on div "GIFT CARD" at bounding box center [959, 69] width 72 height 45
click at [950, 69] on span "GIFT CARD" at bounding box center [959, 69] width 53 height 10
click at [962, 65] on span "GIFT CARD" at bounding box center [959, 69] width 53 height 10
click at [750, 73] on span "SERVICES/PRICES" at bounding box center [760, 69] width 87 height 10
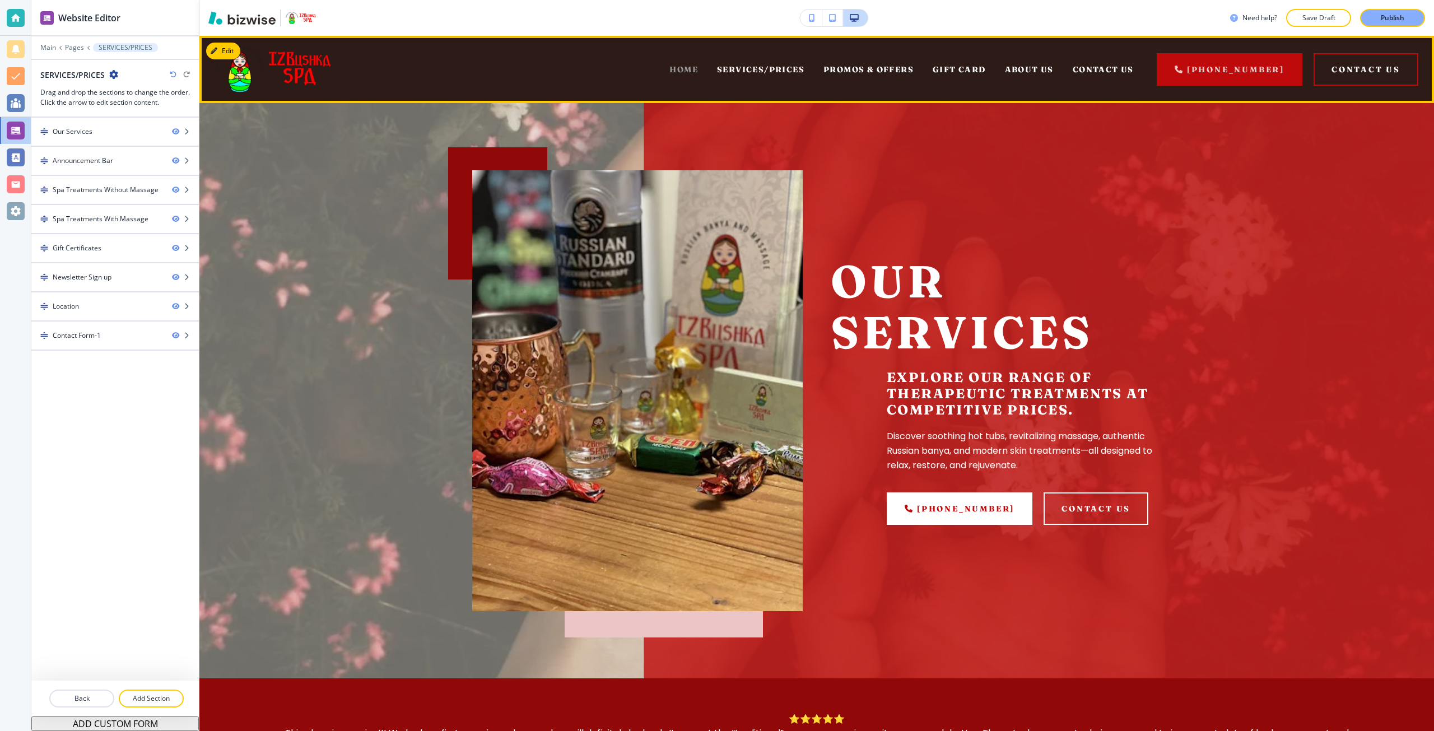
click at [692, 67] on span "HOME" at bounding box center [684, 69] width 29 height 10
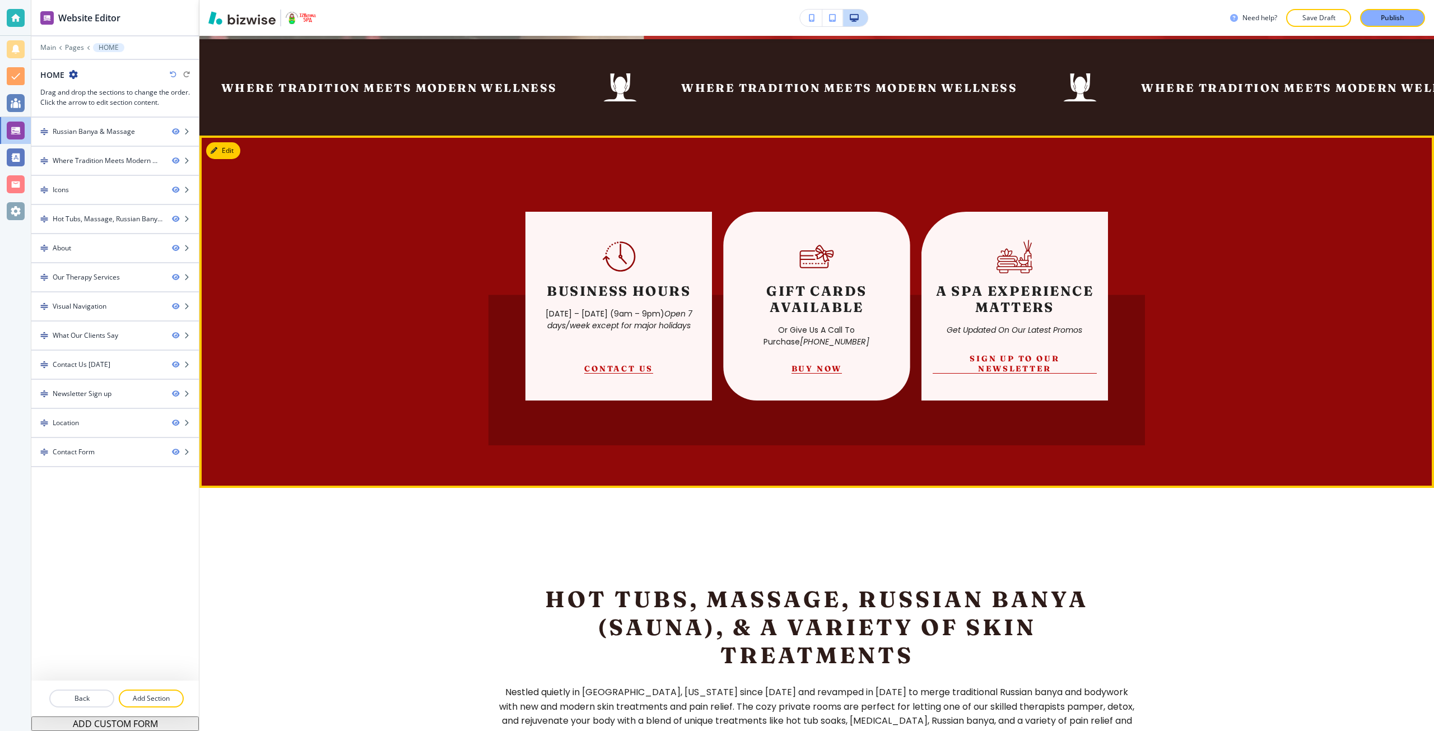
scroll to position [504, 0]
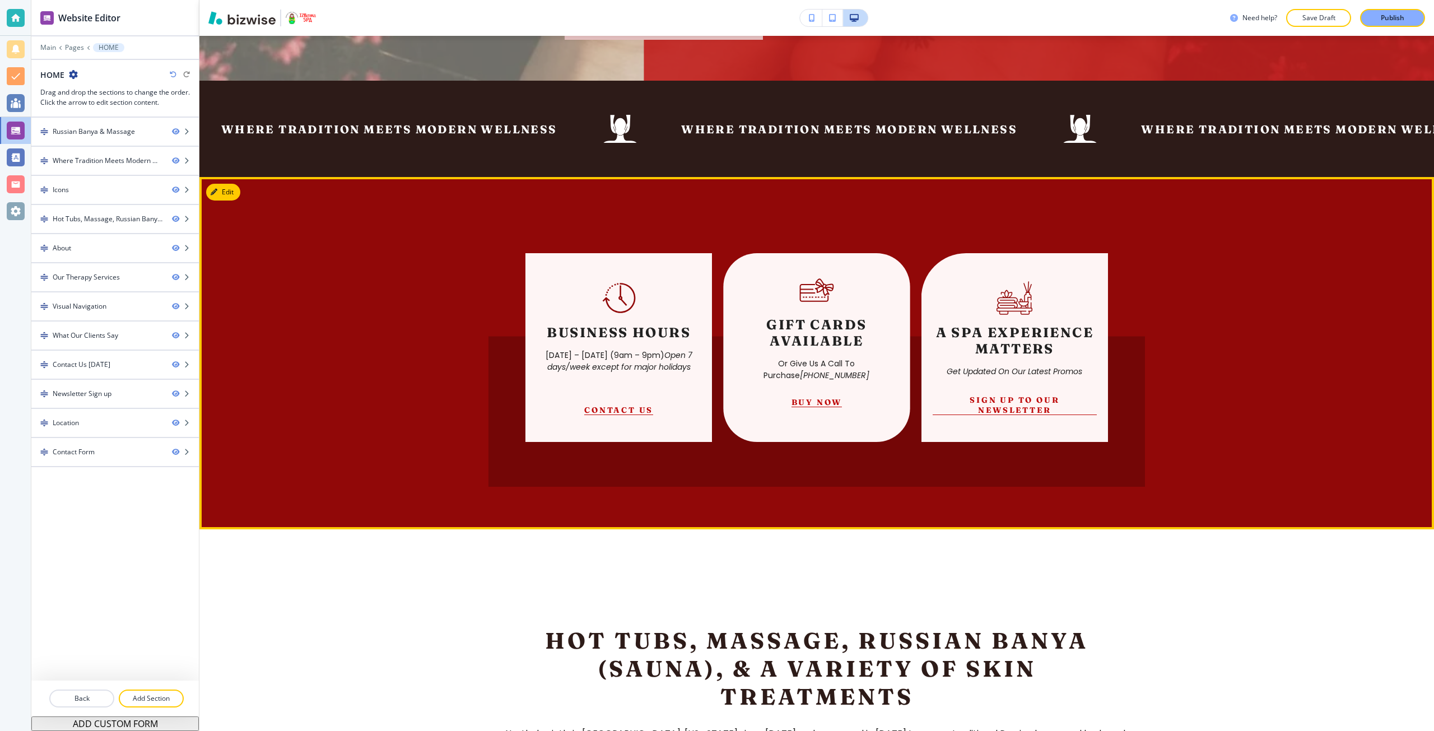
click at [813, 405] on button "Buy Now" at bounding box center [817, 402] width 51 height 10
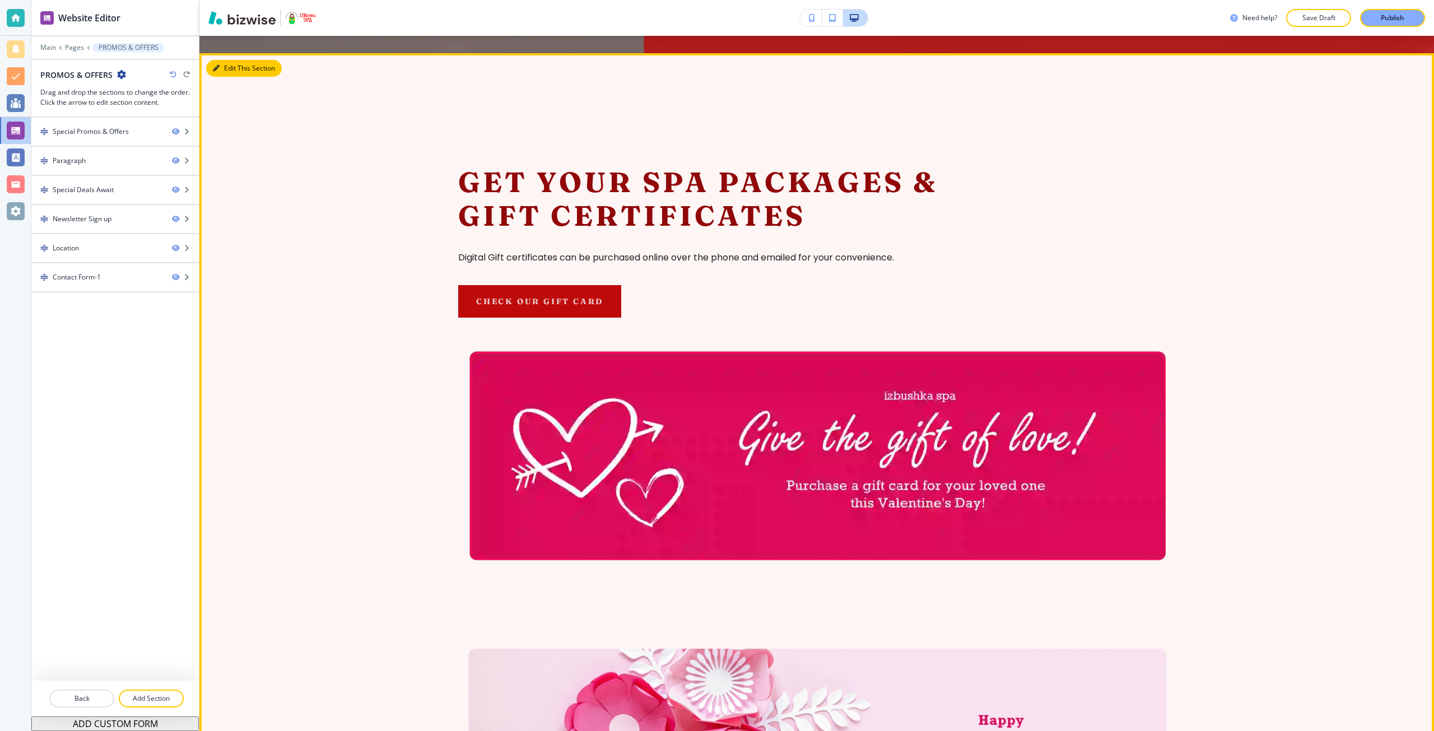
click at [213, 72] on button "Edit This Section" at bounding box center [244, 68] width 76 height 17
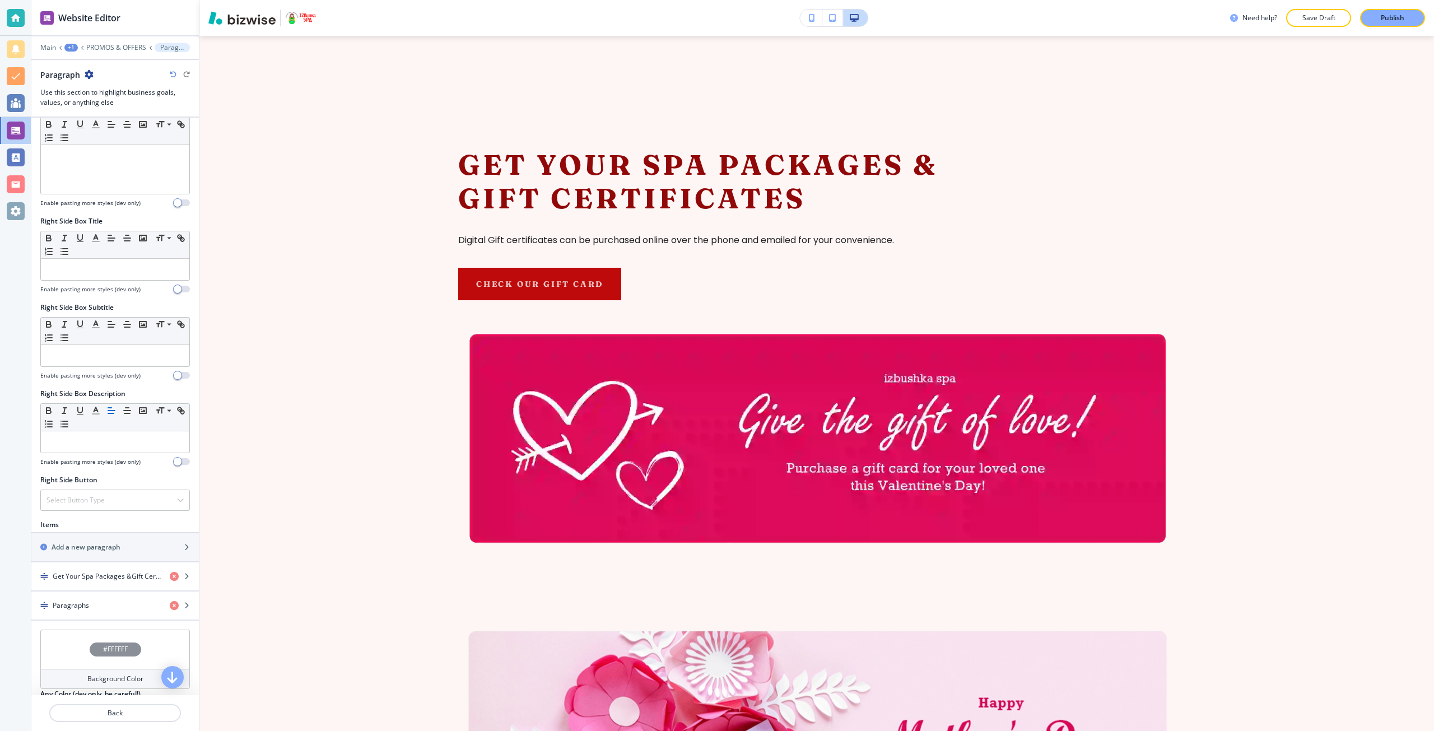
scroll to position [413, 0]
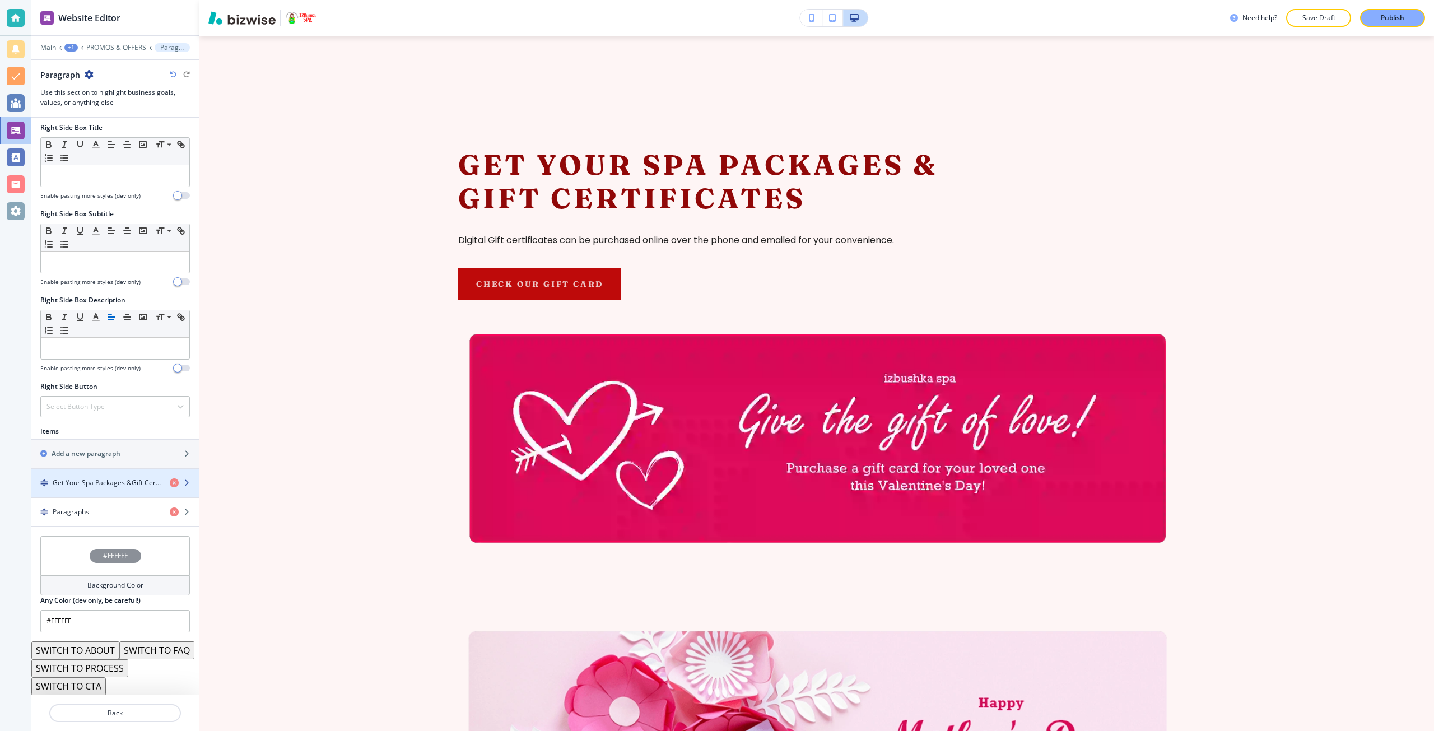
click at [65, 478] on h4 "Get Your Spa Packages &Gift Certificates" at bounding box center [107, 483] width 108 height 10
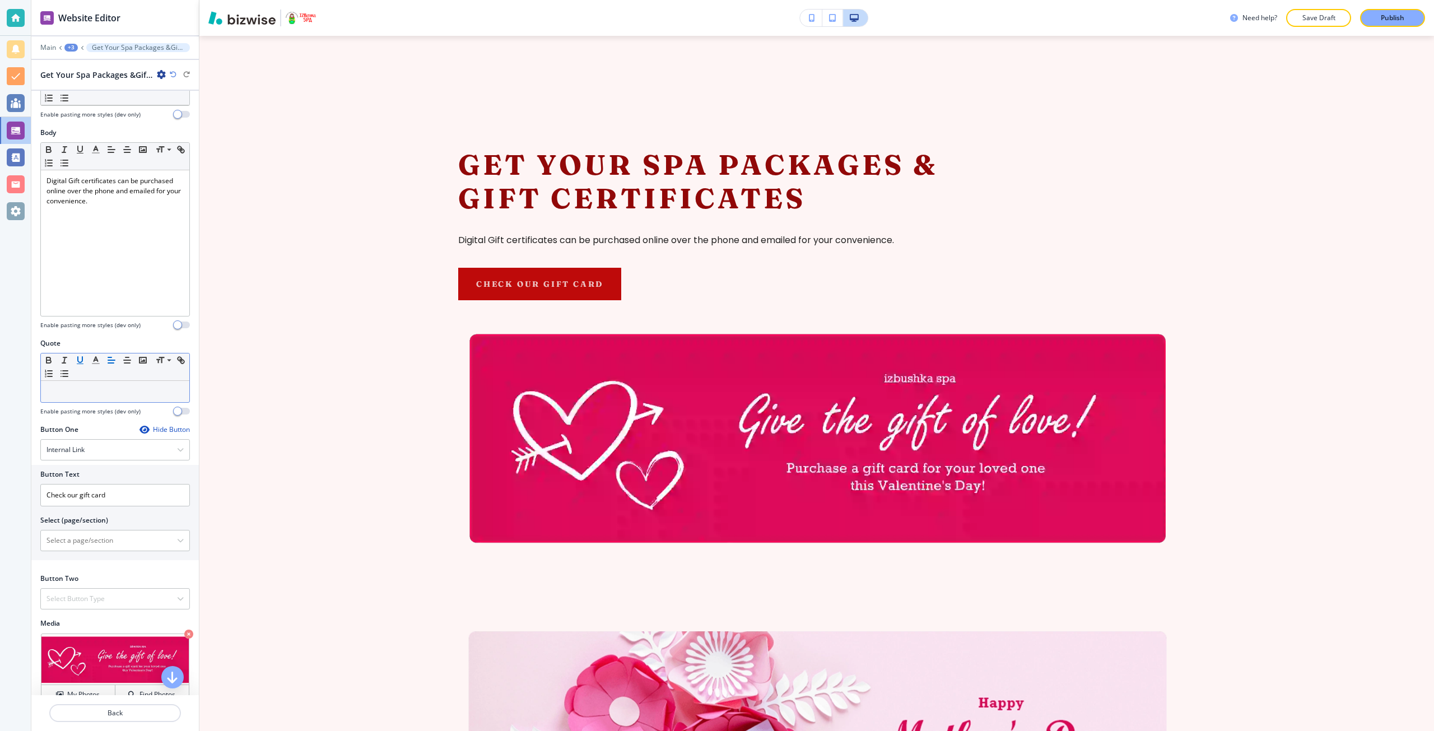
scroll to position [268, 0]
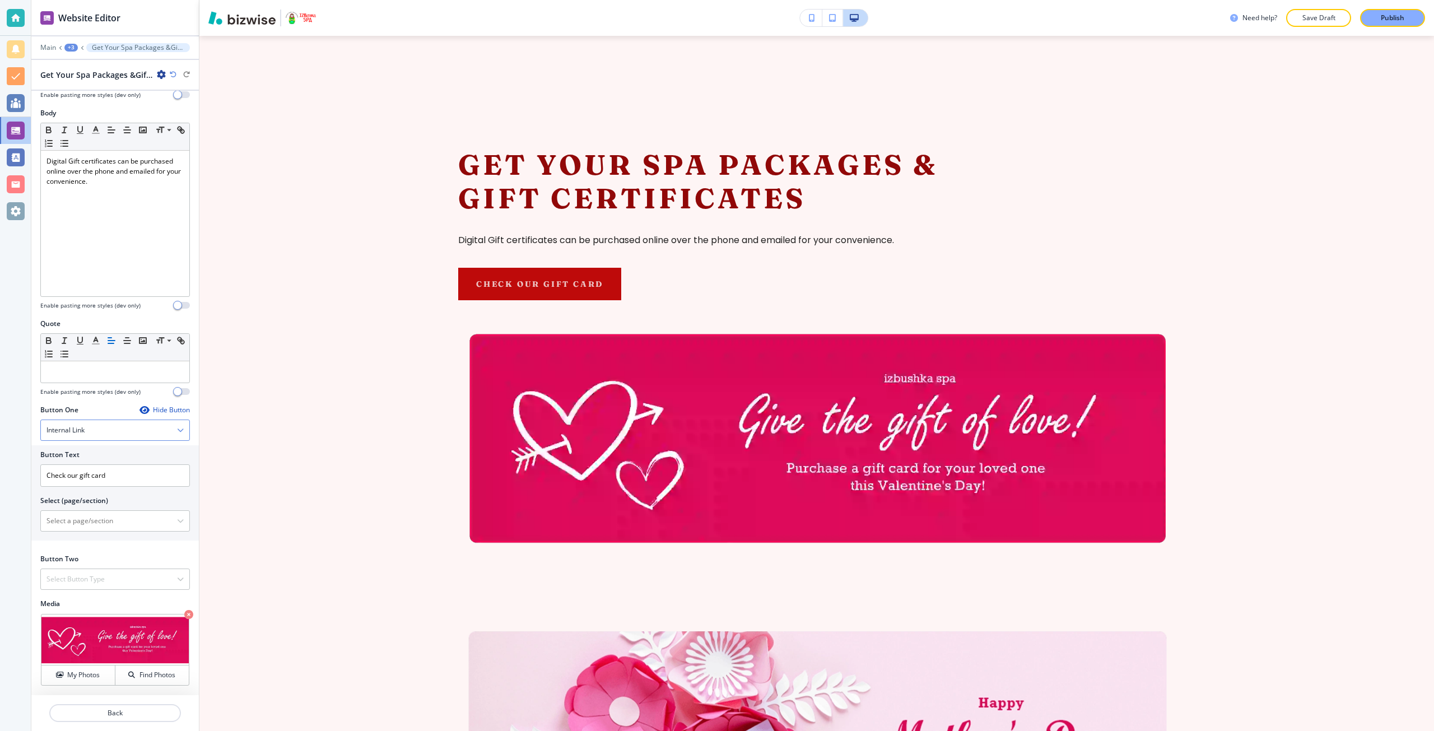
click at [107, 429] on div "Internal Link" at bounding box center [115, 430] width 148 height 20
click at [100, 471] on h4 "External Link" at bounding box center [115, 469] width 137 height 10
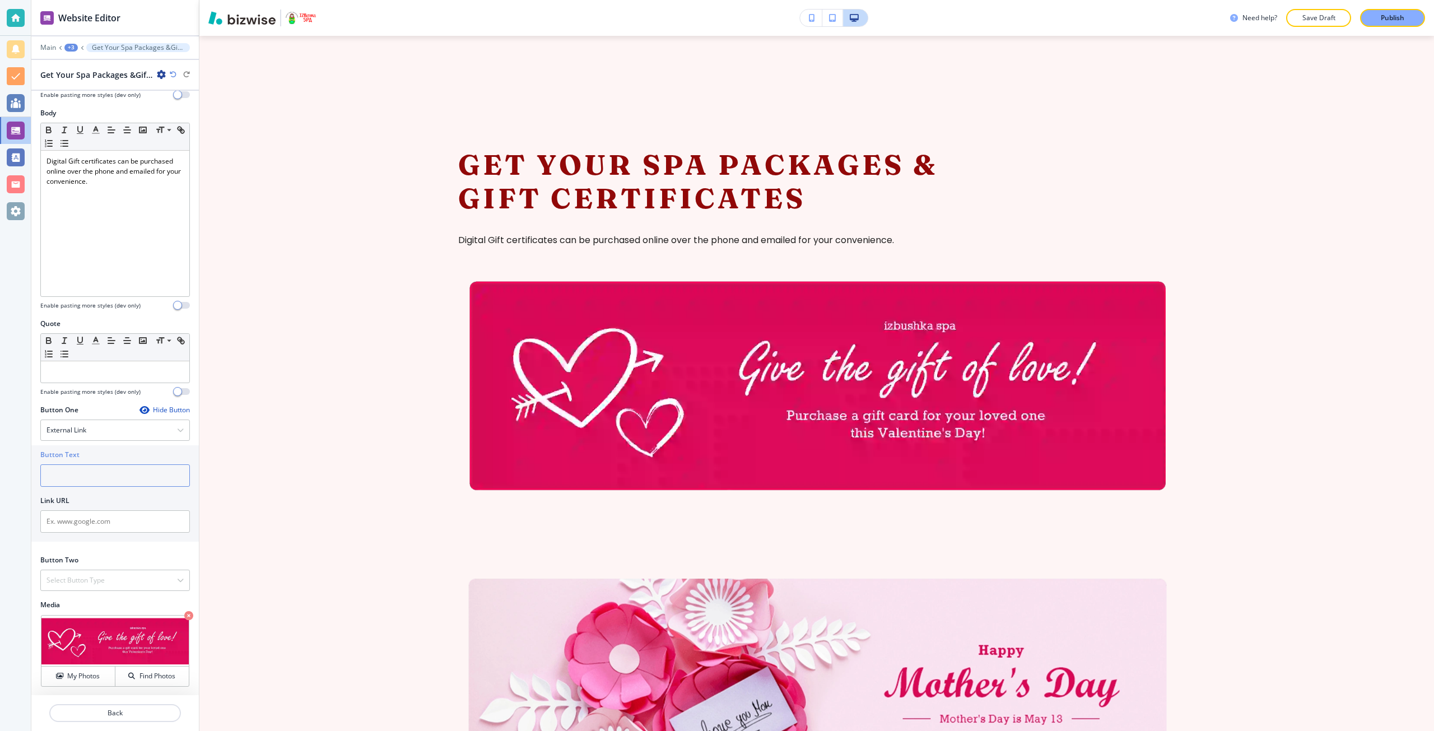
click at [90, 467] on input "text" at bounding box center [115, 475] width 150 height 22
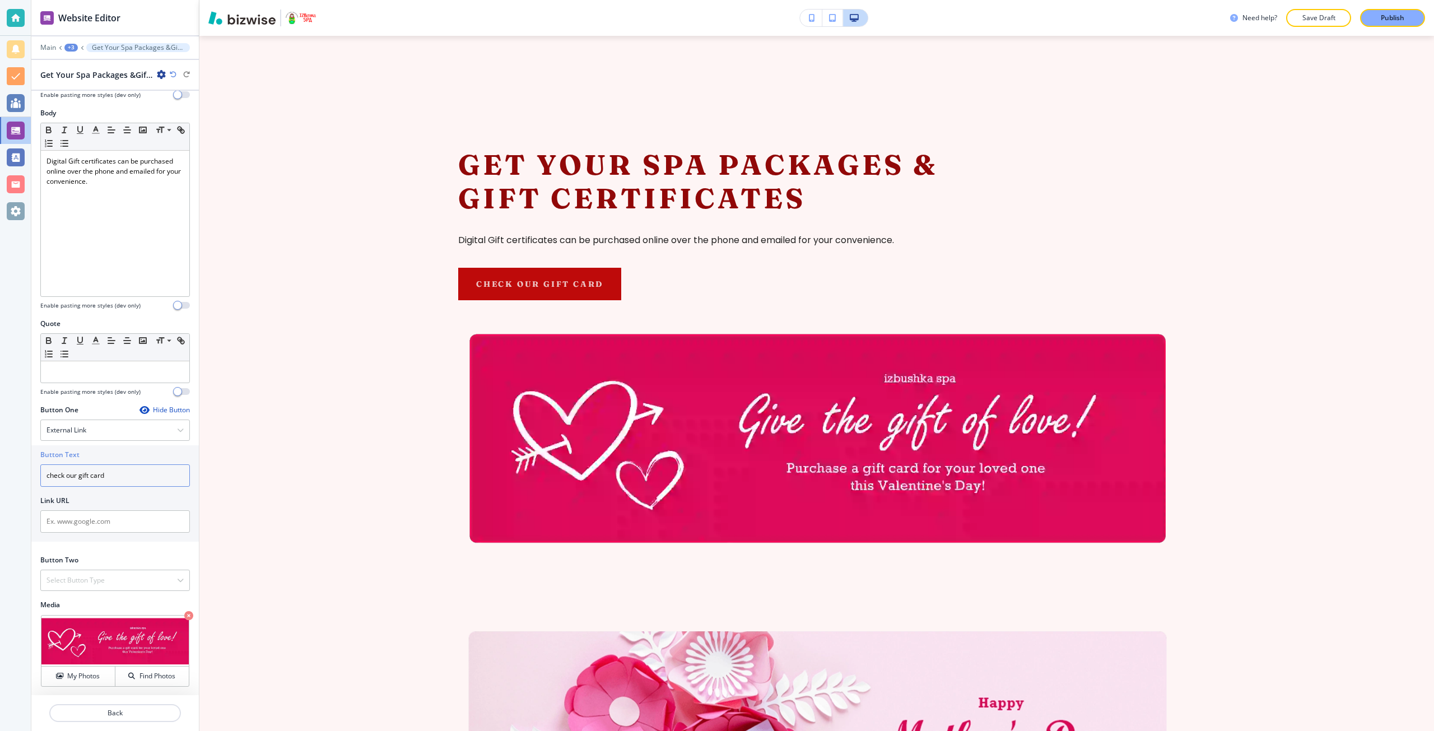
type input "check our gift card"
paste input "[URL][DOMAIN_NAME]"
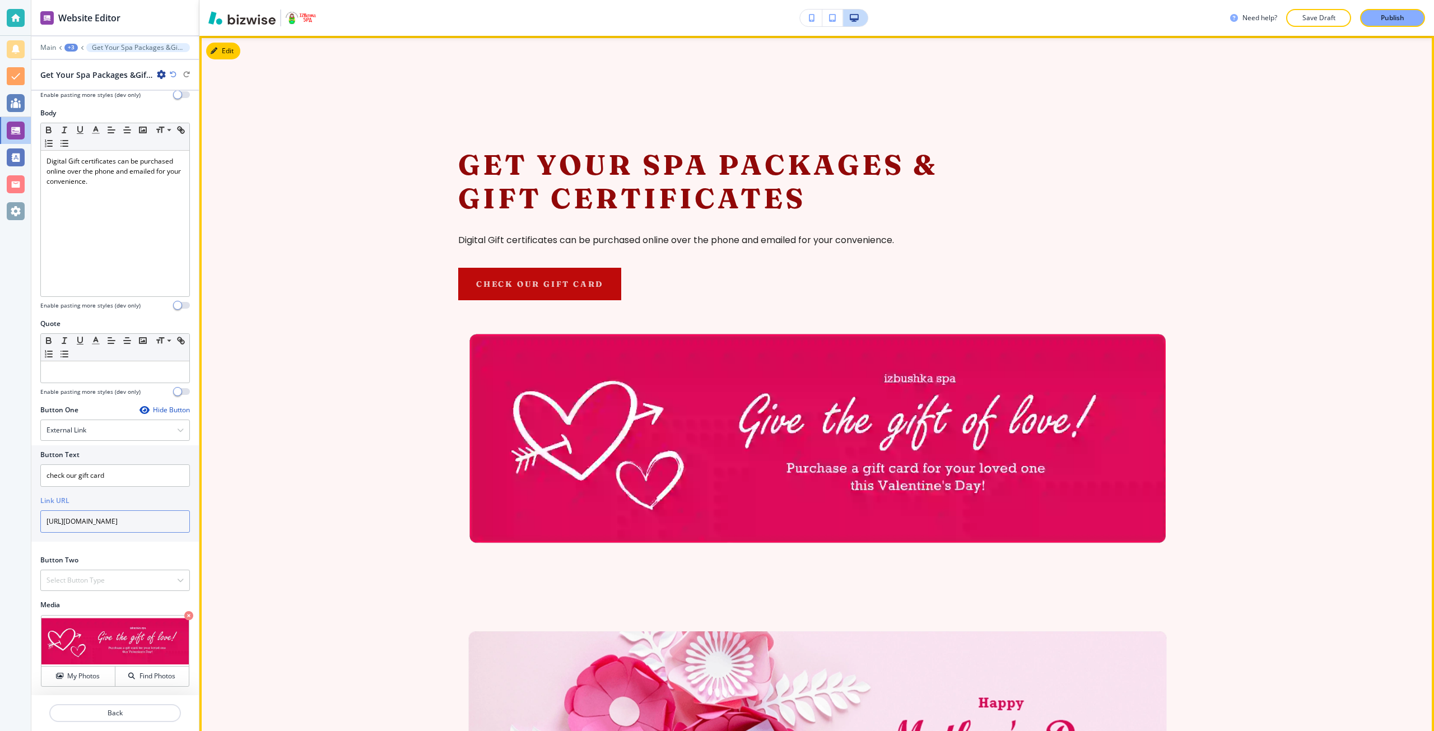
type input "[URL][DOMAIN_NAME]"
click at [245, 528] on section "Get Your Spa Packages & Gift Certificates Digital Gift certificates can be purc…" at bounding box center [816, 477] width 1235 height 882
click at [496, 287] on link "check our gift card" at bounding box center [539, 284] width 163 height 32
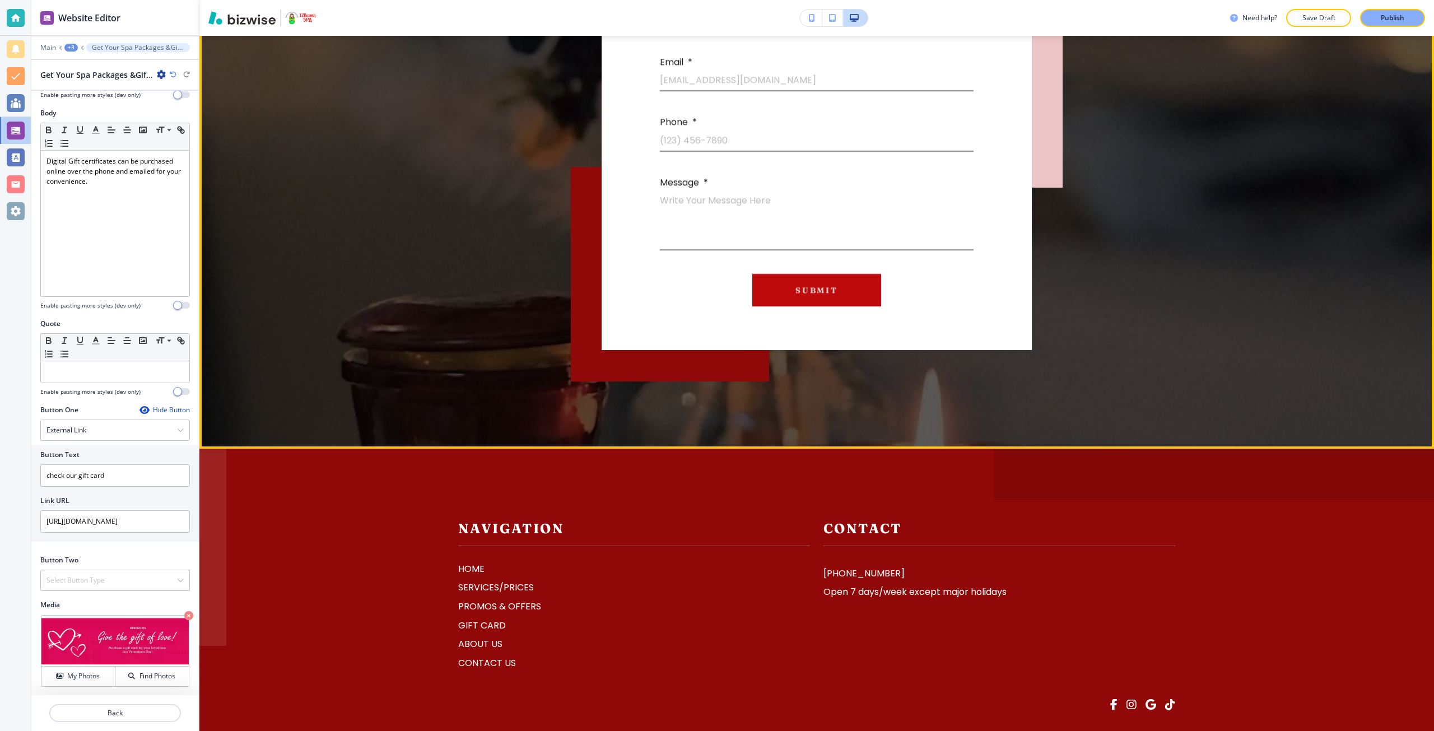
scroll to position [2865, 0]
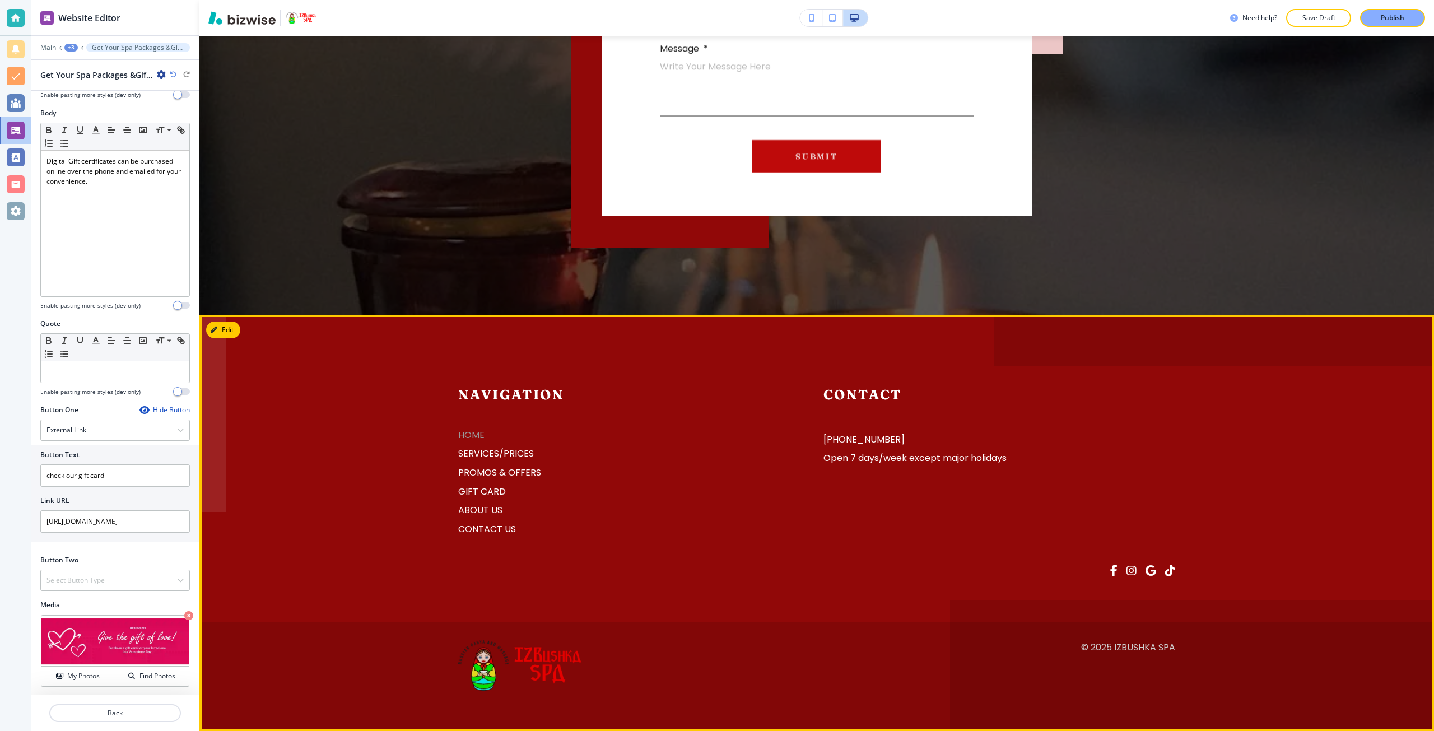
click at [476, 440] on p "HOME" at bounding box center [634, 435] width 352 height 15
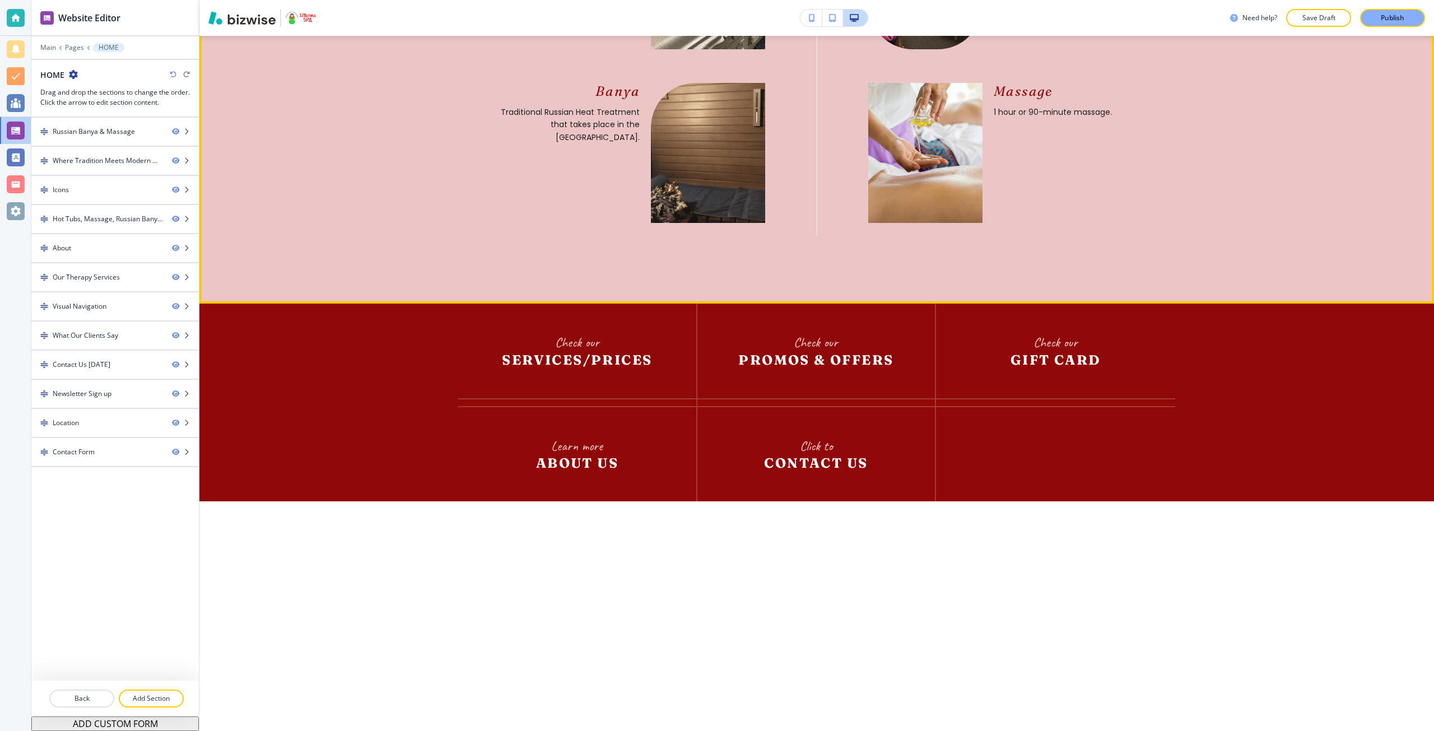
scroll to position [2073, 0]
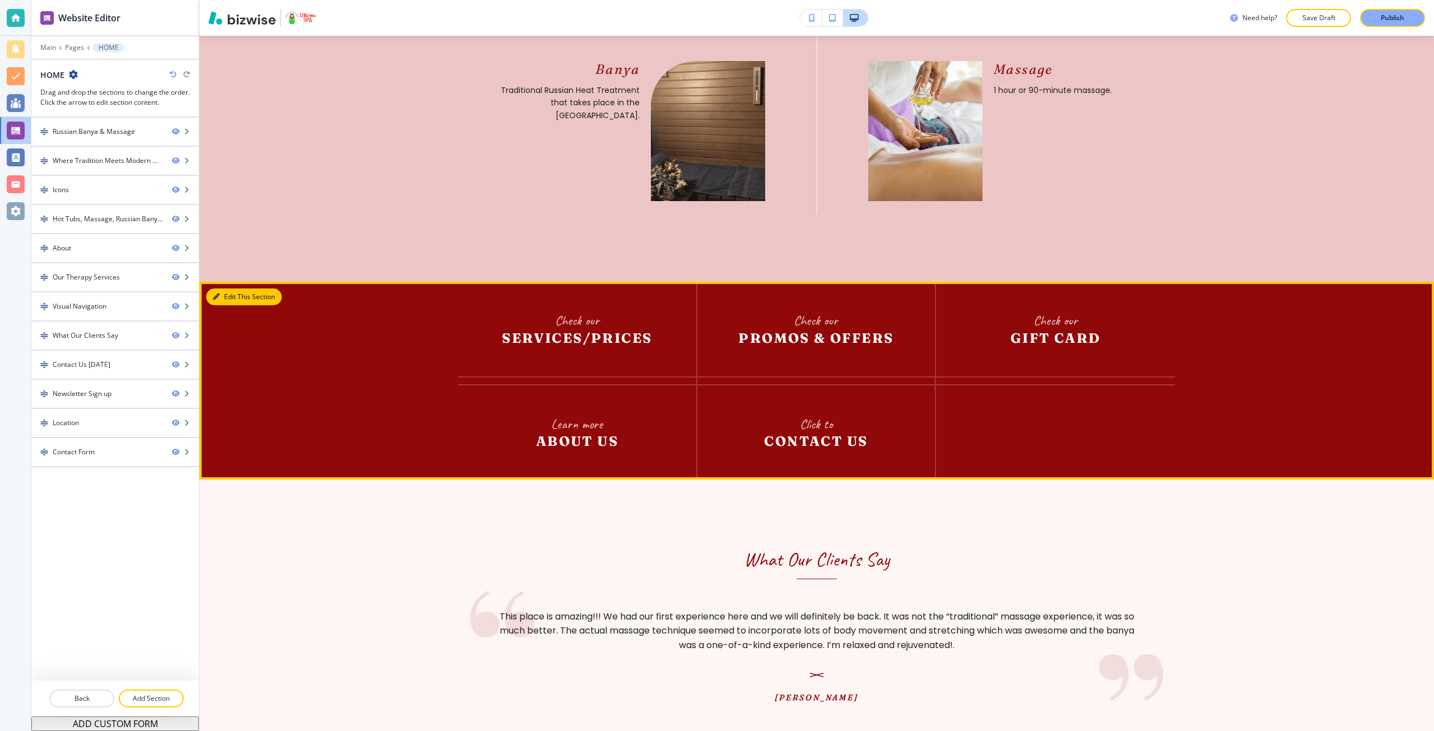
click at [226, 305] on button "Edit This Section" at bounding box center [244, 297] width 76 height 17
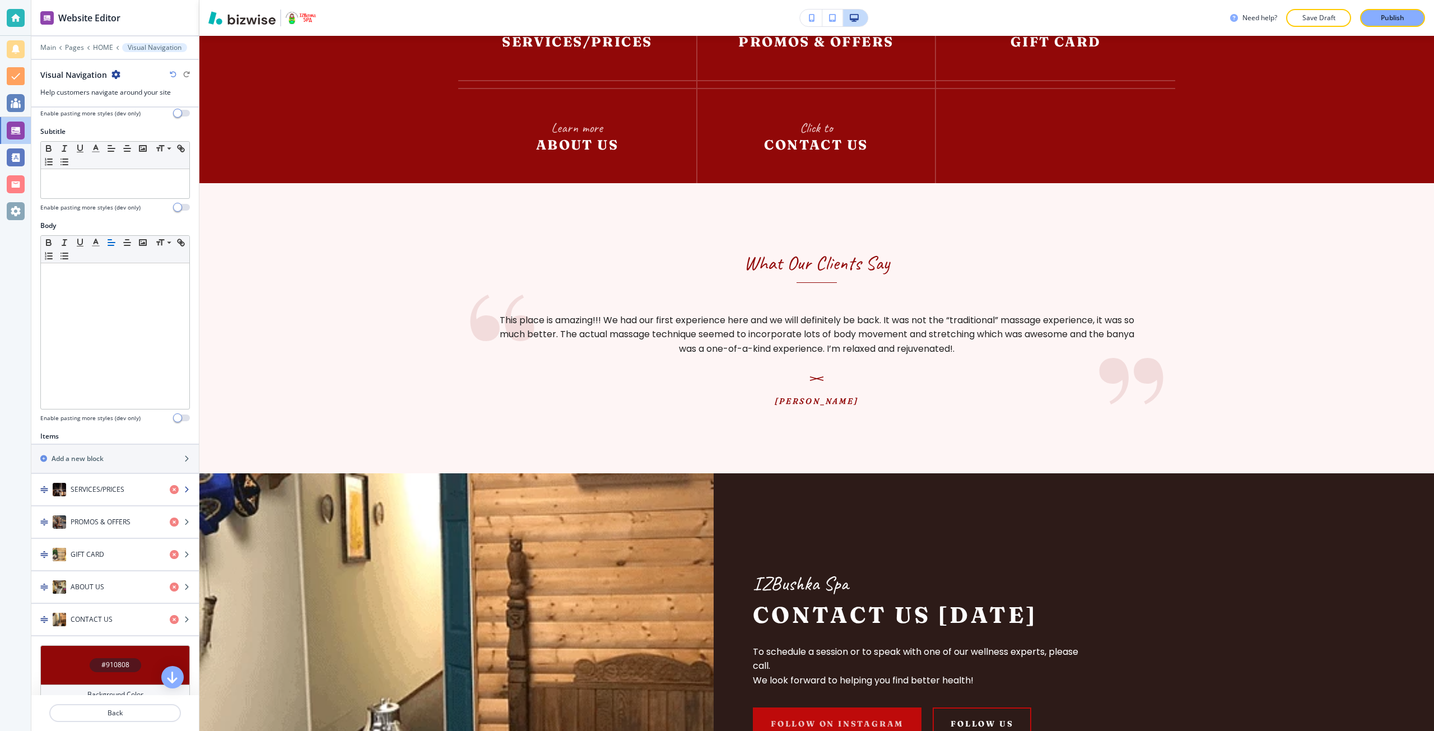
scroll to position [132, 0]
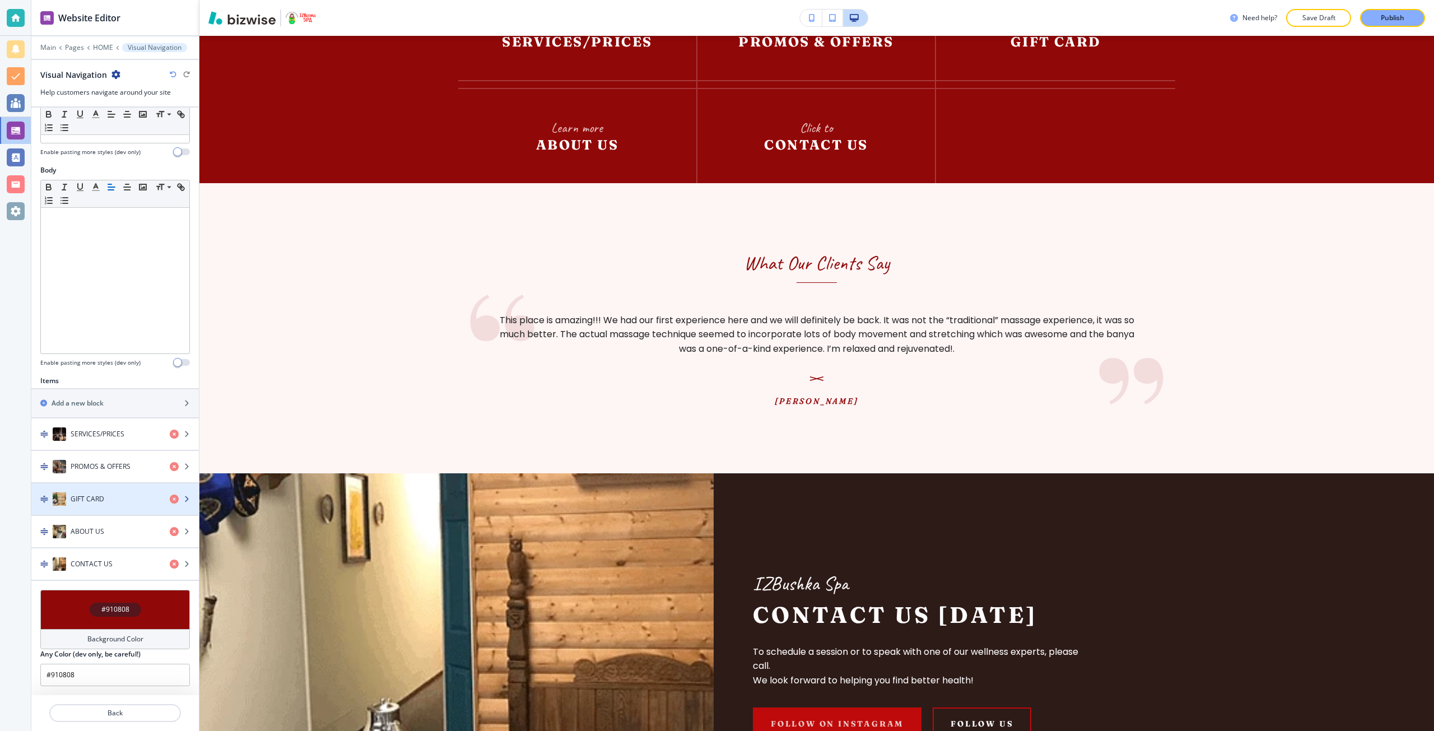
click at [102, 494] on h4 "GIFT CARD" at bounding box center [88, 499] width 34 height 10
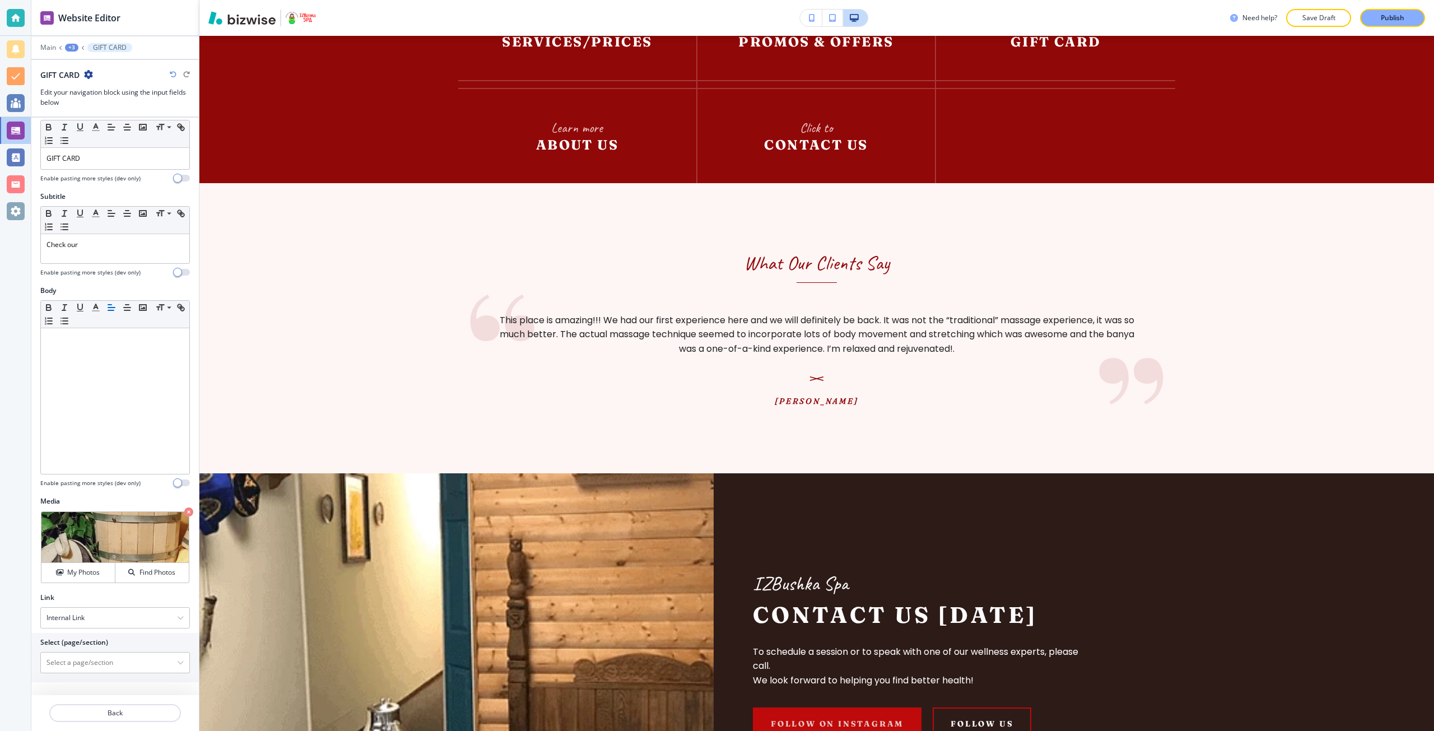
scroll to position [22, 0]
click at [83, 625] on div "Internal Link" at bounding box center [115, 617] width 148 height 20
click at [76, 636] on h4 "External Link" at bounding box center [115, 637] width 137 height 10
click at [80, 658] on input "text" at bounding box center [115, 661] width 150 height 22
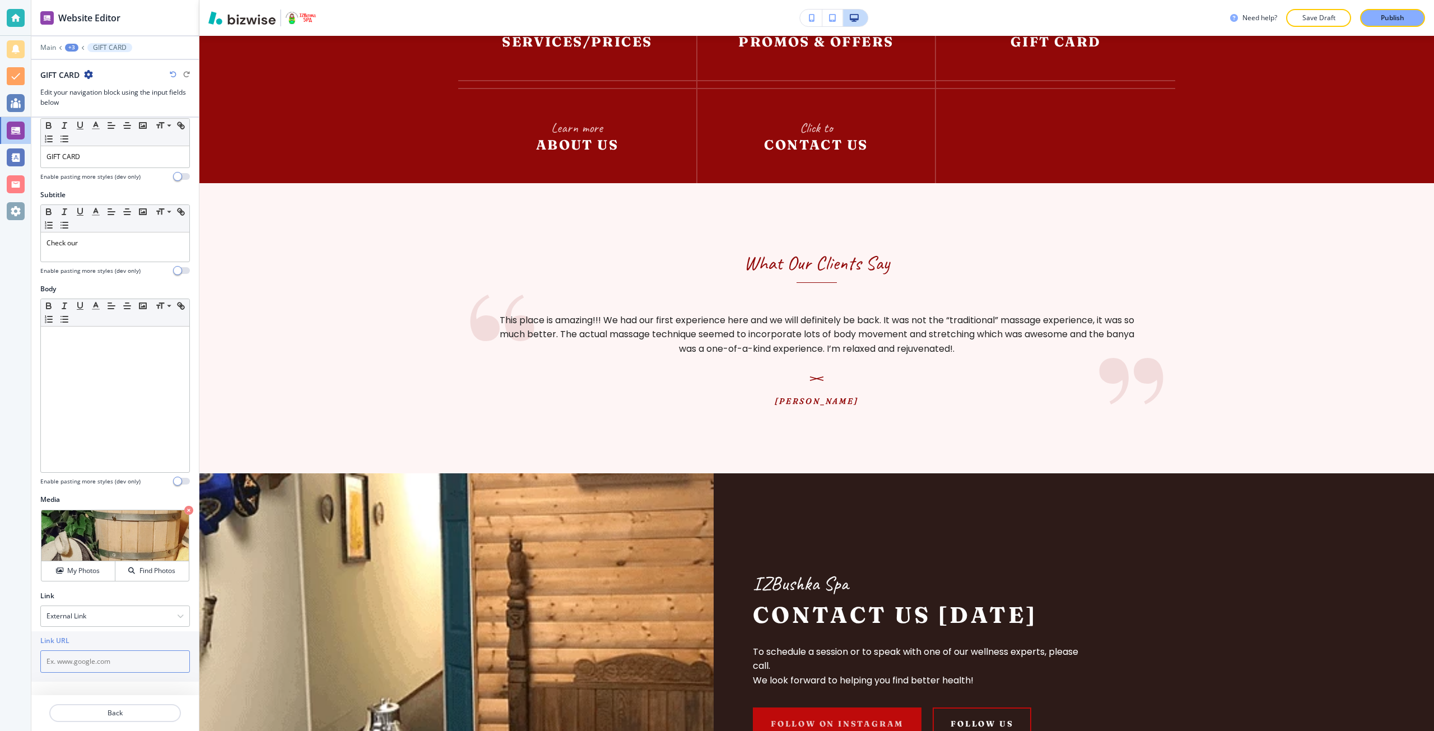
paste input "[URL][DOMAIN_NAME]"
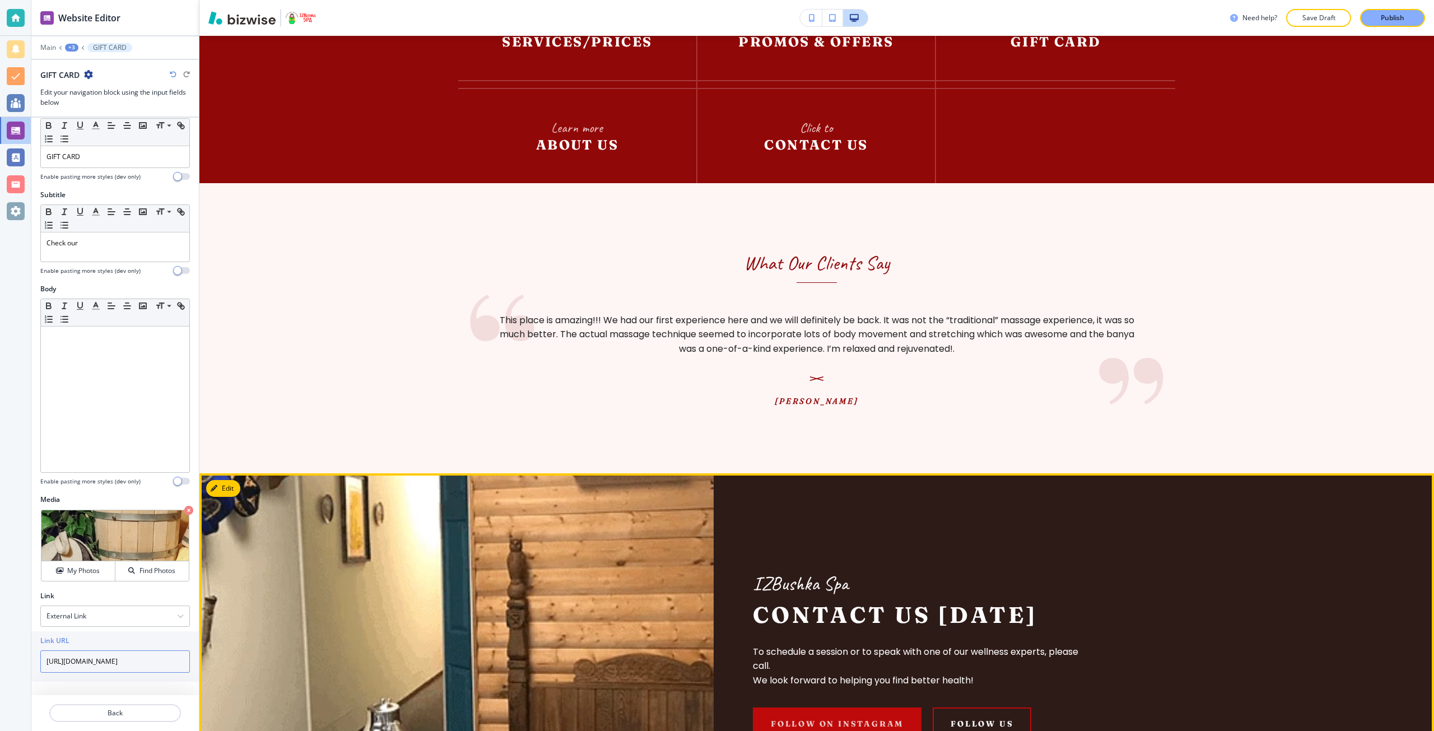
type input "[URL][DOMAIN_NAME]"
click at [324, 571] on div at bounding box center [456, 655] width 514 height 364
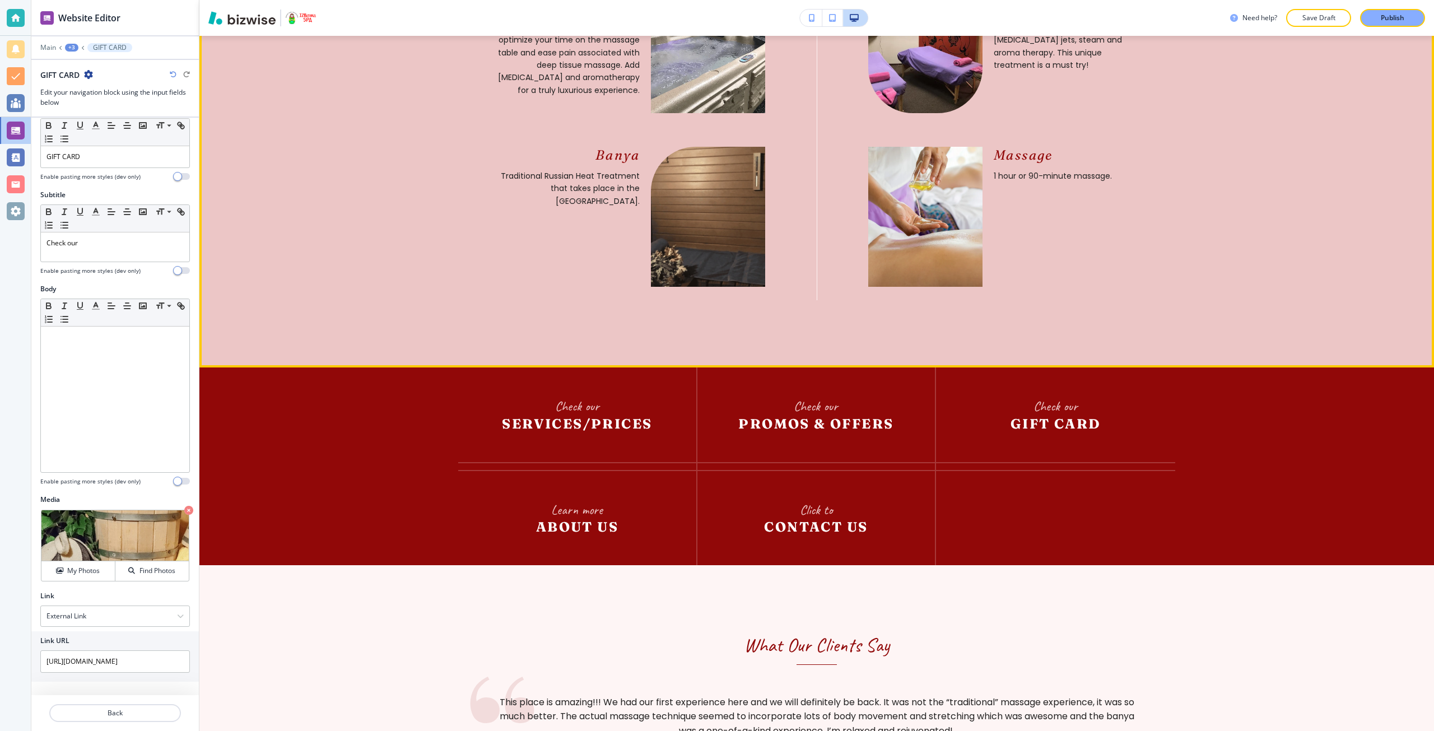
scroll to position [1977, 0]
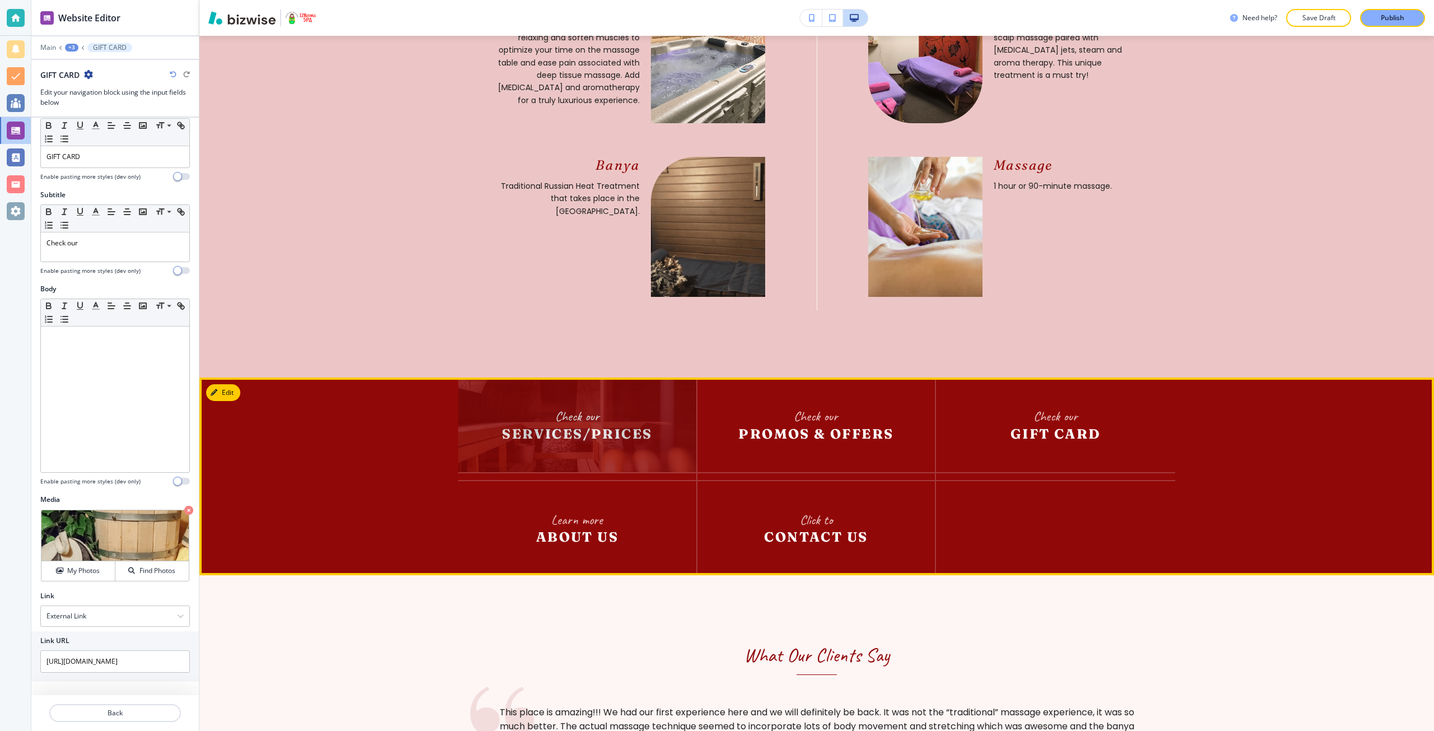
click at [606, 463] on img at bounding box center [577, 425] width 238 height 94
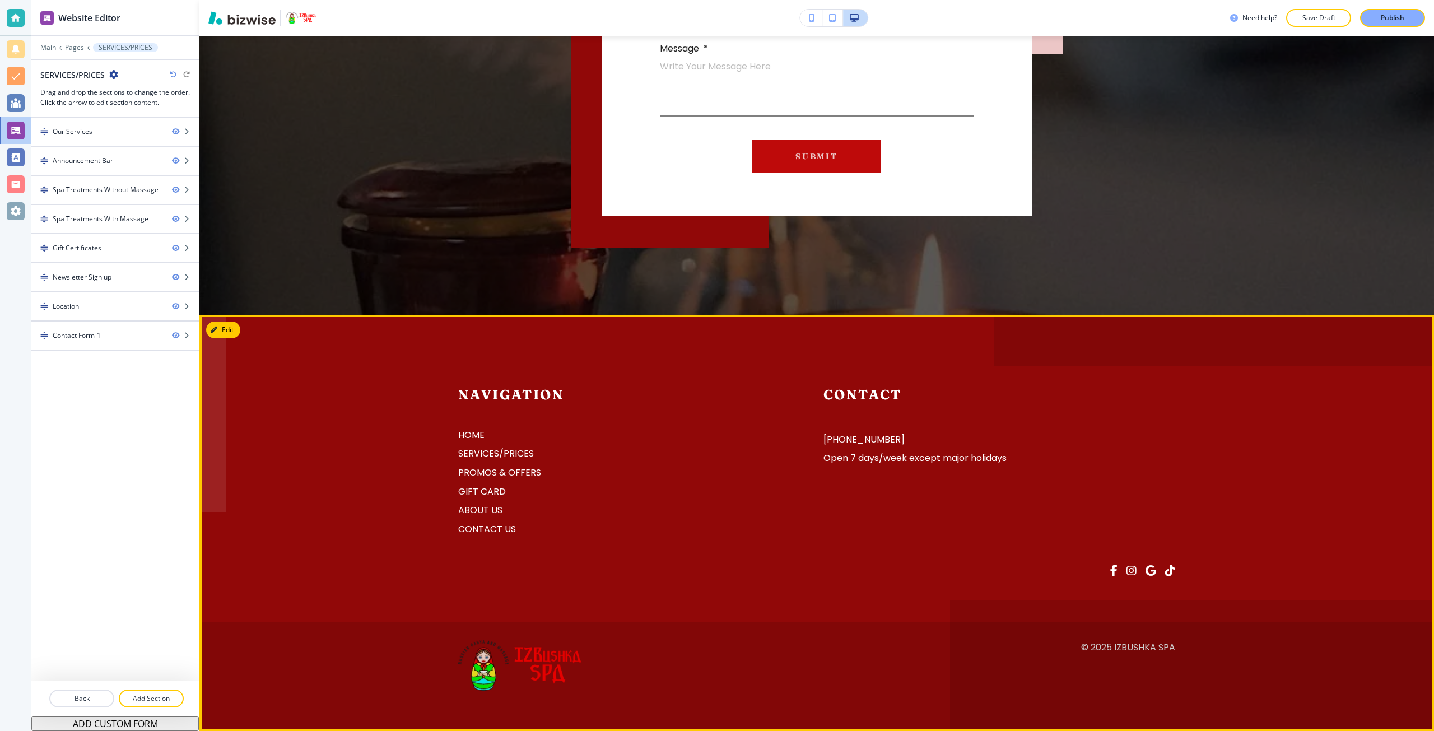
scroll to position [3582, 0]
click at [507, 472] on p "PROMOS & OFFERS" at bounding box center [634, 473] width 352 height 15
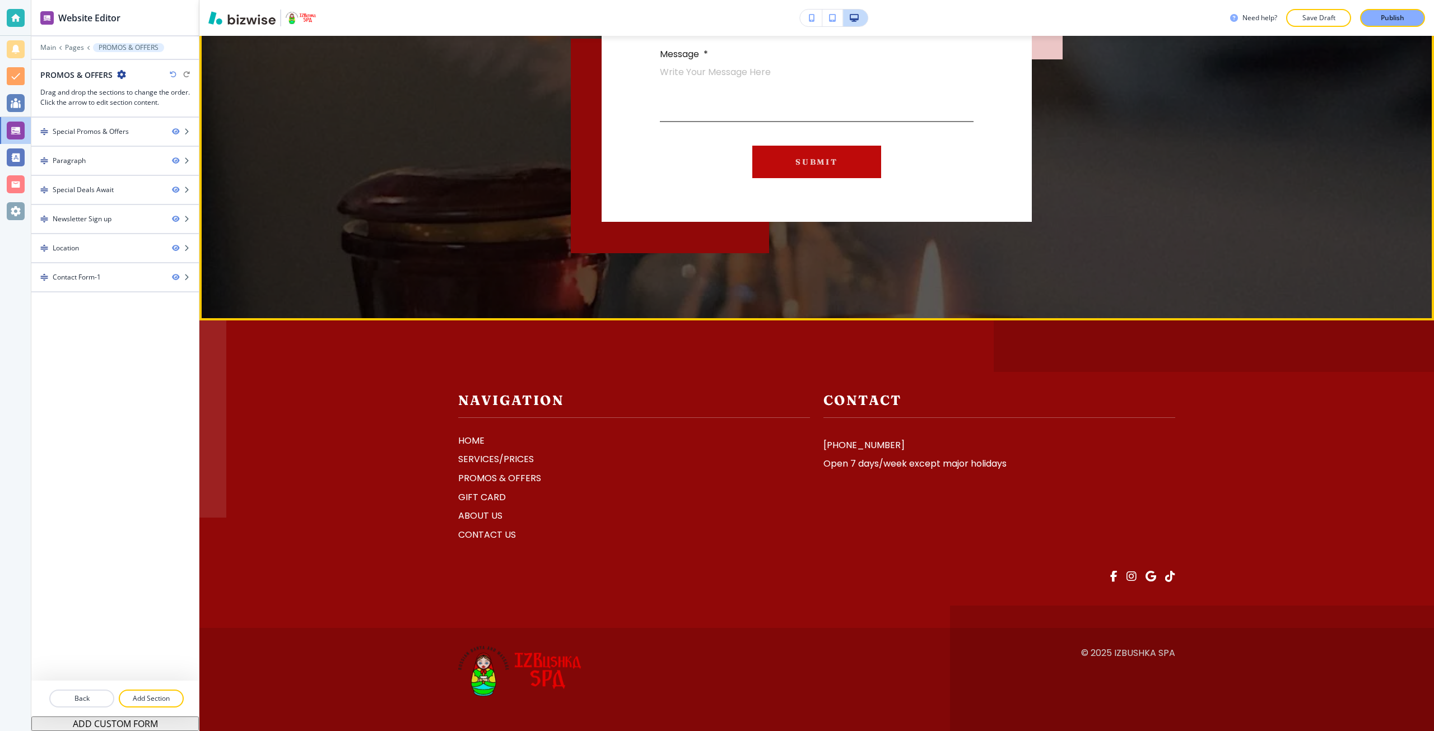
scroll to position [2865, 0]
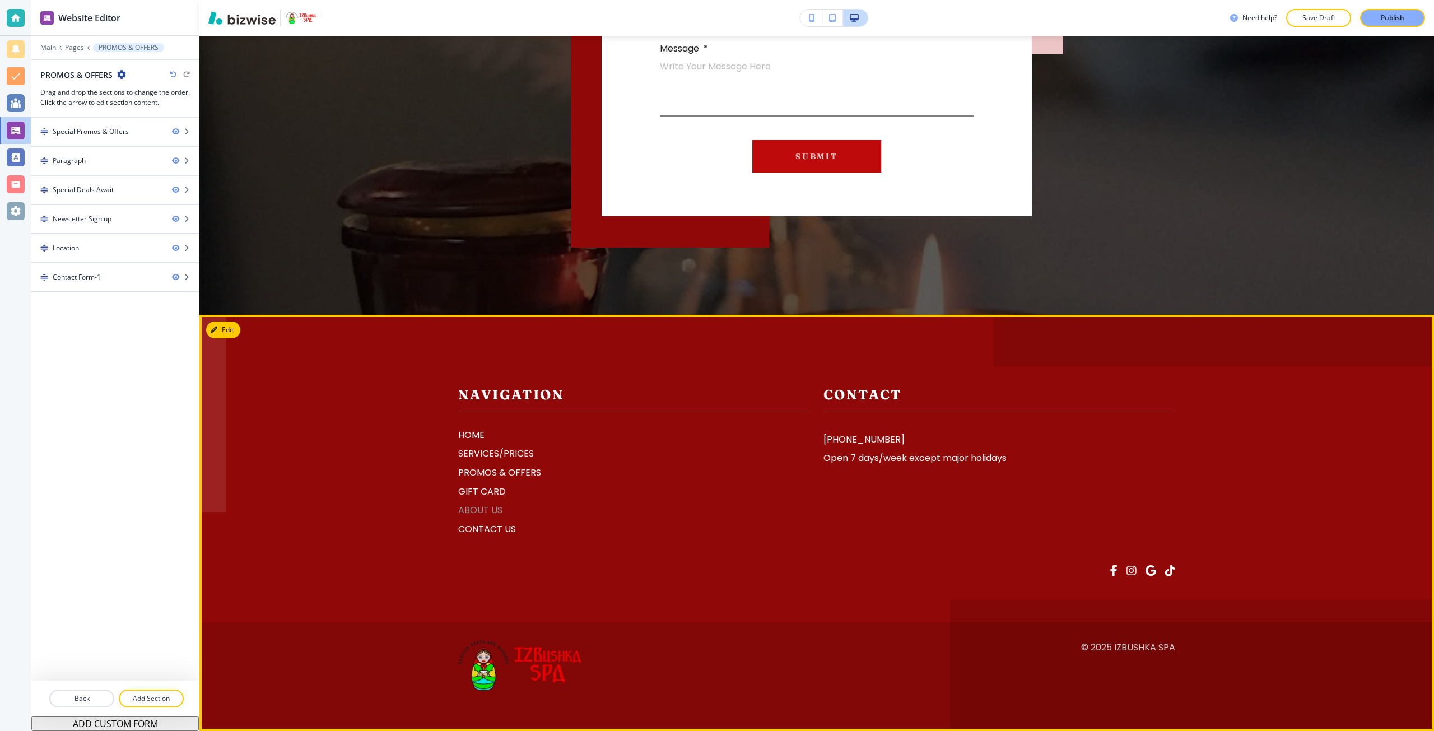
click at [471, 505] on p "ABOUT US" at bounding box center [634, 510] width 352 height 15
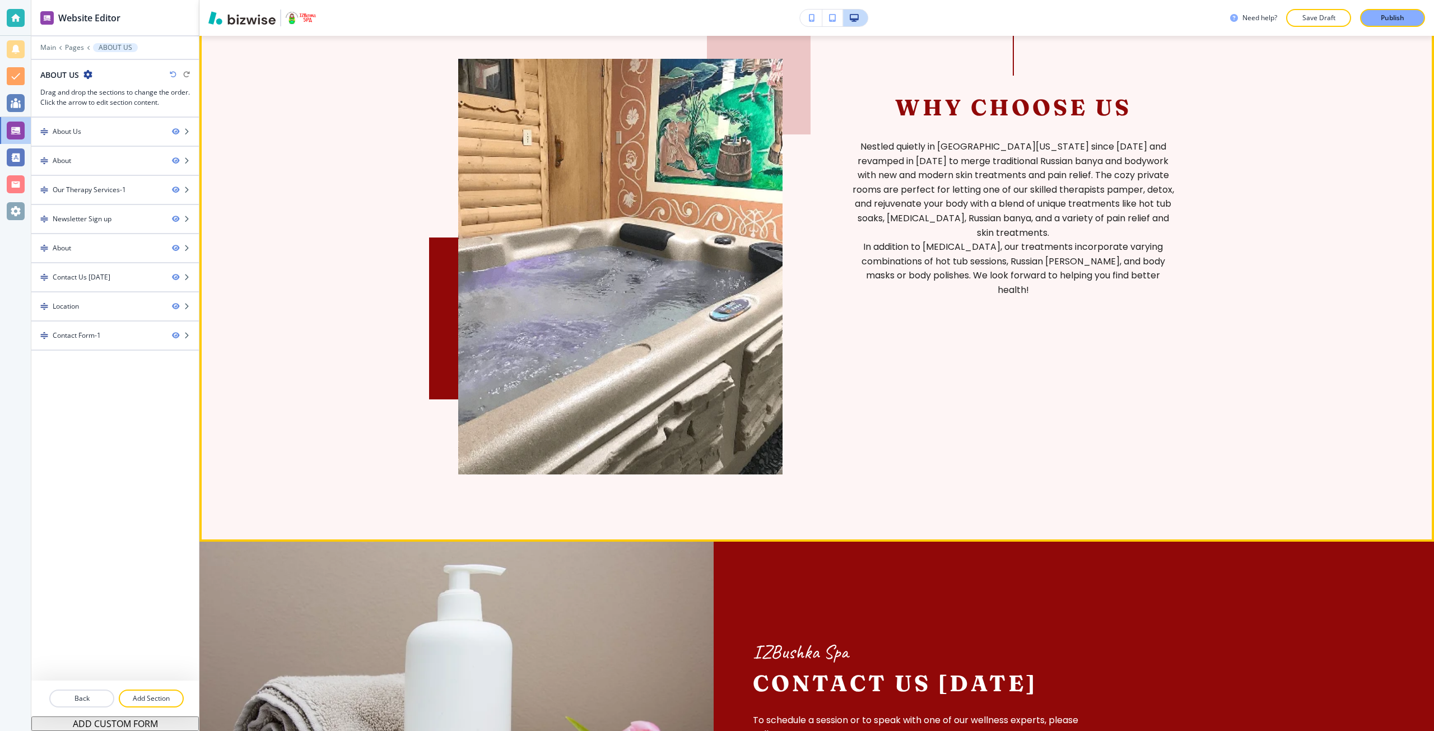
scroll to position [2241, 0]
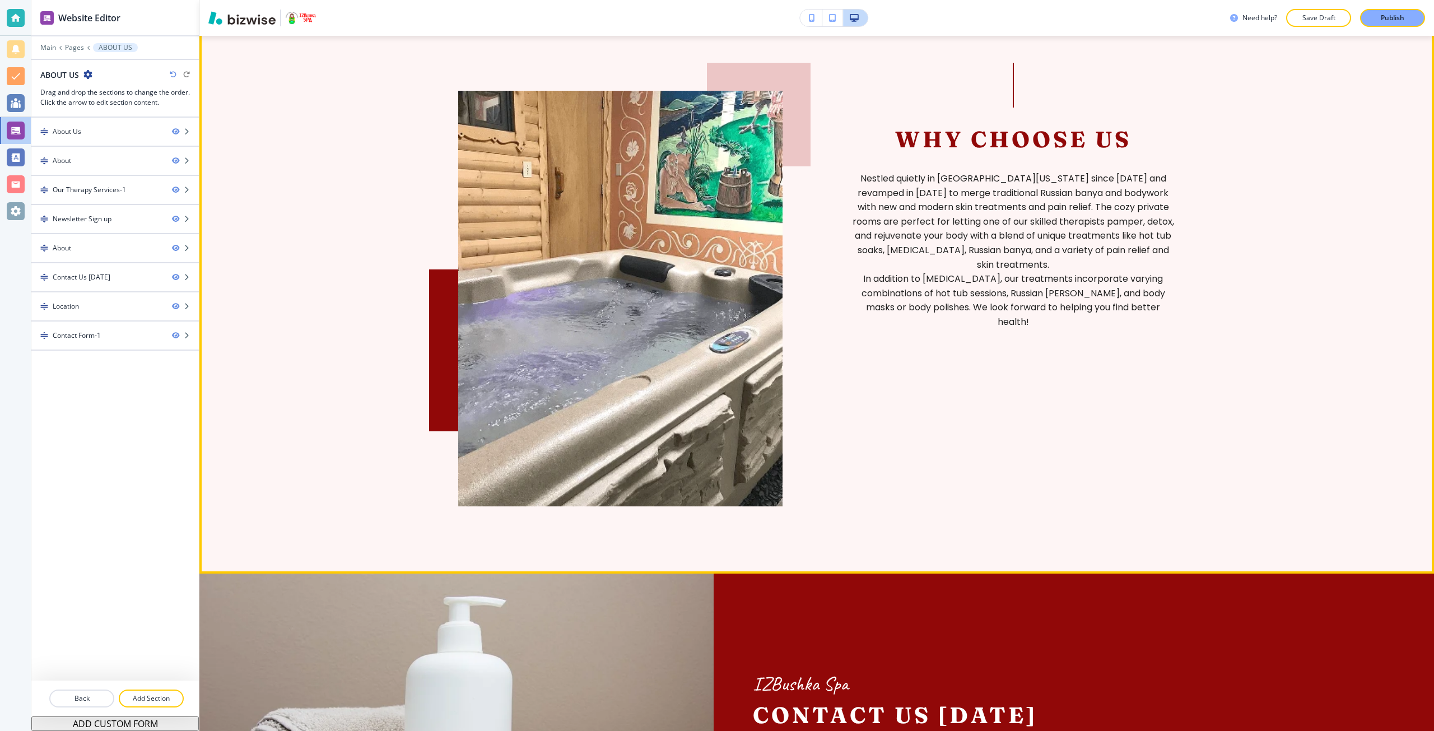
click at [221, 19] on button "Edit This Section" at bounding box center [244, 10] width 76 height 17
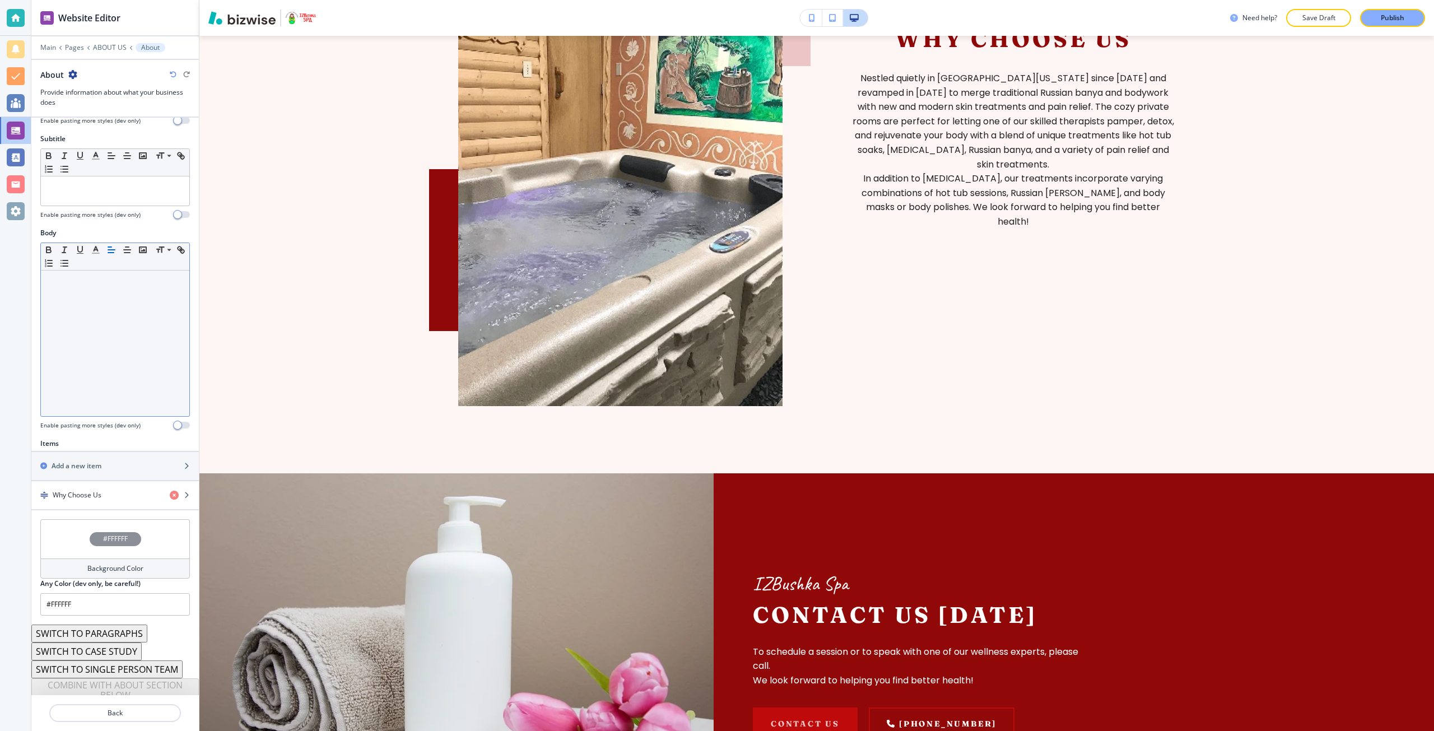
scroll to position [85, 0]
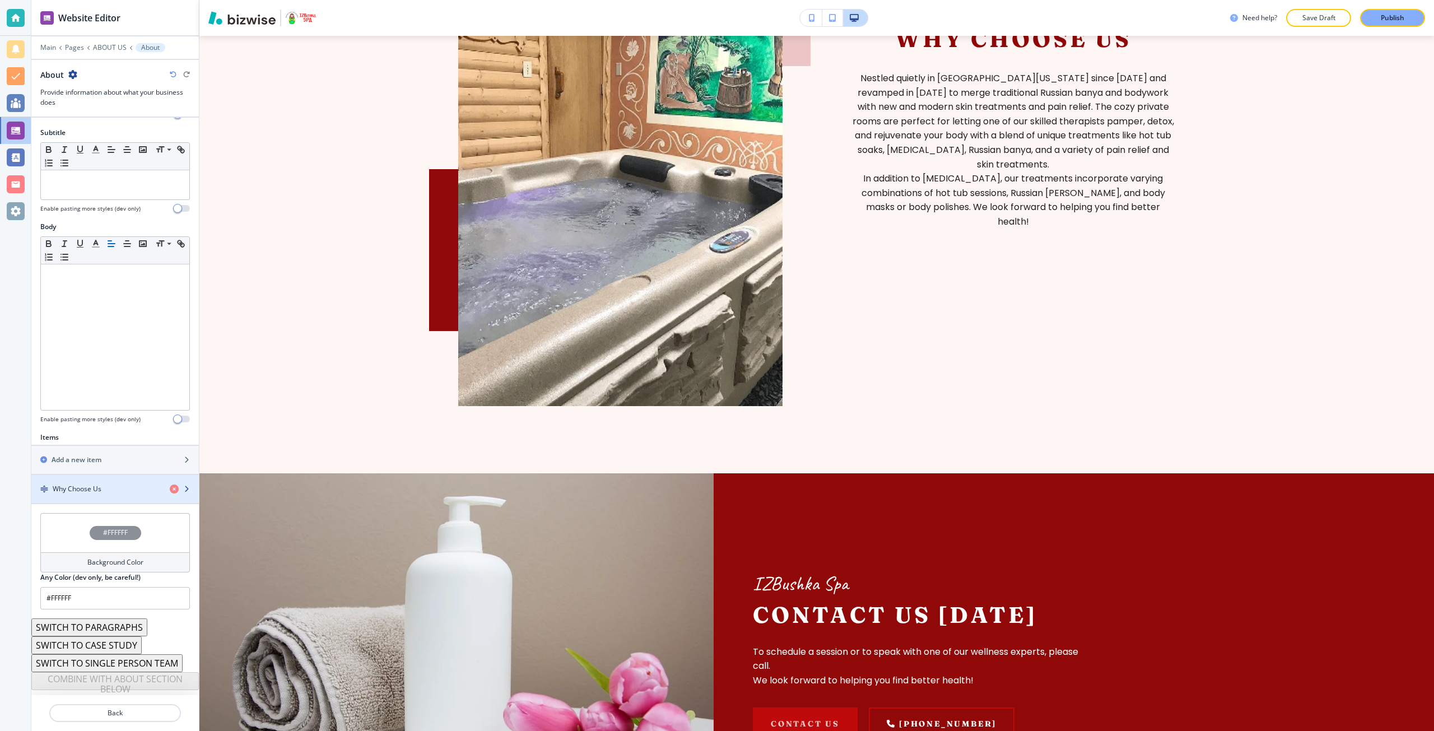
click at [111, 479] on div "button" at bounding box center [115, 479] width 168 height 9
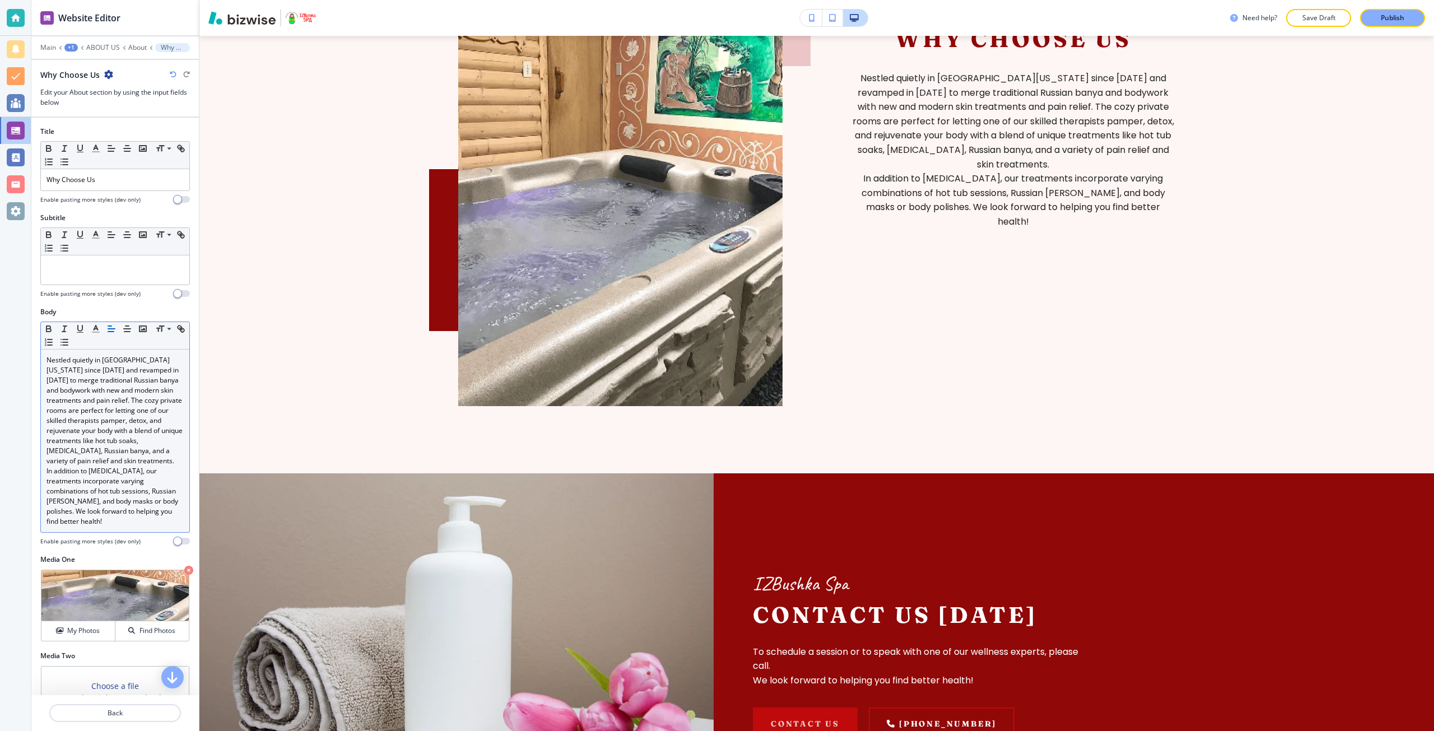
click at [127, 466] on p "Nestled quietly in [GEOGRAPHIC_DATA][US_STATE] since [DATE] and revamped in [DA…" at bounding box center [115, 410] width 137 height 111
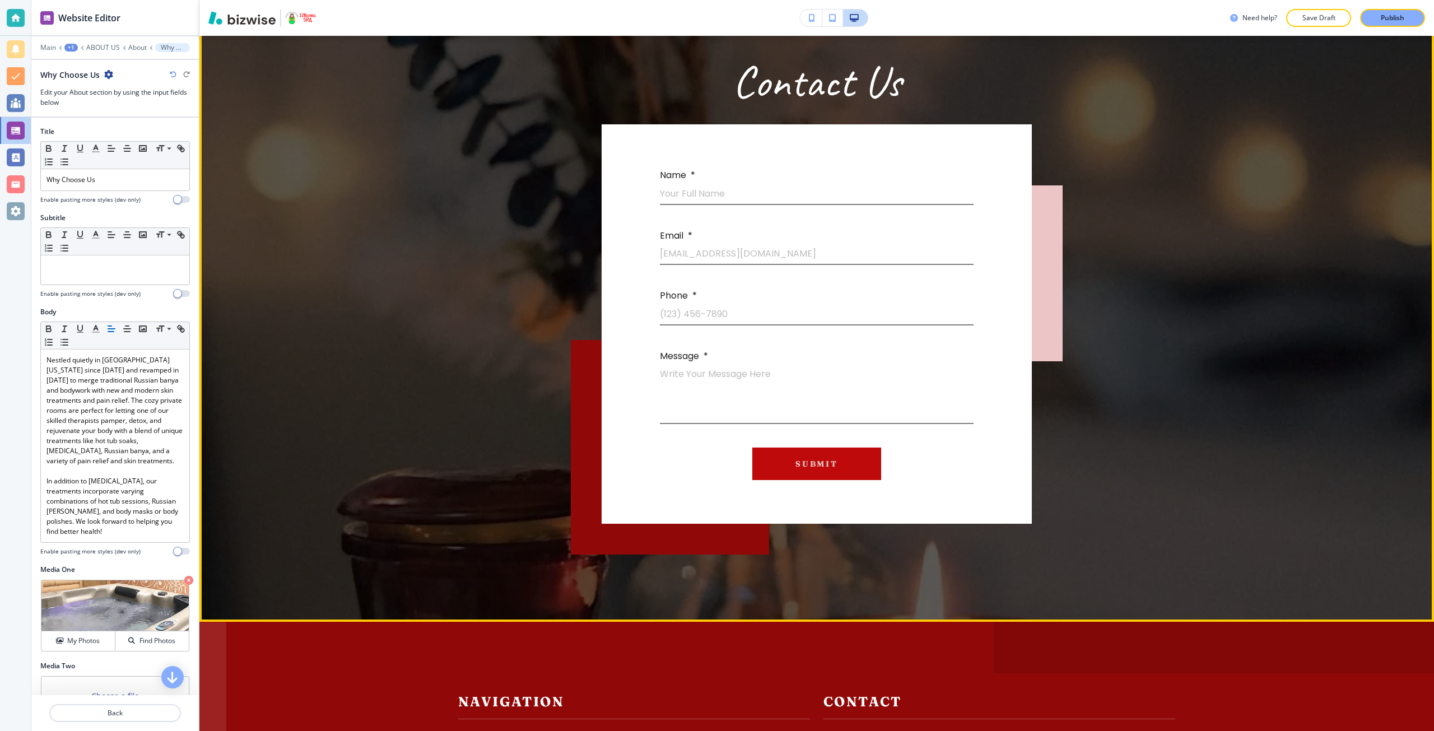
click at [236, 16] on button "Edit This Section" at bounding box center [244, 7] width 76 height 17
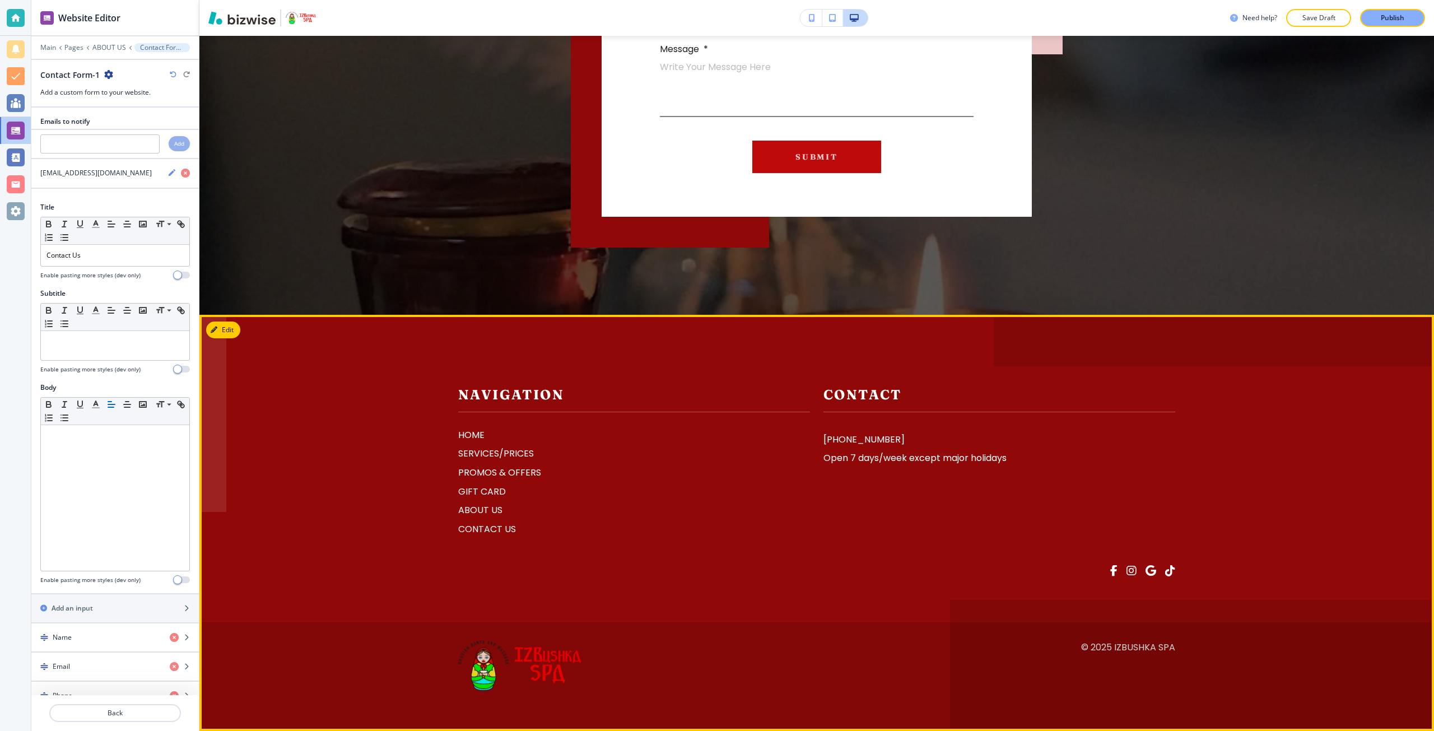
scroll to position [4078, 0]
click at [490, 537] on p "CONTACT US" at bounding box center [634, 529] width 352 height 15
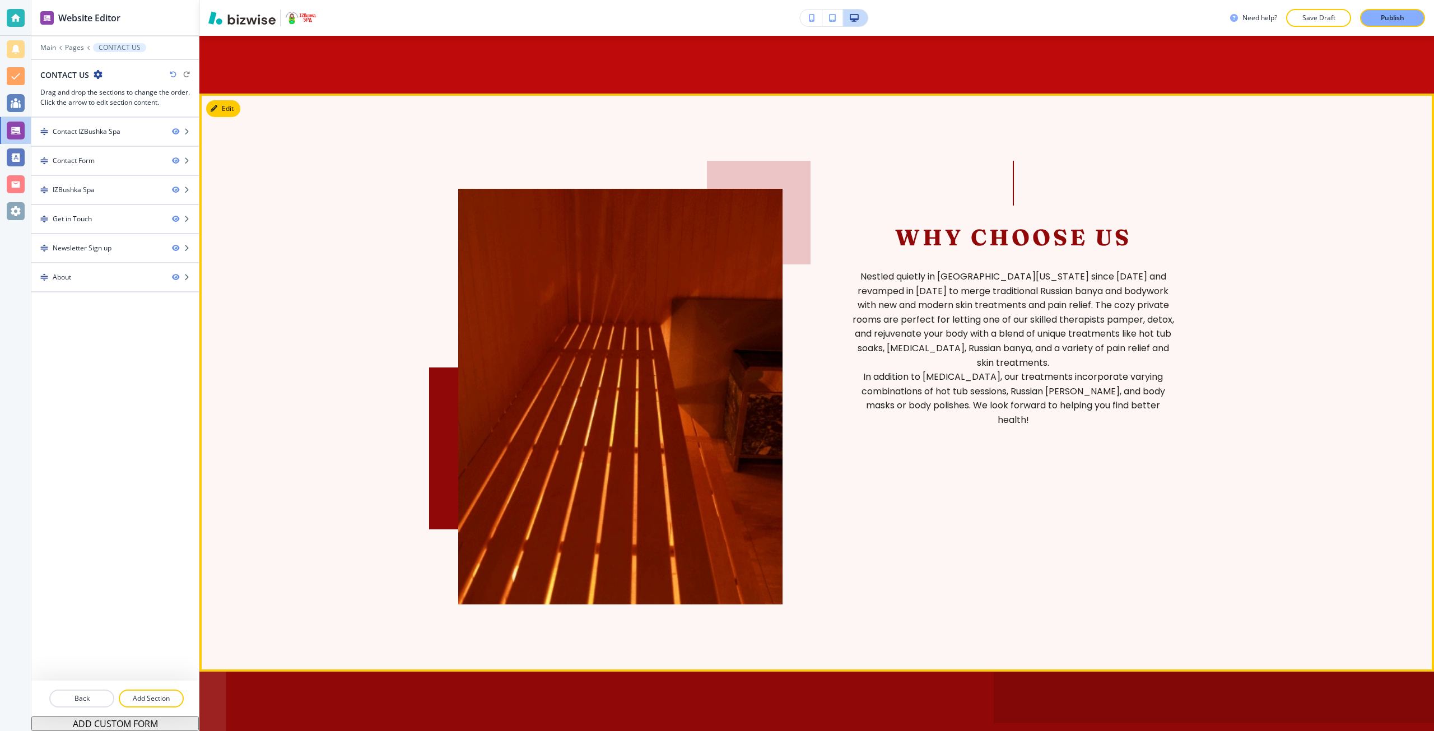
scroll to position [2241, 0]
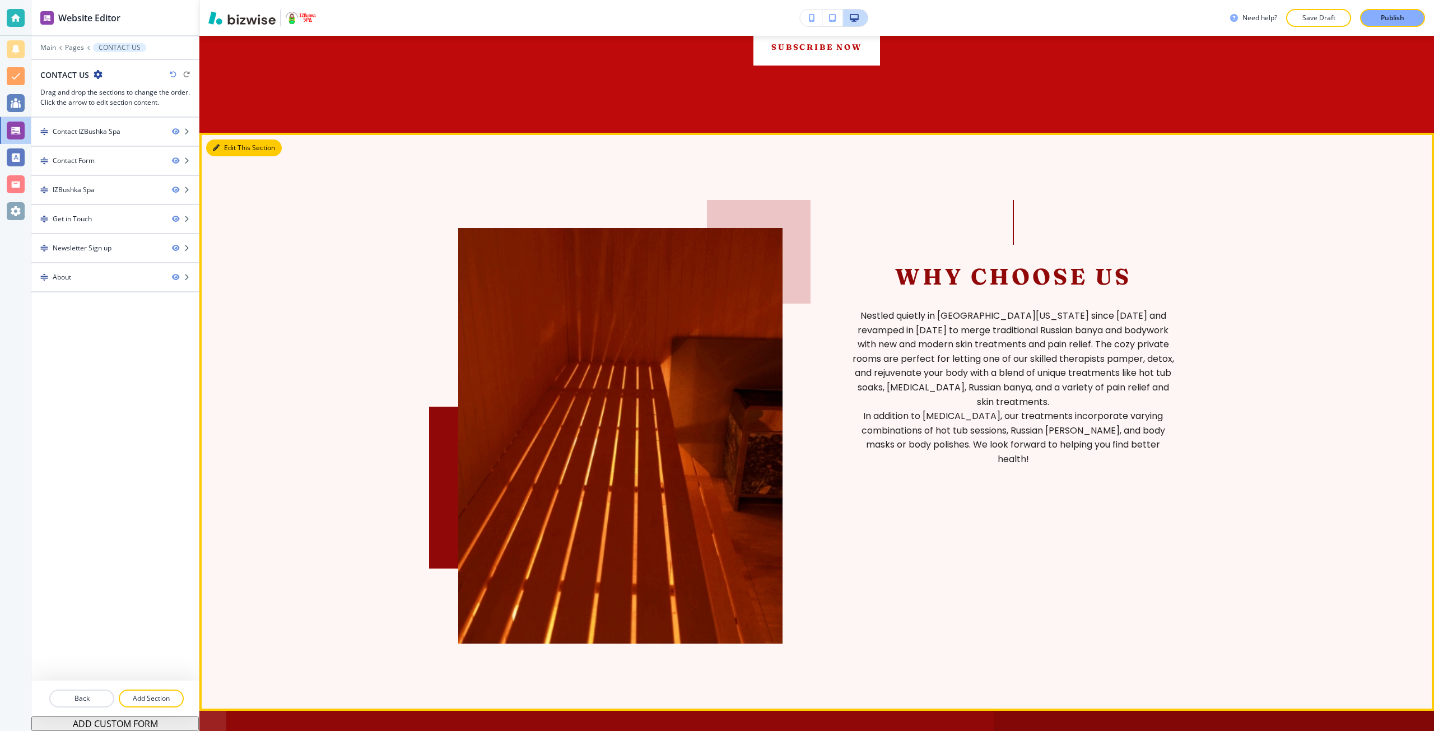
click at [215, 147] on icon "button" at bounding box center [216, 148] width 7 height 7
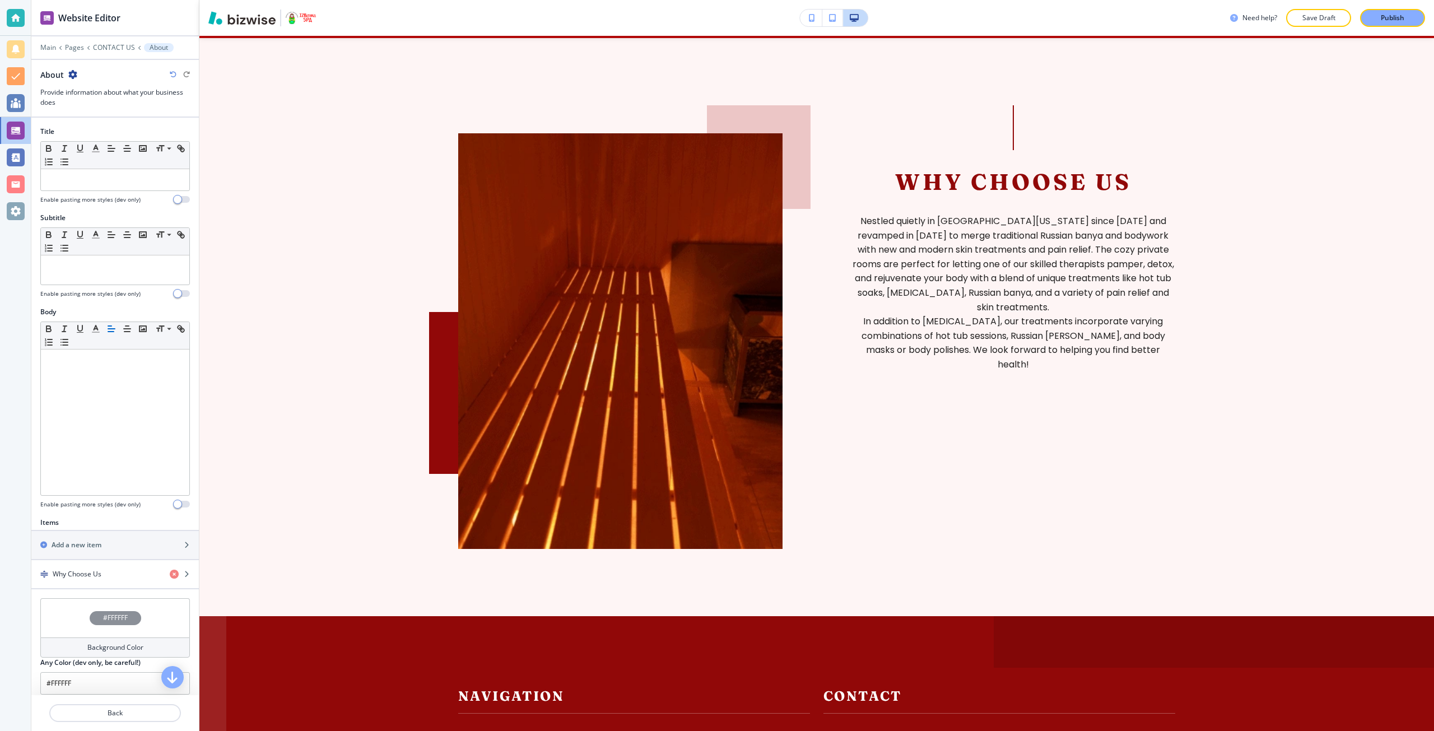
scroll to position [2338, 0]
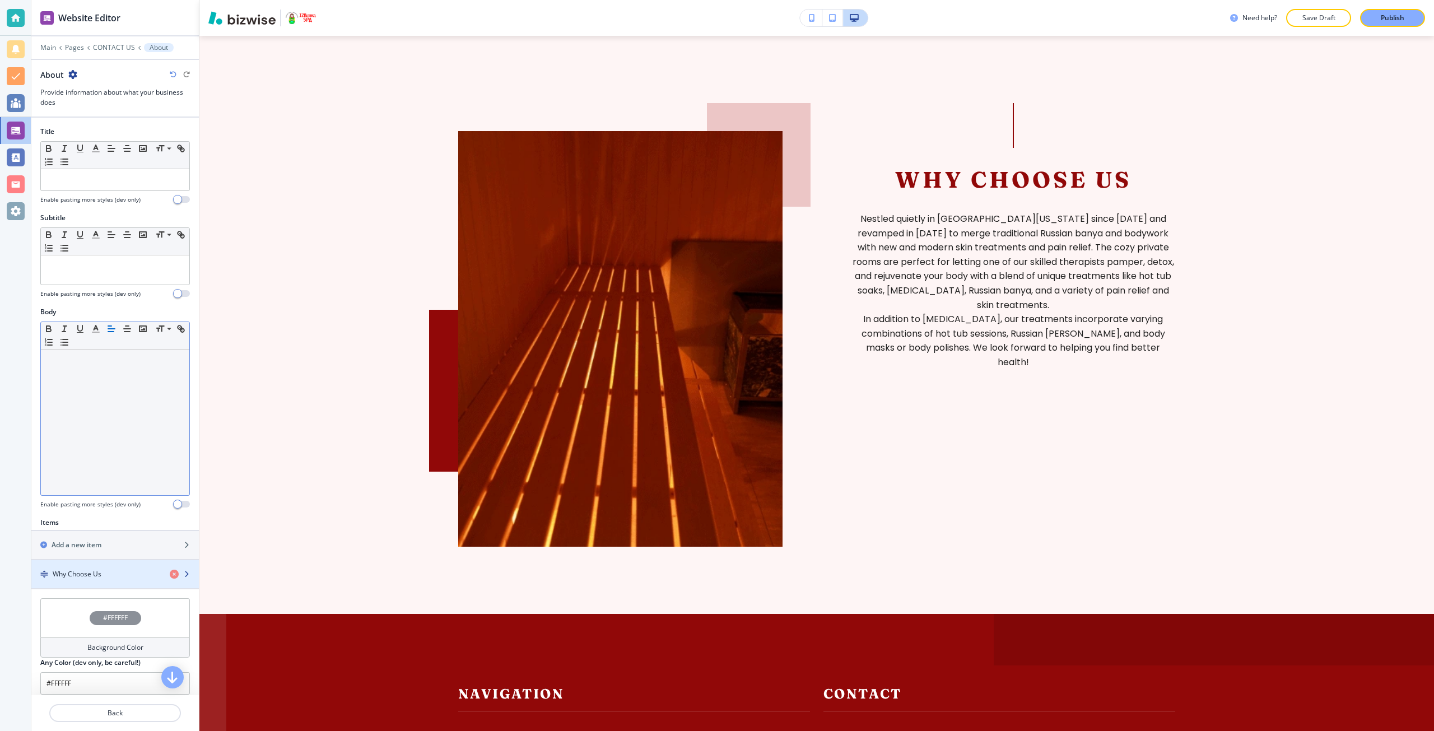
drag, startPoint x: 100, startPoint y: 563, endPoint x: 99, endPoint y: 458, distance: 104.2
click at [99, 560] on div "button" at bounding box center [115, 564] width 168 height 9
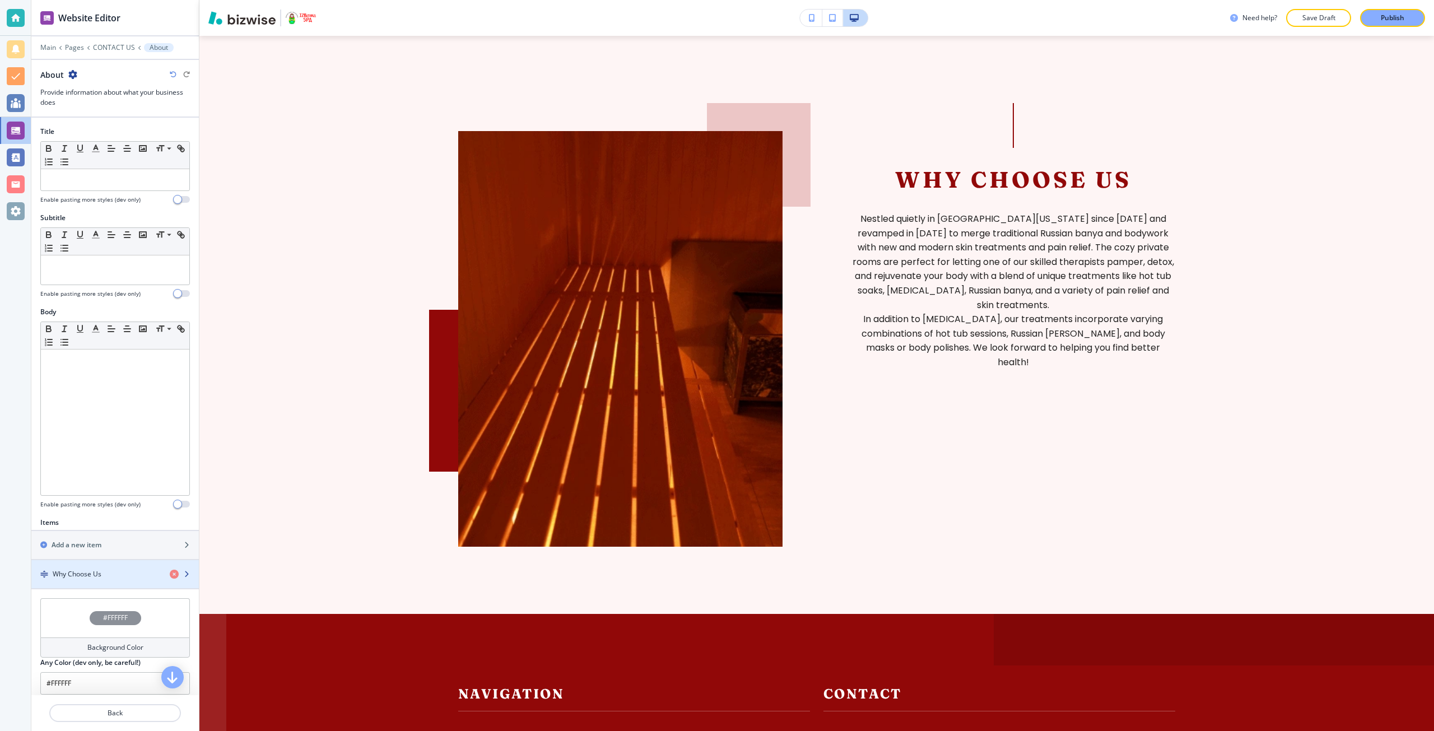
click at [132, 584] on div "button" at bounding box center [115, 583] width 168 height 9
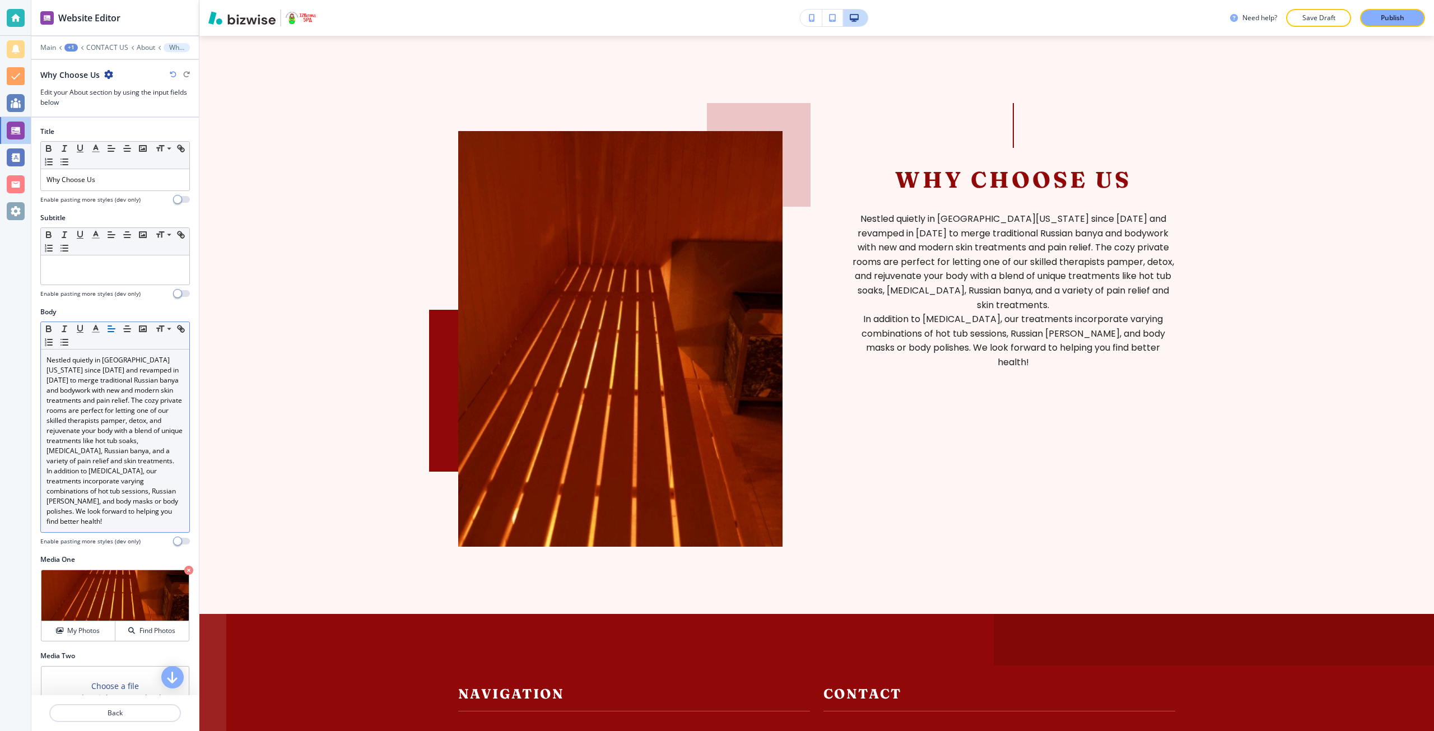
click at [147, 466] on p "Nestled quietly in [GEOGRAPHIC_DATA][US_STATE] since [DATE] and revamped in [DA…" at bounding box center [115, 410] width 137 height 111
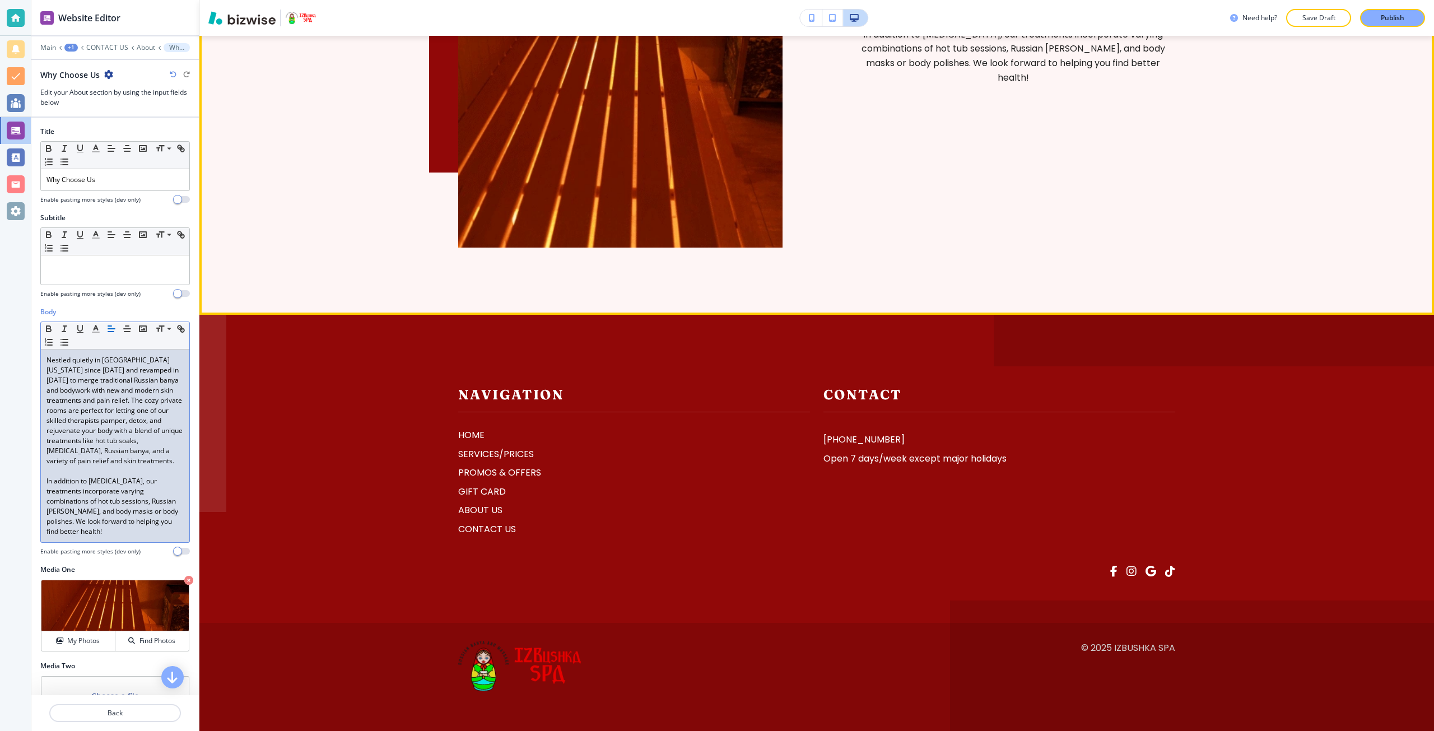
scroll to position [2638, 0]
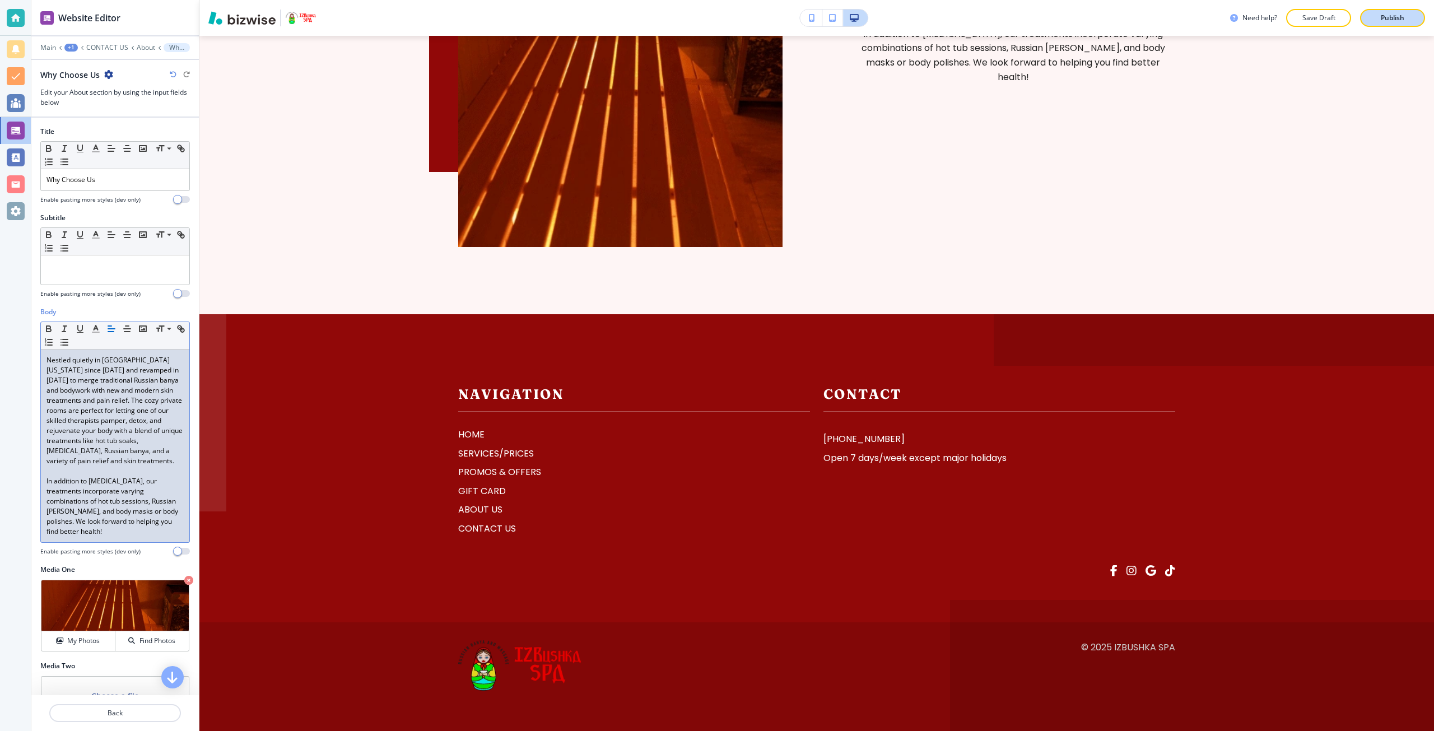
click at [1368, 17] on button "Publish" at bounding box center [1392, 18] width 65 height 18
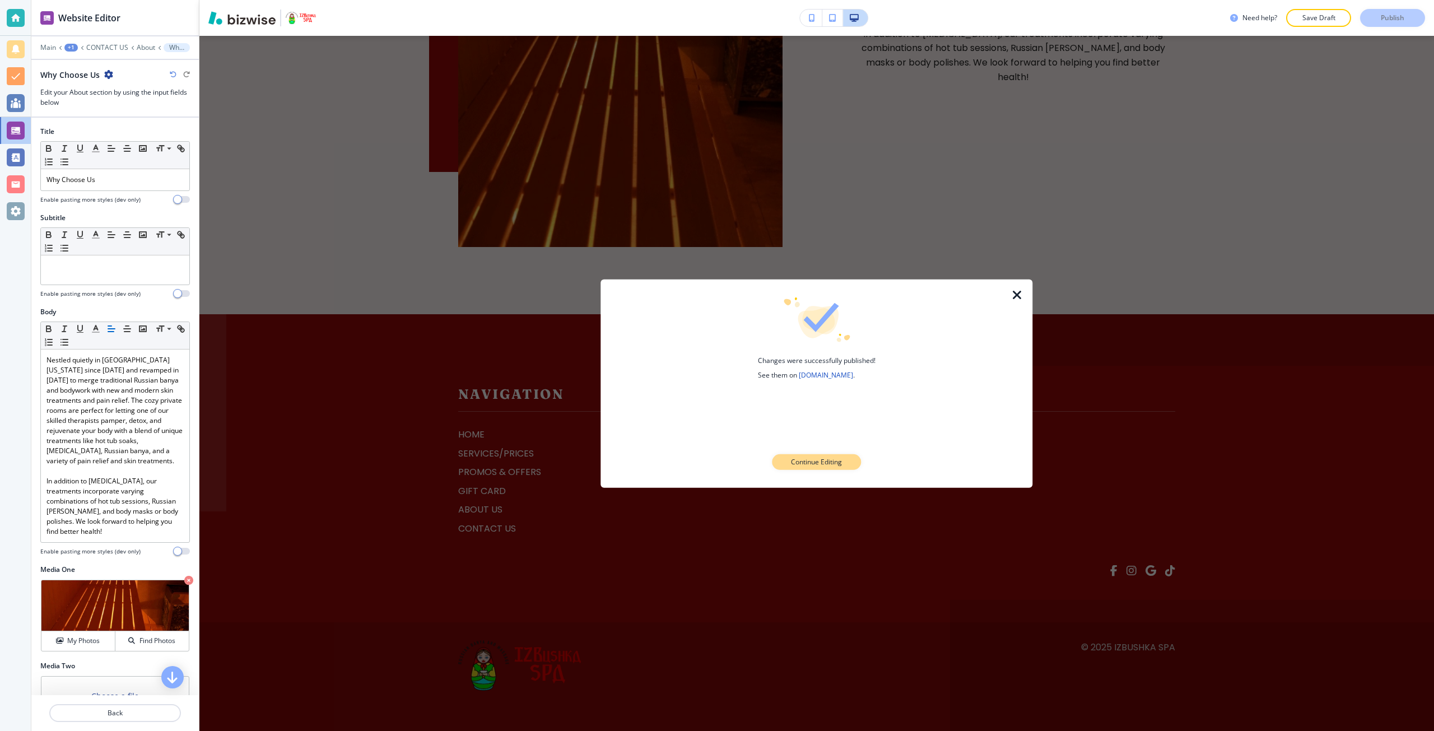
click at [836, 458] on p "Continue Editing" at bounding box center [816, 462] width 51 height 10
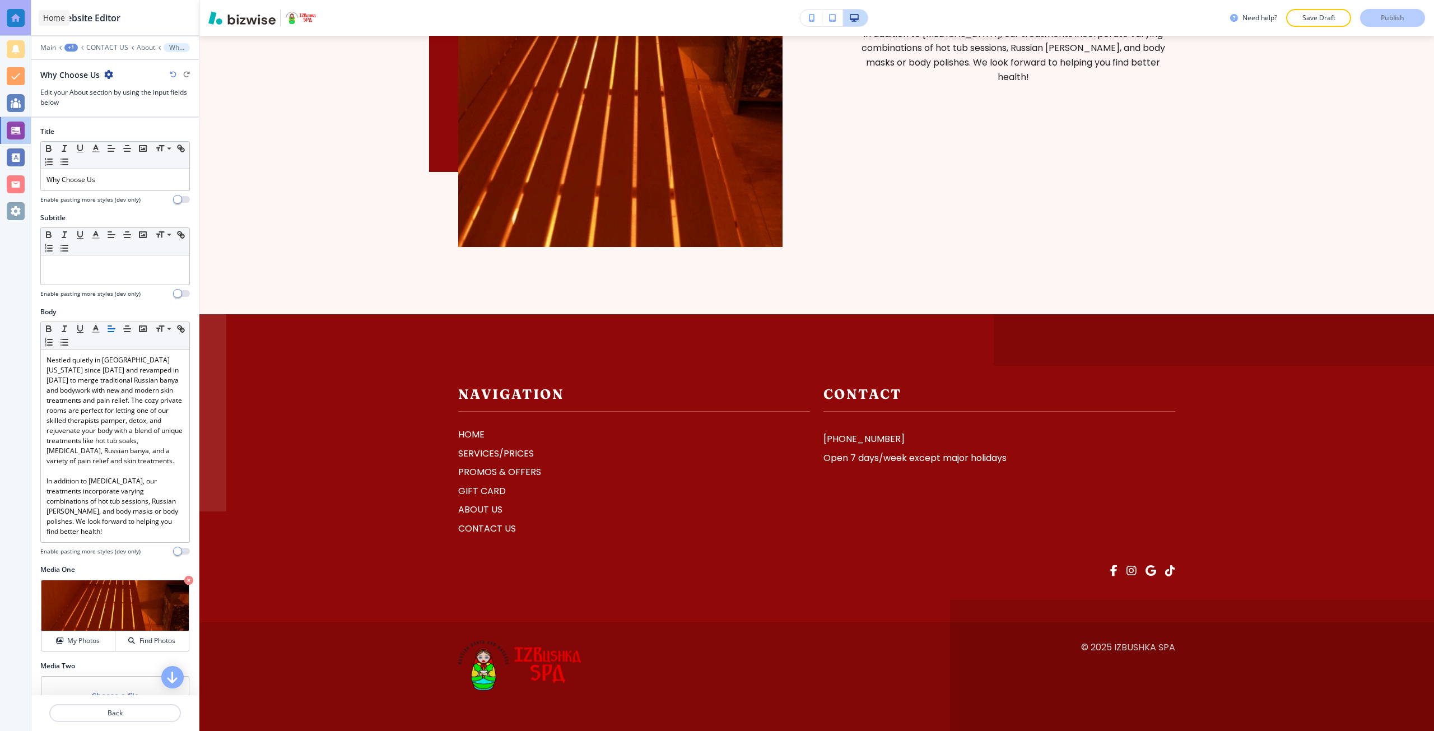
click at [13, 27] on div at bounding box center [15, 18] width 31 height 36
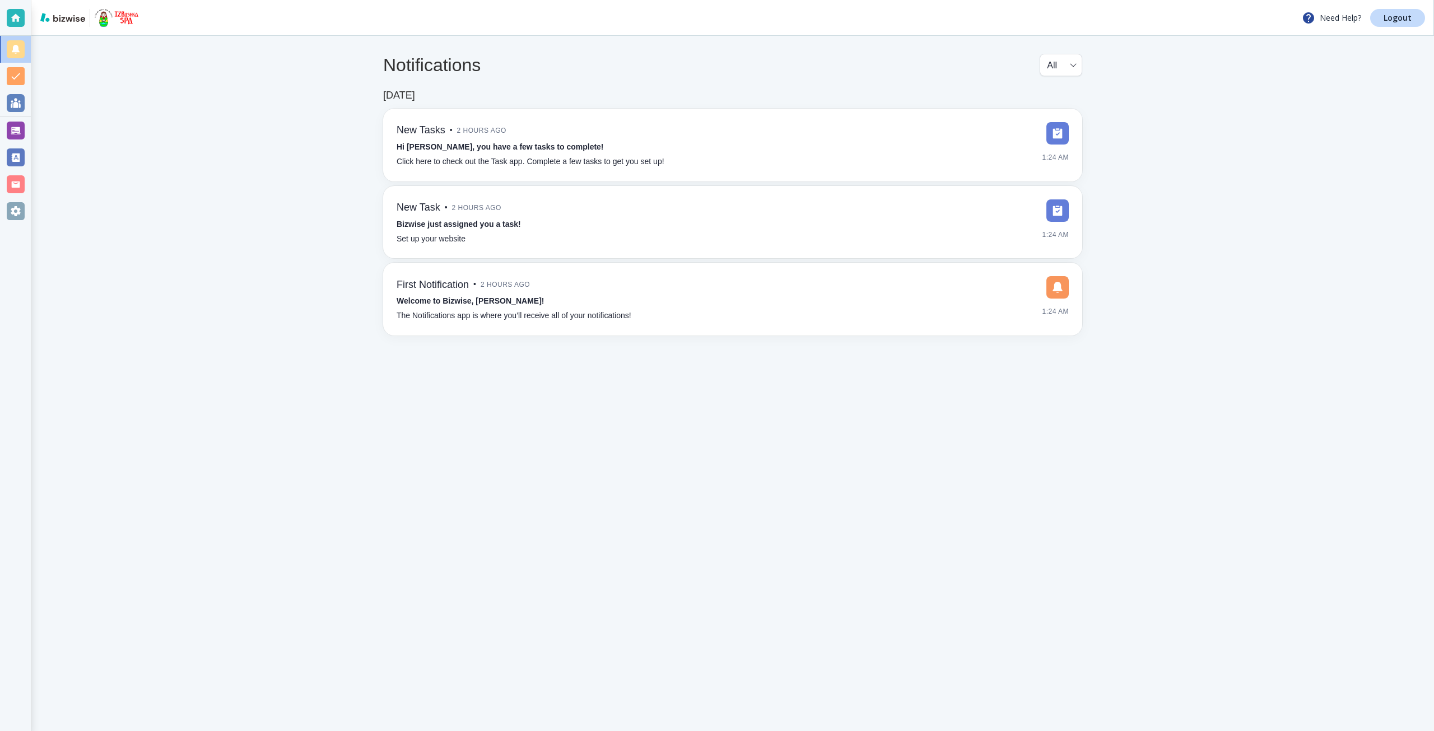
click at [17, 212] on div at bounding box center [16, 211] width 18 height 18
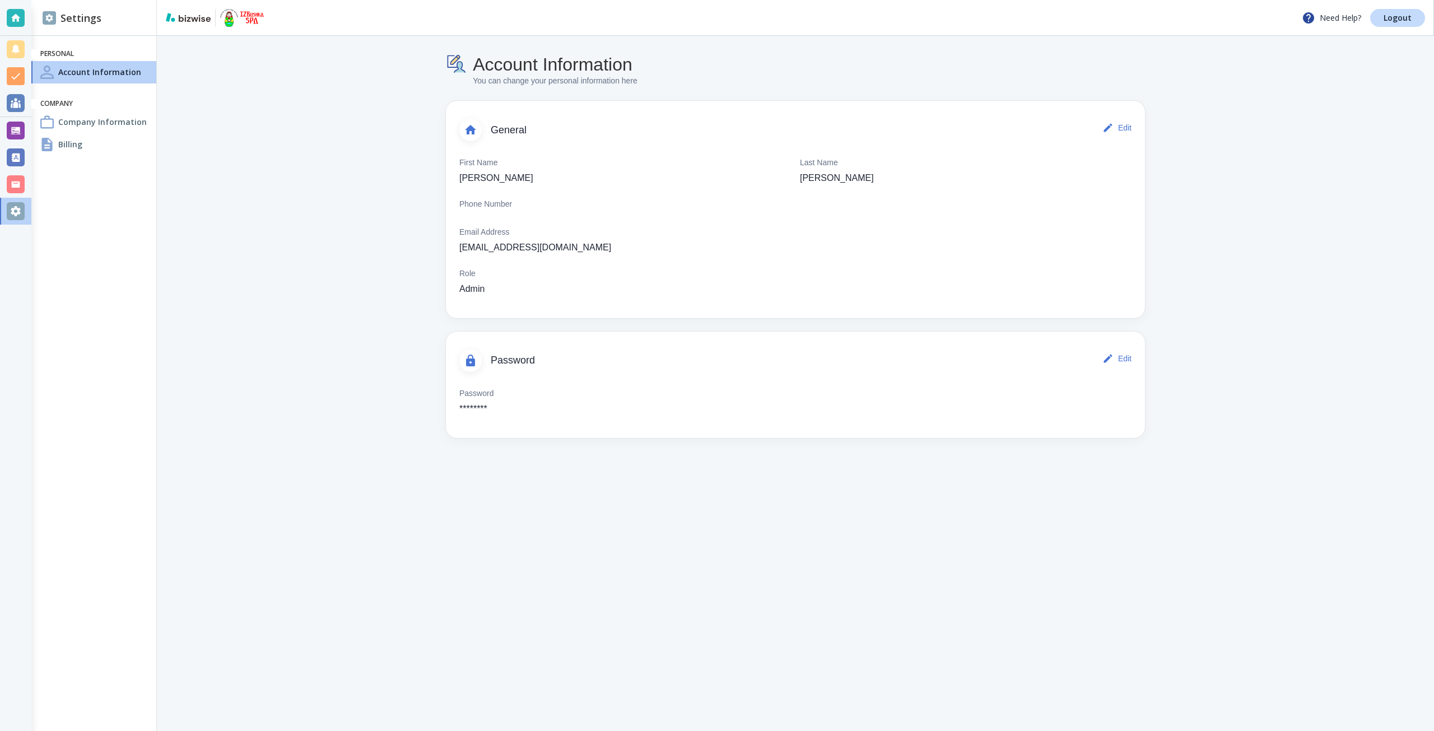
click at [122, 117] on h4 "Company Information" at bounding box center [102, 122] width 89 height 12
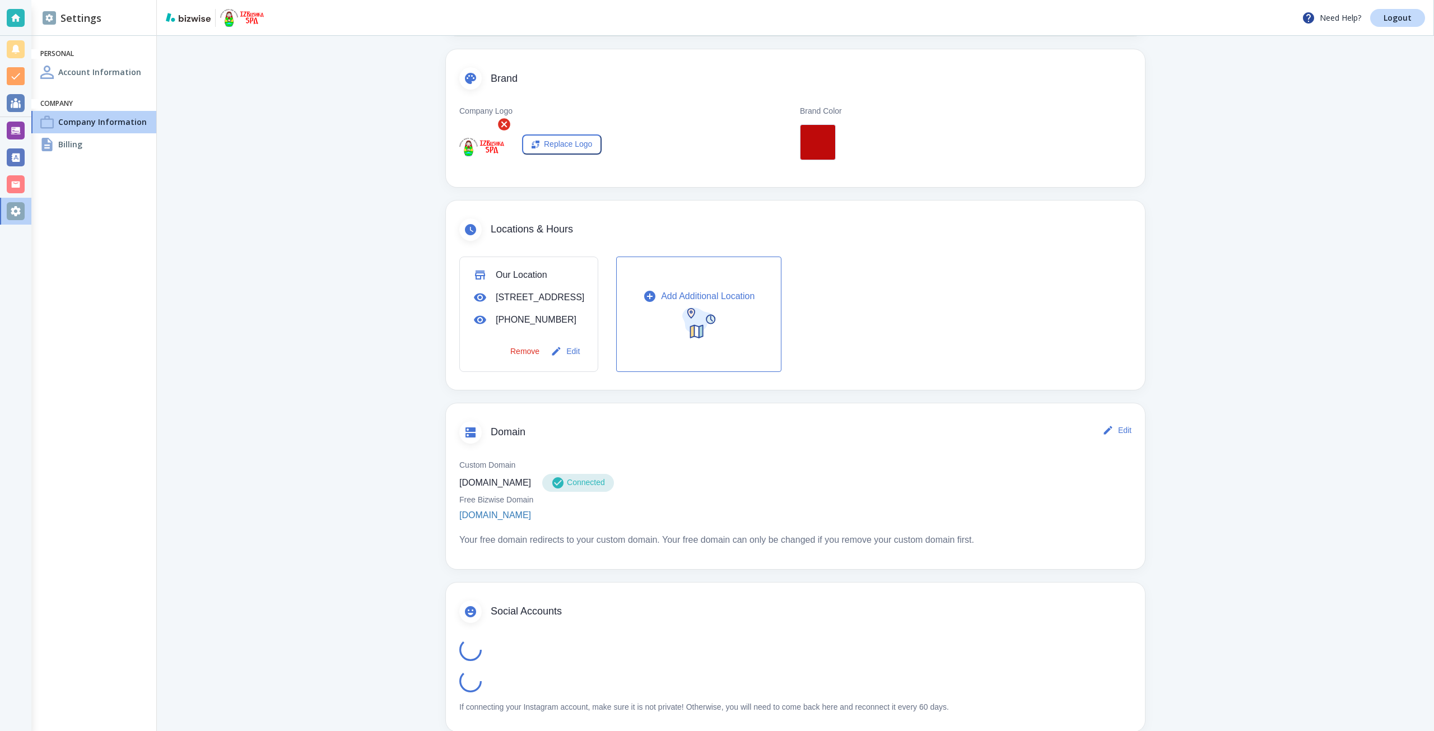
scroll to position [231, 0]
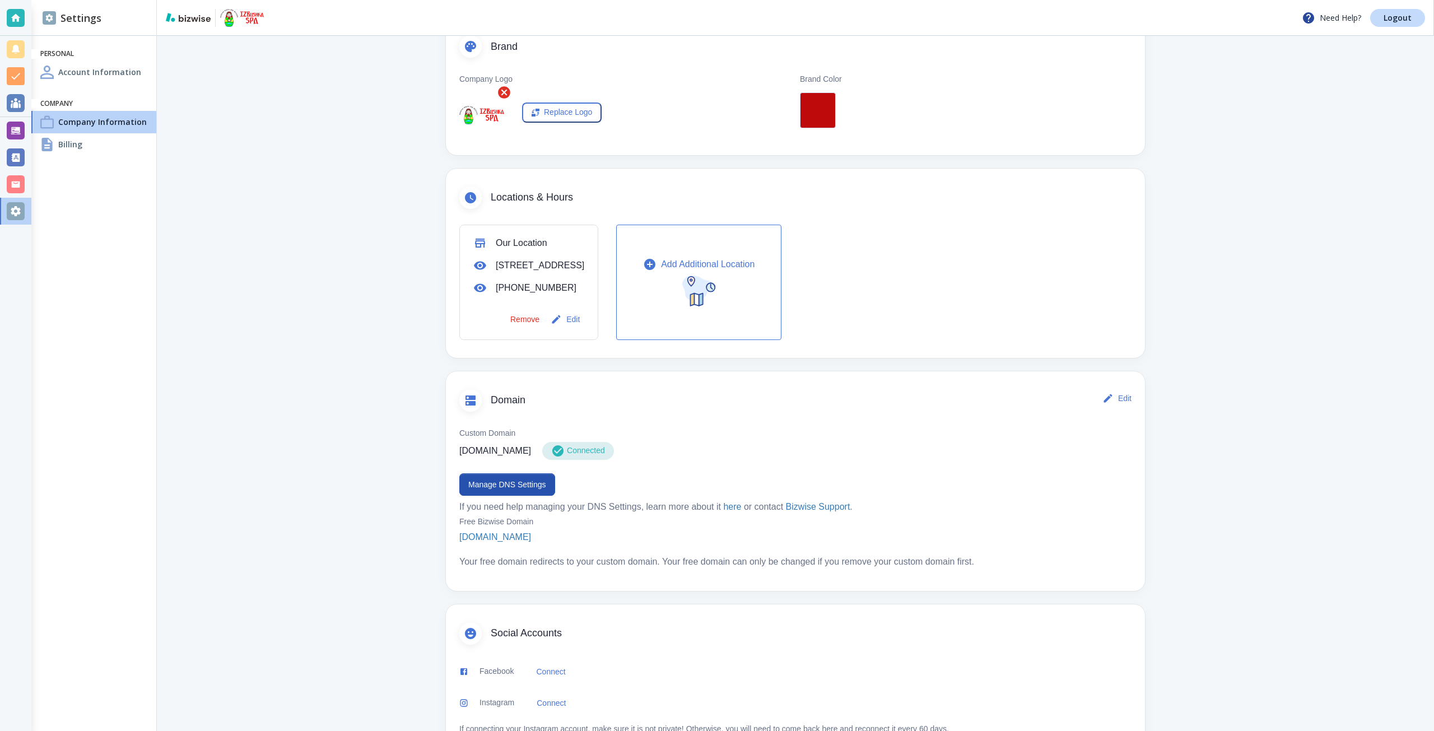
click at [509, 458] on p "[DOMAIN_NAME]" at bounding box center [495, 450] width 72 height 13
drag, startPoint x: 509, startPoint y: 467, endPoint x: 482, endPoint y: 468, distance: 27.5
click at [482, 458] on p "[DOMAIN_NAME]" at bounding box center [495, 450] width 72 height 13
copy p "[DOMAIN_NAME]"
click at [536, 492] on button "Manage DNS Settings" at bounding box center [507, 484] width 96 height 22
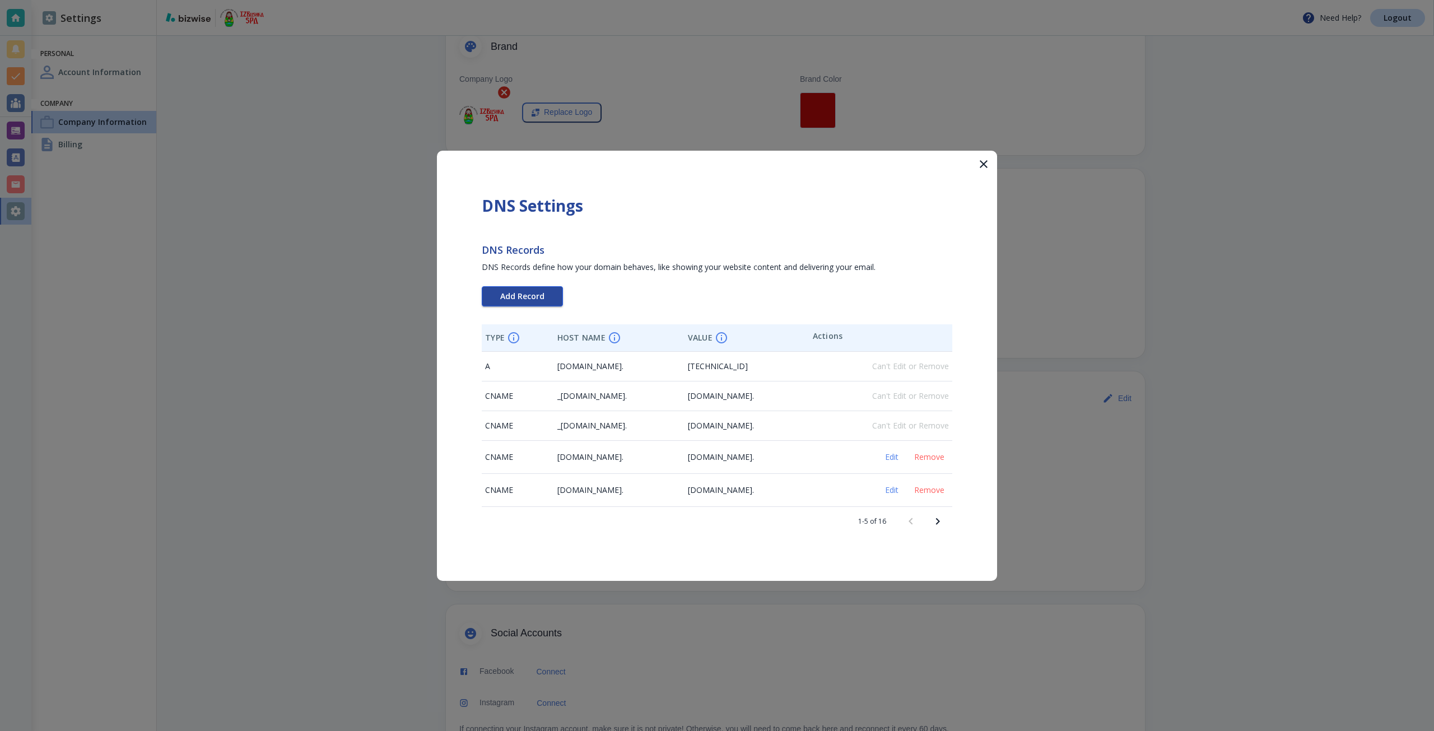
click at [527, 302] on button "Add Record" at bounding box center [522, 296] width 81 height 20
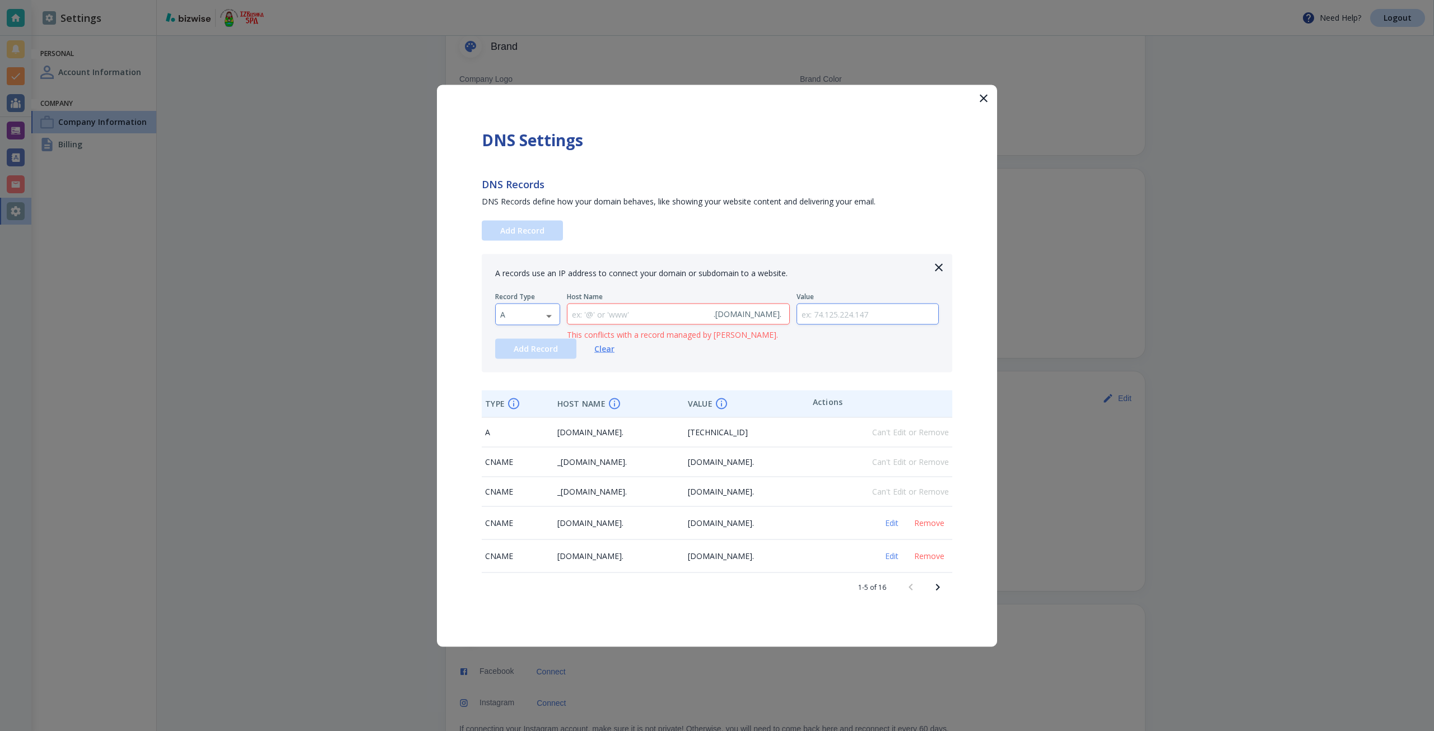
click at [526, 0] on body "Need Help? Logout Settings Personal Account Information Company Company Informa…" at bounding box center [717, 0] width 1434 height 0
click at [534, 380] on li "TXT" at bounding box center [528, 386] width 64 height 18
type input "TXT"
click at [808, 322] on input "text" at bounding box center [868, 314] width 142 height 21
paste input "google-site-verification=IJz9bJY-JBwmG1Gy-NJERn3WEb7I5FED1kJrBJgKPt8"
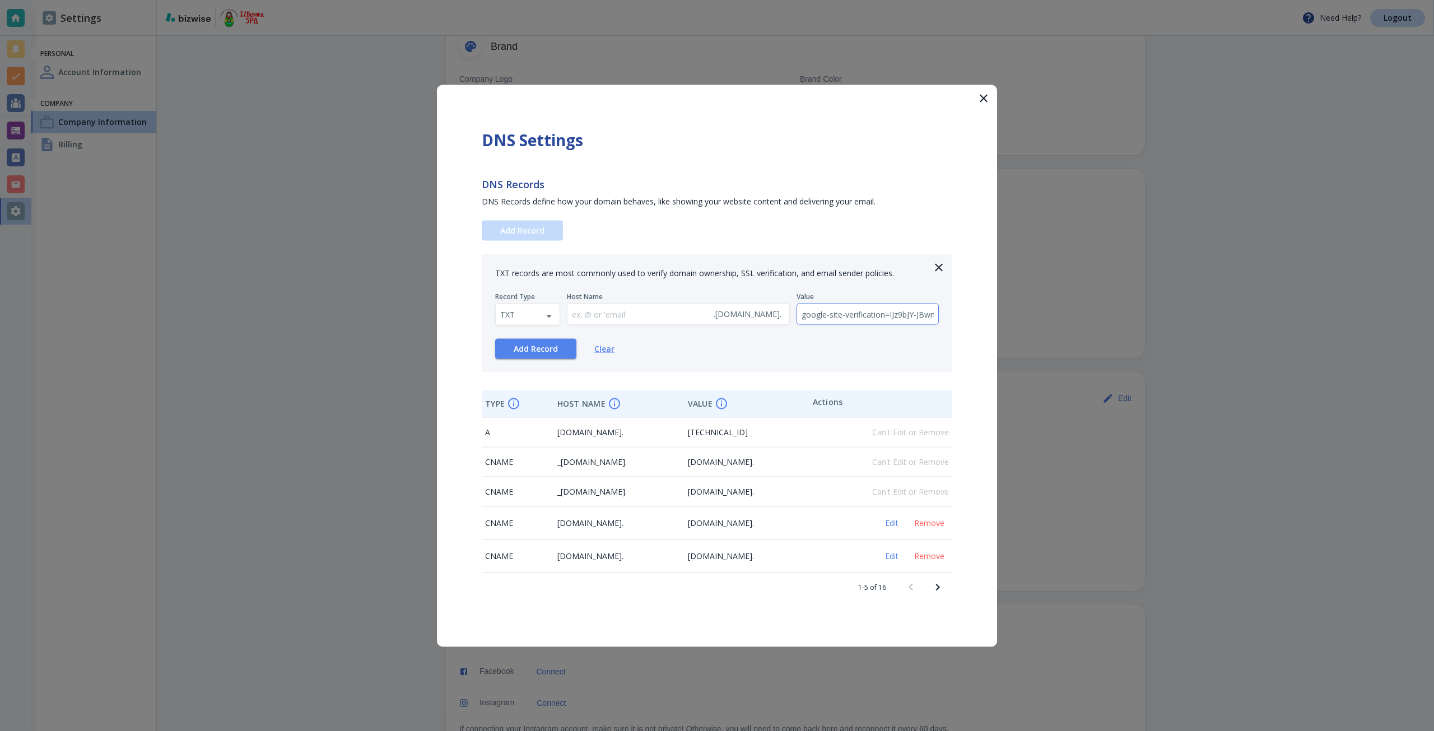
scroll to position [0, 134]
type input "google-site-verification=IJz9bJY-JBwmG1Gy-NJERn3WEb7I5FED1kJrBJgKPt8"
click at [556, 345] on span "Add Record" at bounding box center [536, 349] width 44 height 8
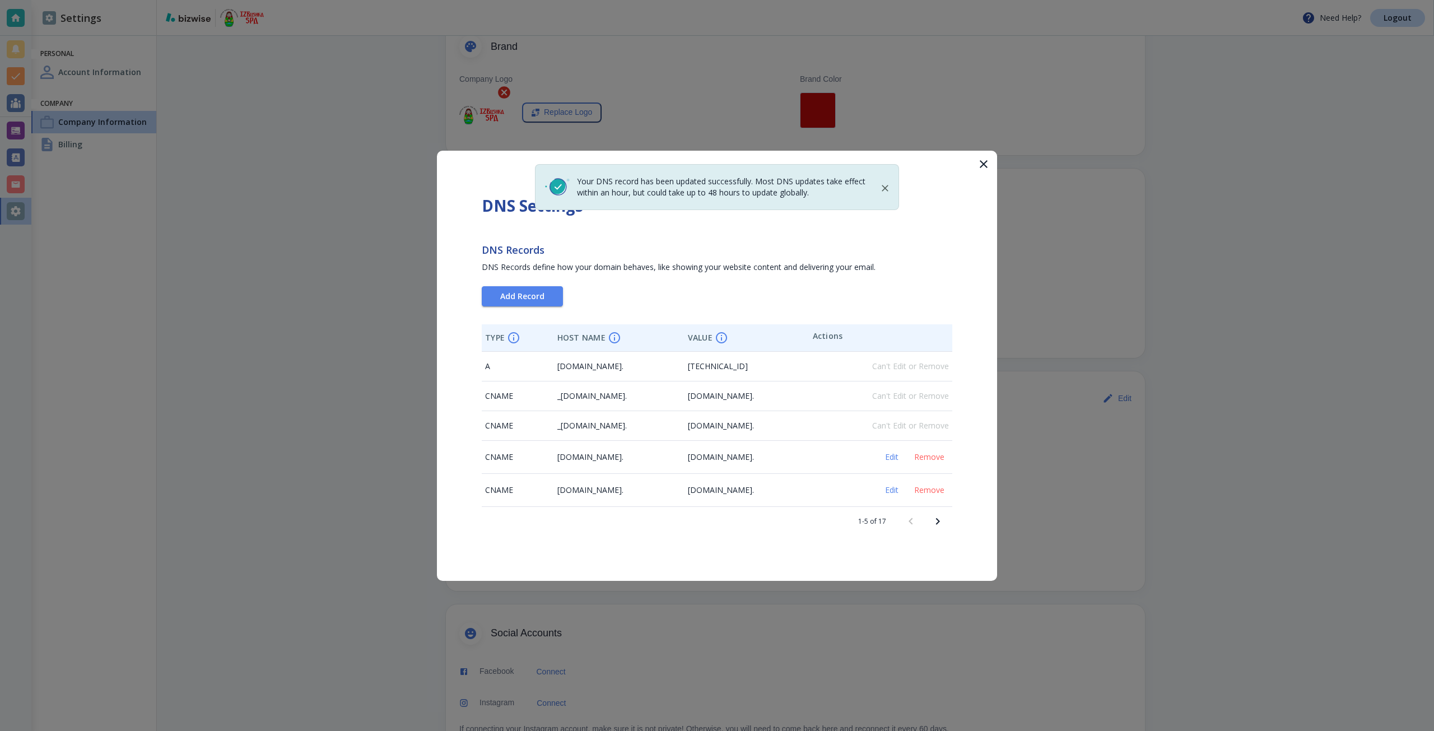
click at [1180, 85] on div at bounding box center [717, 365] width 1434 height 731
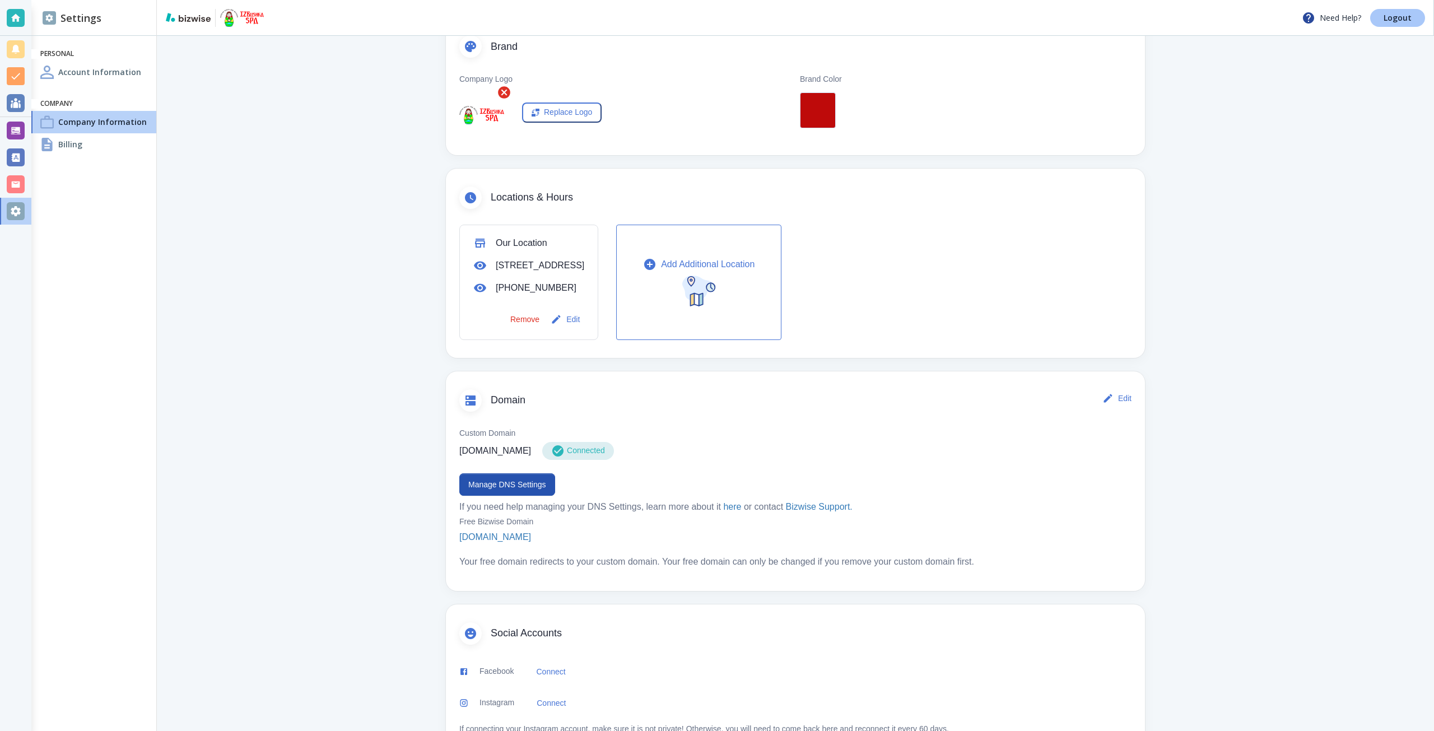
click at [1383, 20] on link "Logout" at bounding box center [1397, 18] width 55 height 18
